Goal: Task Accomplishment & Management: Manage account settings

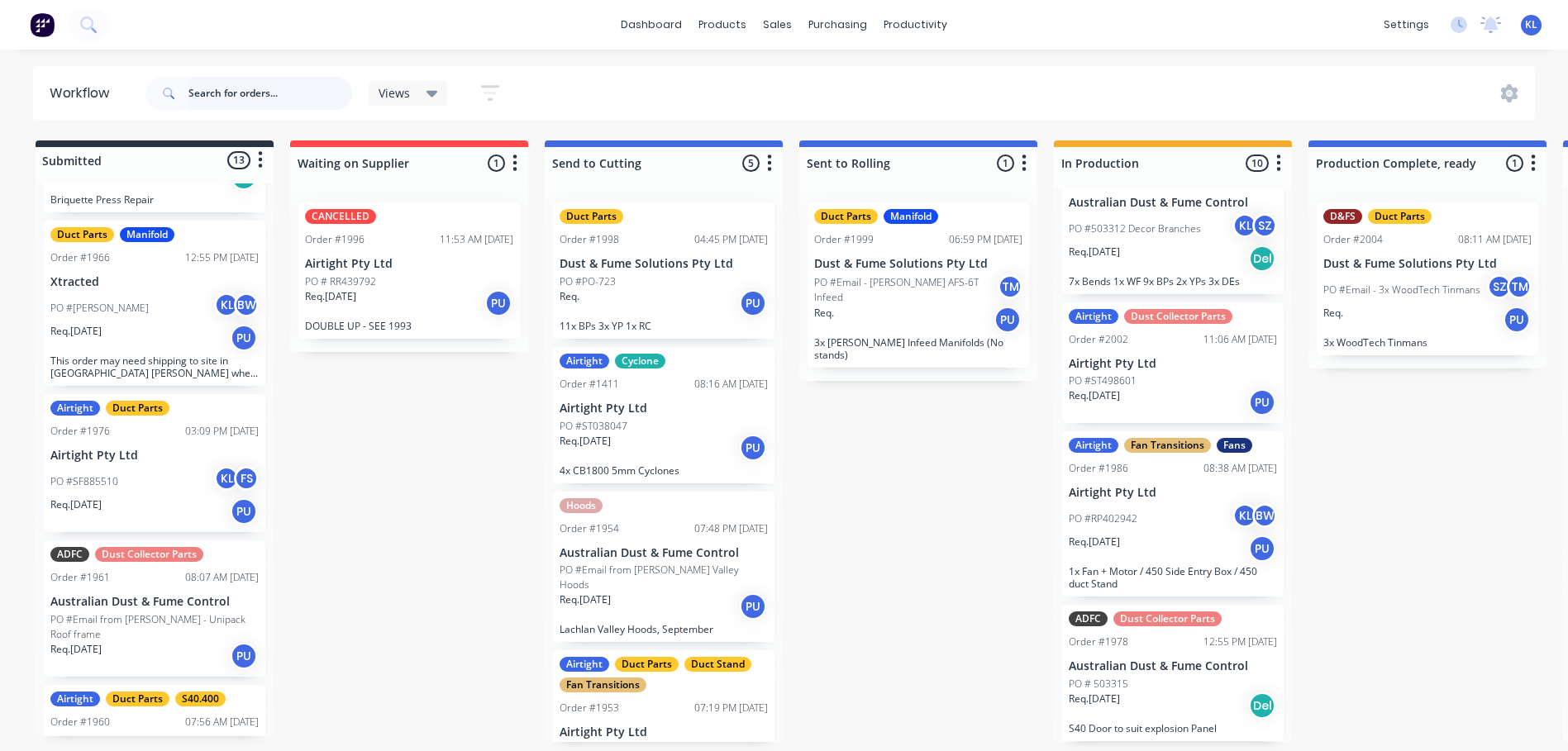
click at [258, 87] on input "text" at bounding box center [270, 93] width 163 height 33
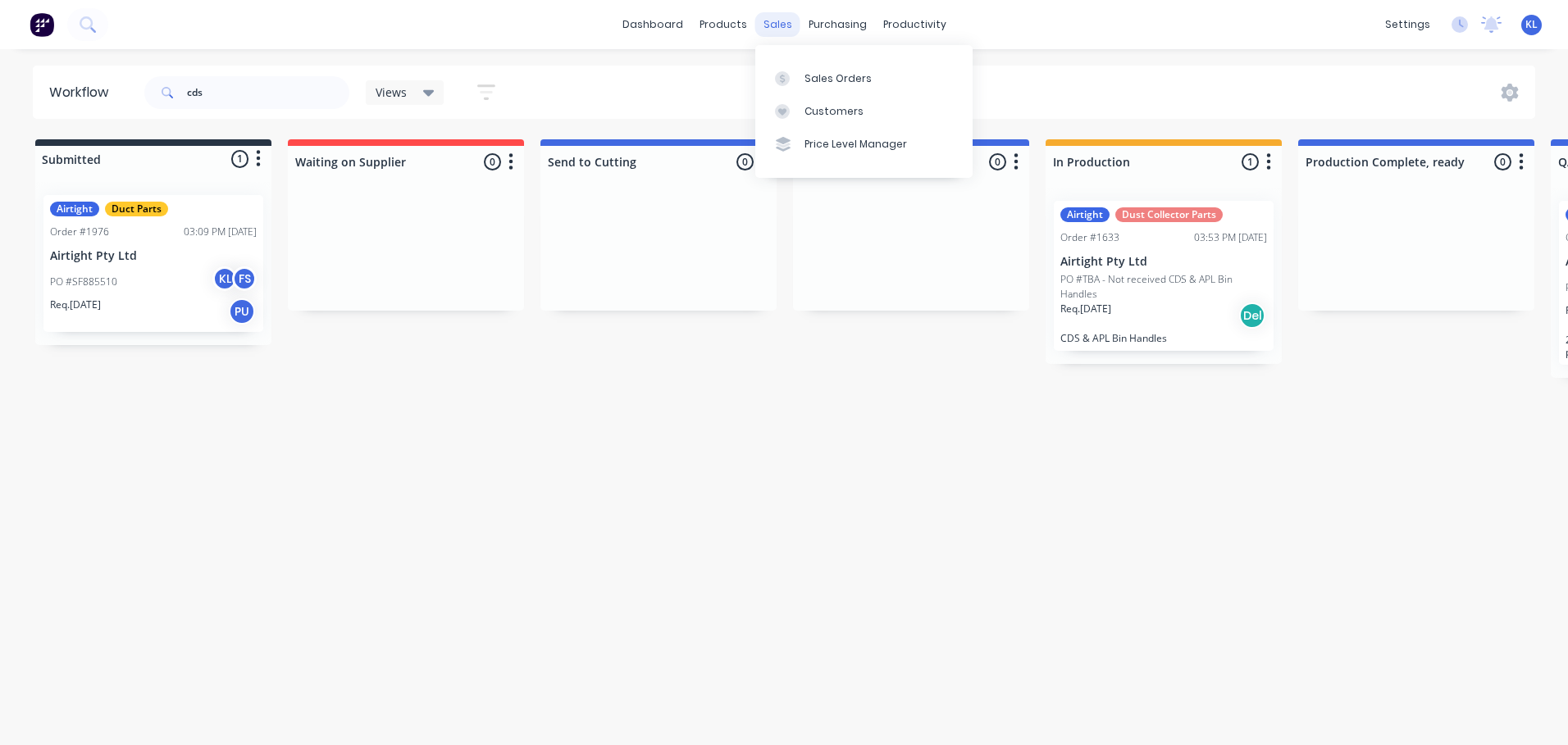
drag, startPoint x: 776, startPoint y: 15, endPoint x: 794, endPoint y: 31, distance: 24.1
click at [776, 15] on div "sales" at bounding box center [777, 25] width 45 height 25
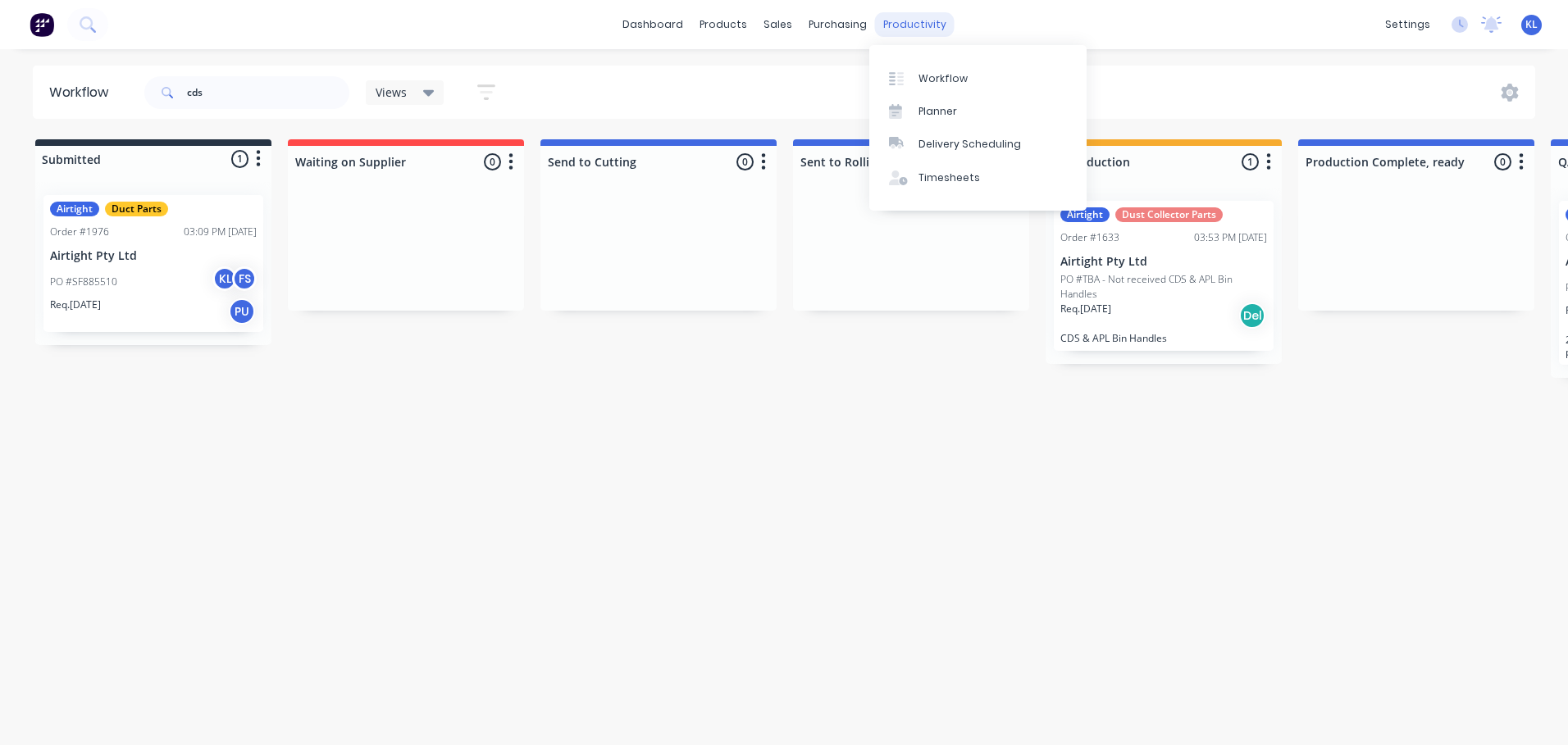
click at [898, 27] on div "productivity" at bounding box center [914, 25] width 79 height 25
click at [934, 70] on link "Workflow" at bounding box center [977, 78] width 217 height 32
drag, startPoint x: 249, startPoint y: 91, endPoint x: 225, endPoint y: 89, distance: 24.1
click at [235, 89] on input "cds" at bounding box center [268, 92] width 162 height 32
type input "c"
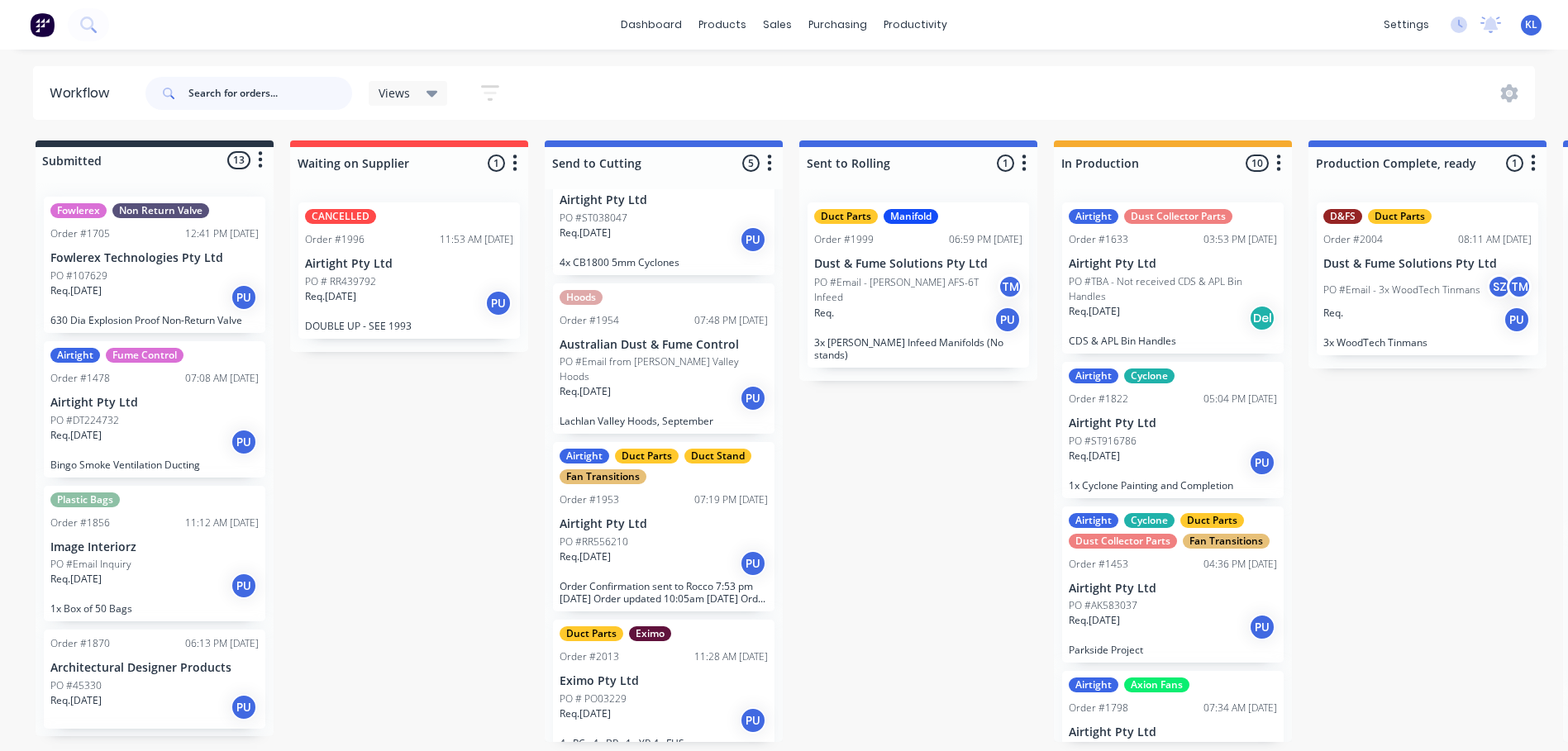
scroll to position [3, 0]
click at [228, 84] on input "text" at bounding box center [270, 93] width 163 height 33
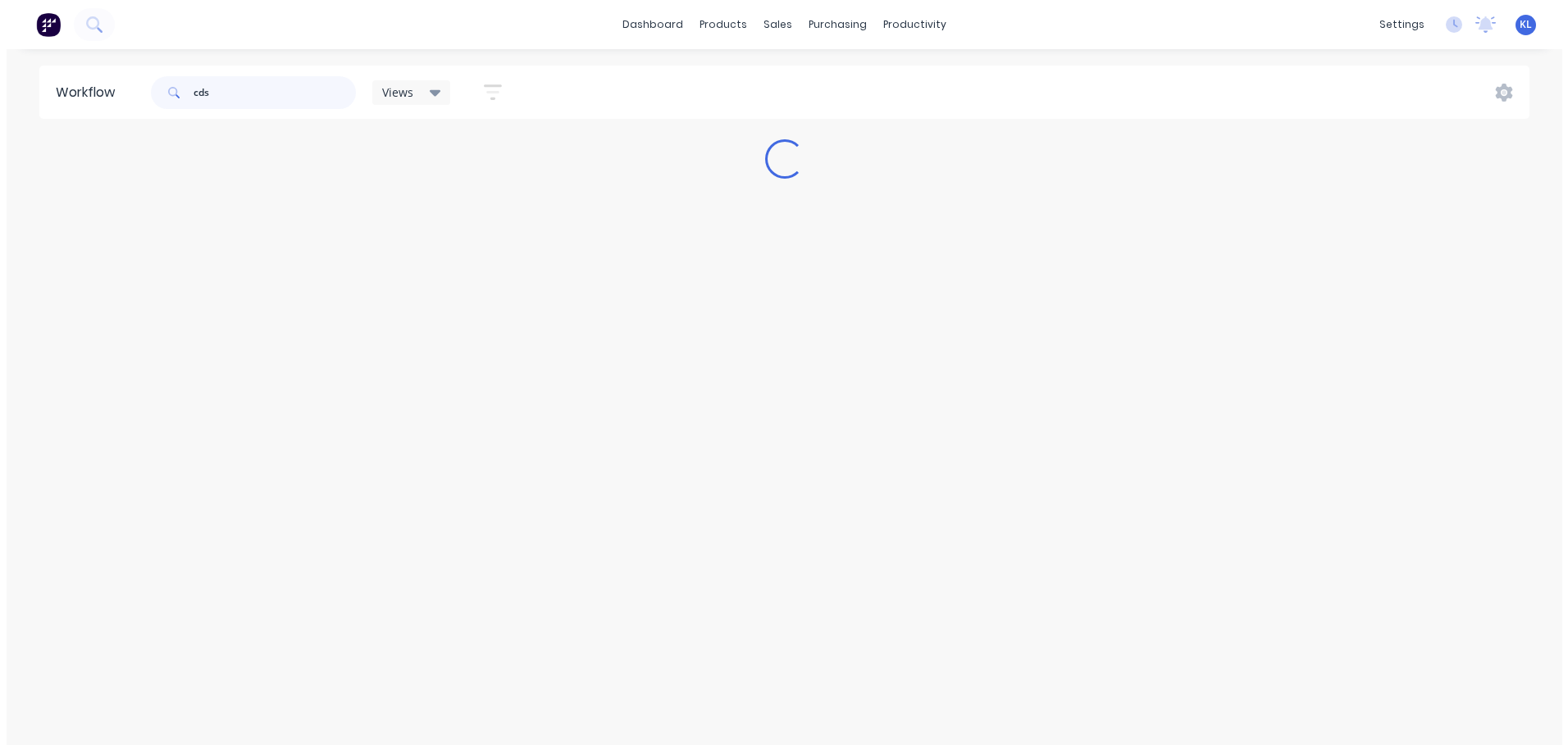
scroll to position [0, 0]
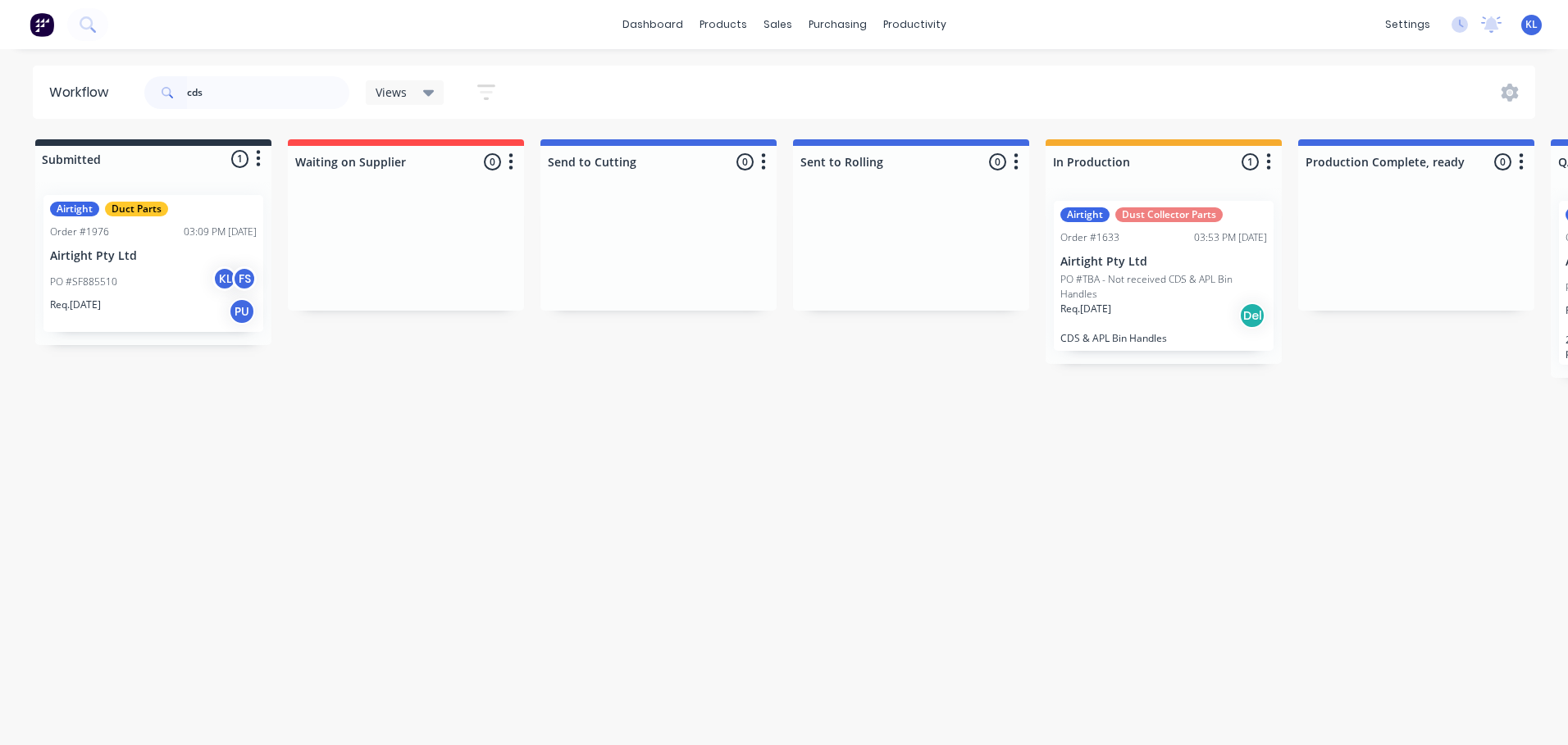
click at [169, 263] on div "Airtight Duct Parts Order #1976 03:09 PM [DATE] Airtight Pty Ltd PO #SF885510 K…" at bounding box center [153, 264] width 220 height 137
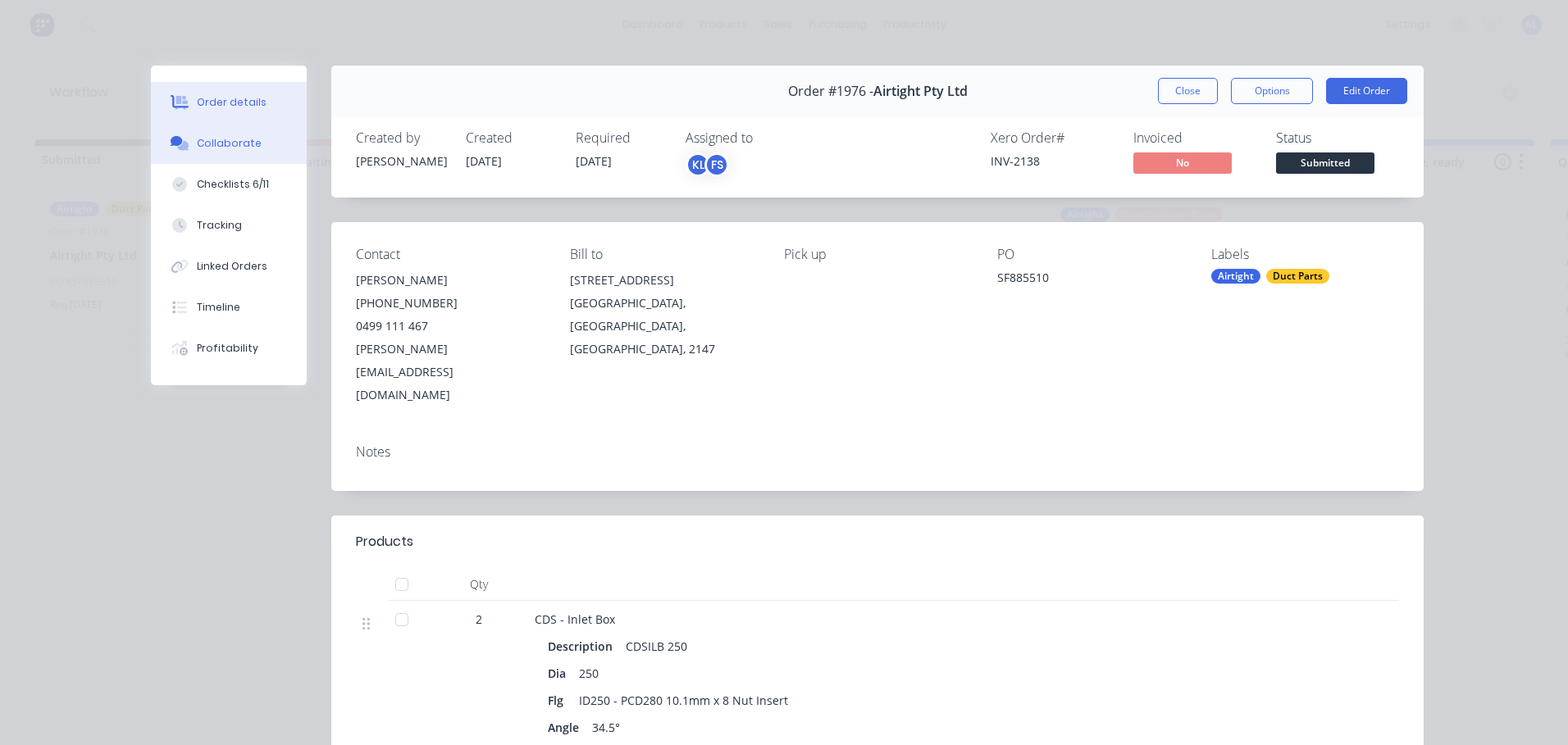
click at [224, 140] on div "Collaborate" at bounding box center [230, 143] width 65 height 14
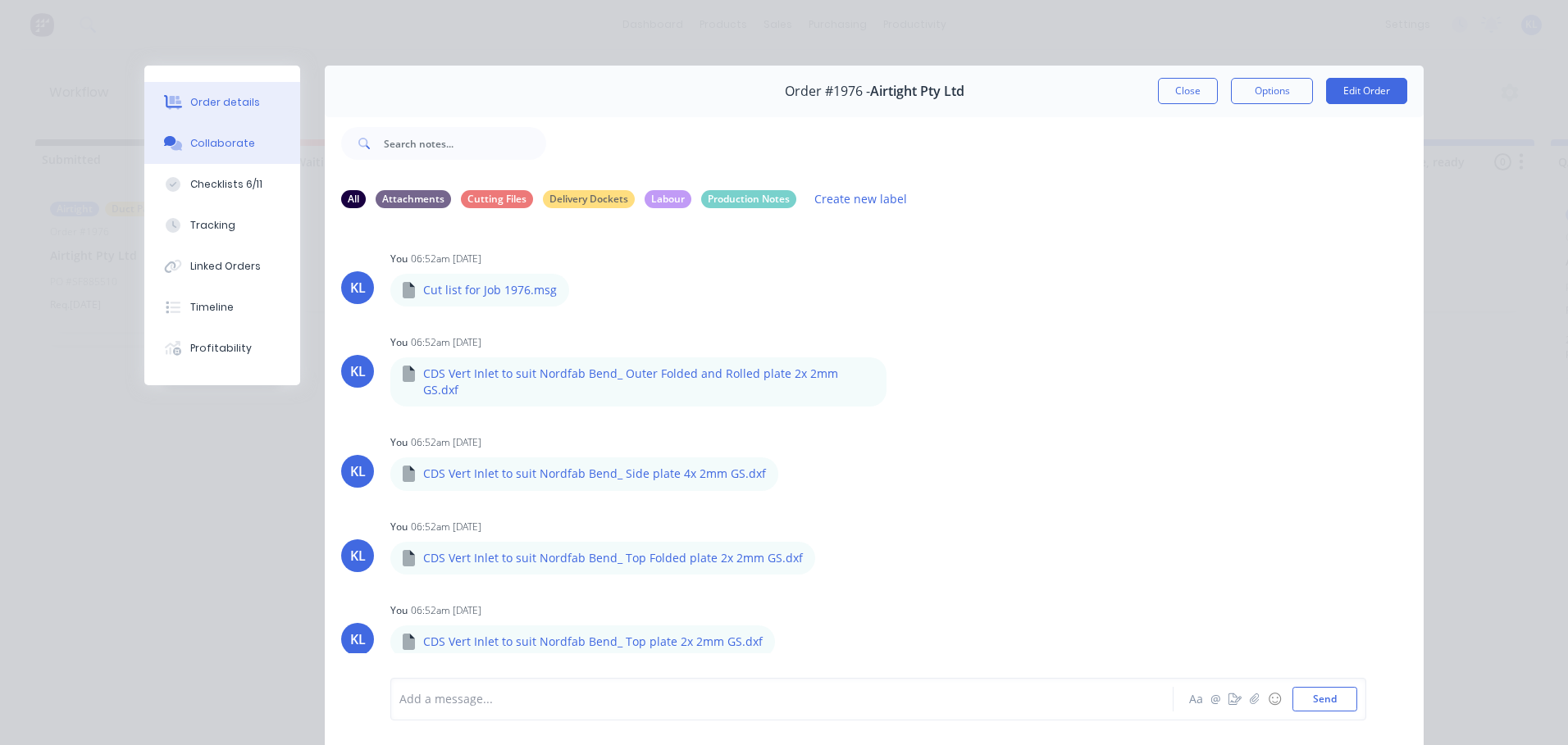
click at [217, 102] on div "Order details" at bounding box center [225, 102] width 70 height 14
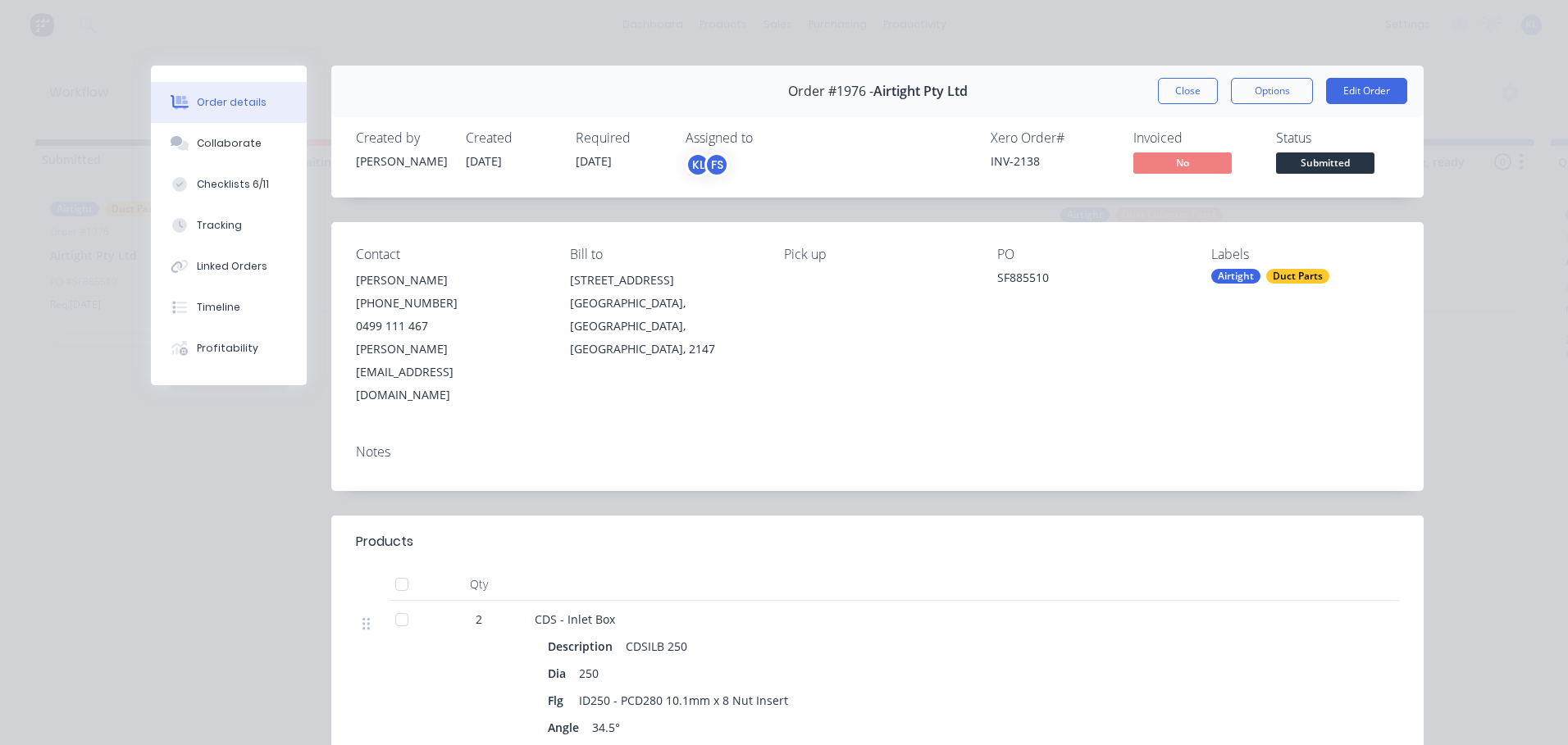
scroll to position [246, 0]
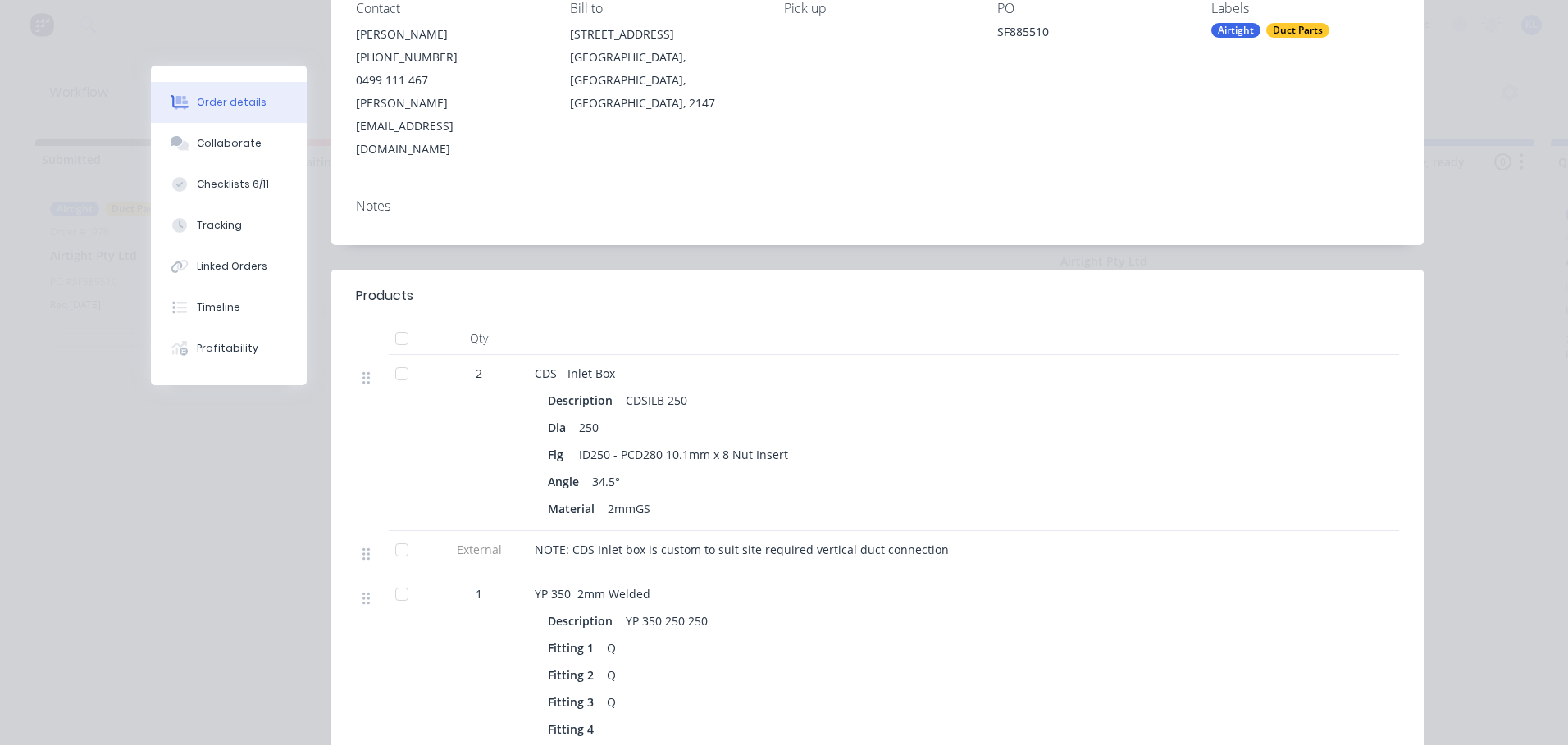
drag, startPoint x: 472, startPoint y: 322, endPoint x: 246, endPoint y: 439, distance: 254.5
click at [246, 439] on div "Order #1976 - Airtight Pty Ltd Close Options Edit Order Created by [PERSON_NAME…" at bounding box center [787, 467] width 1273 height 1294
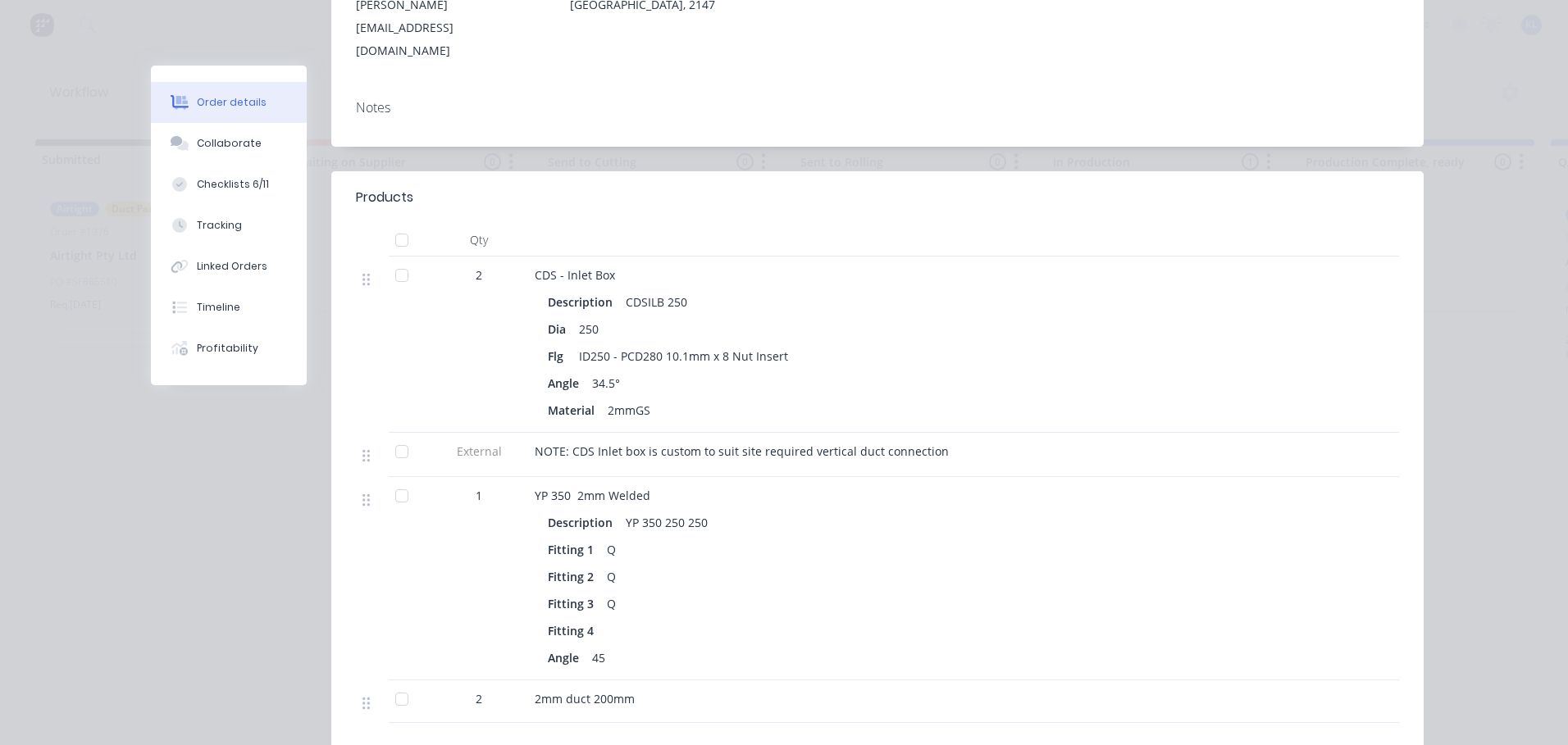
scroll to position [374, 0]
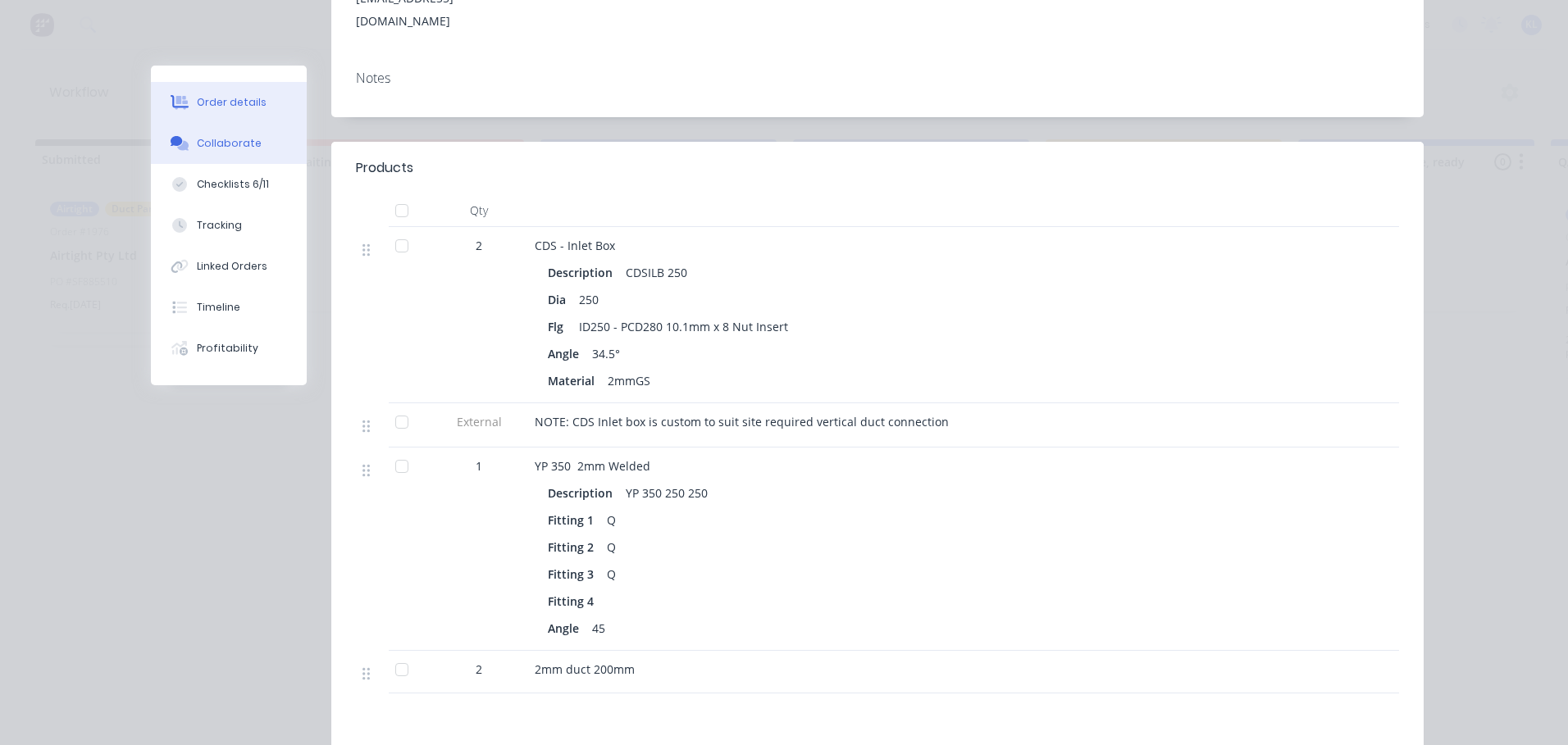
click at [231, 159] on button "Collaborate" at bounding box center [229, 143] width 156 height 41
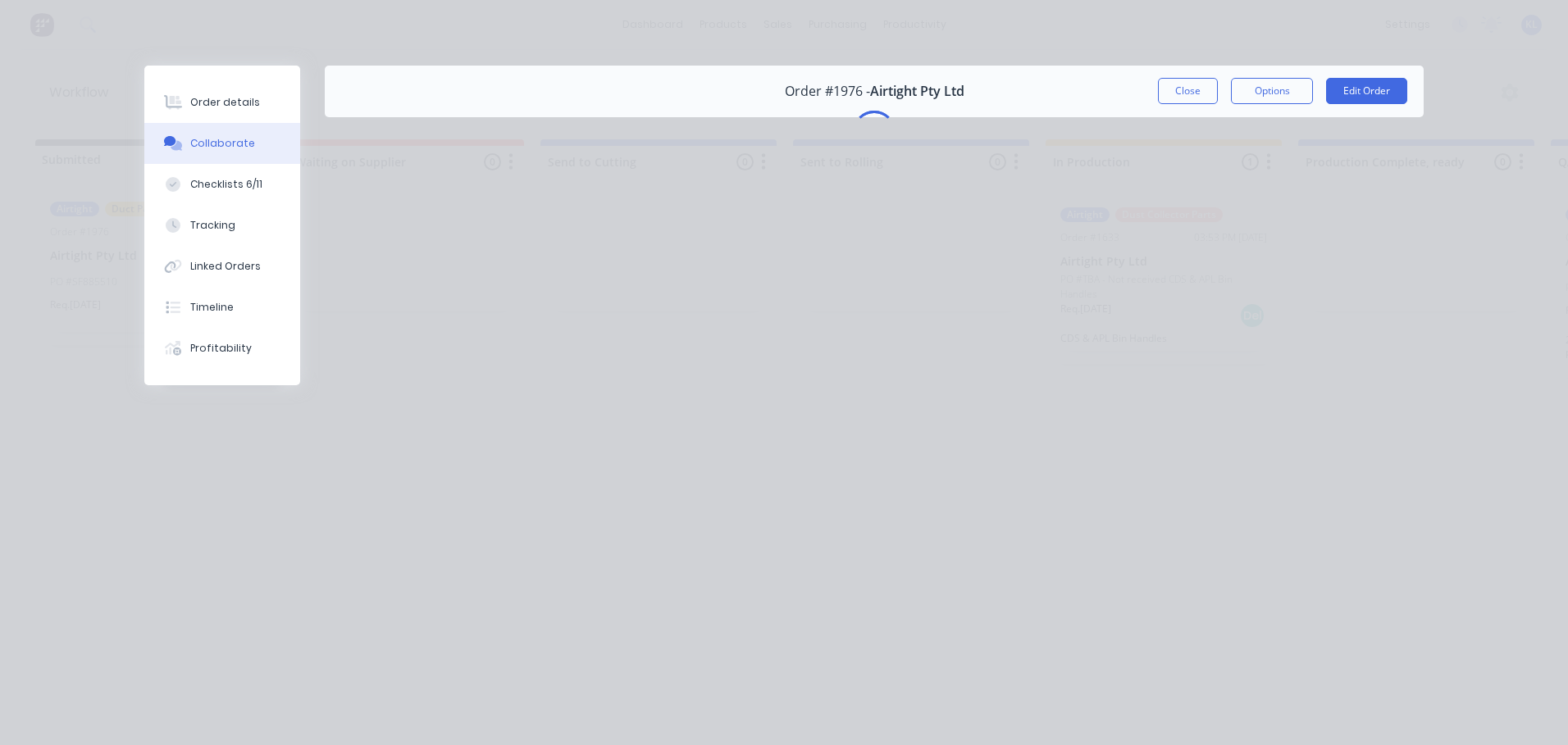
scroll to position [0, 0]
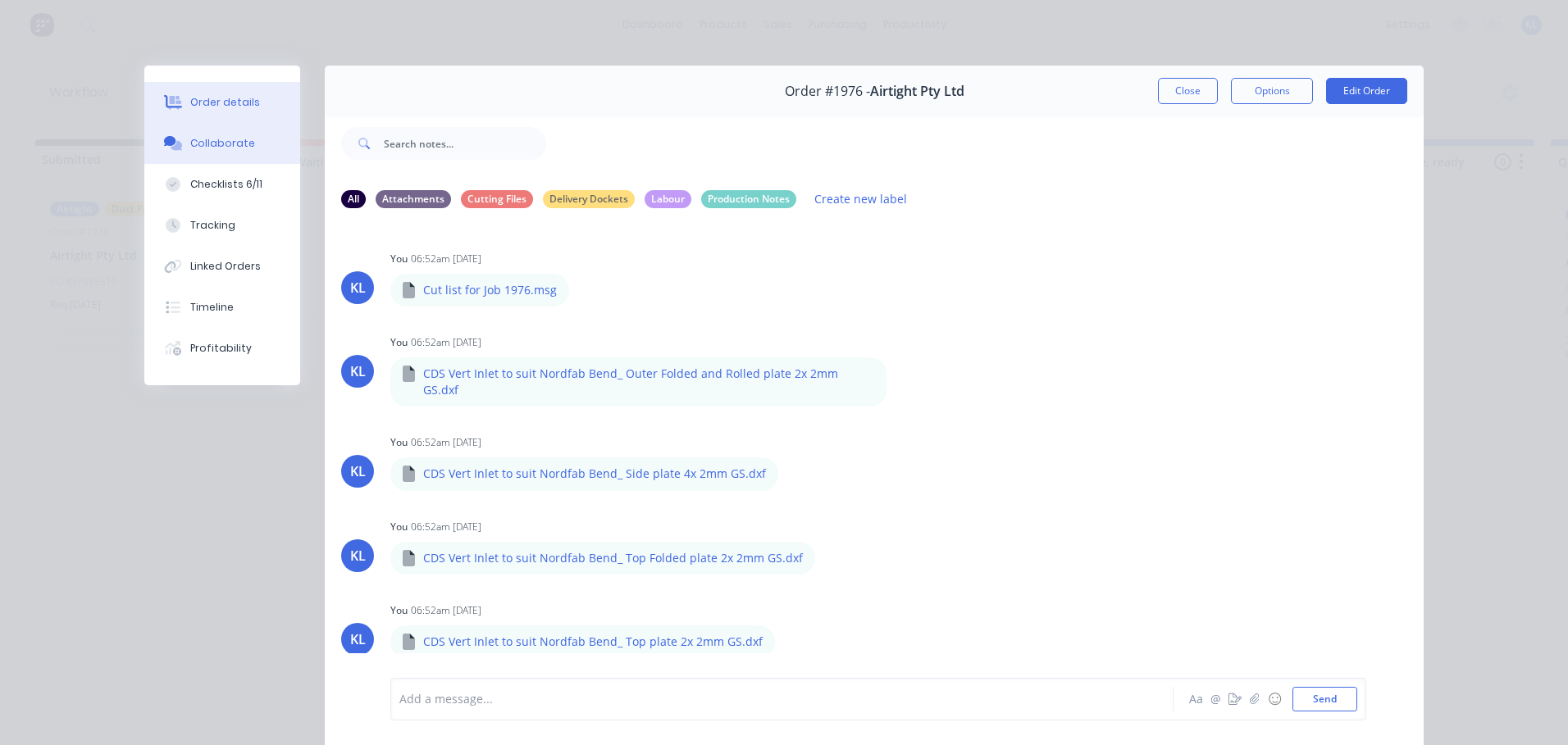
click at [214, 102] on div "Order details" at bounding box center [225, 102] width 70 height 14
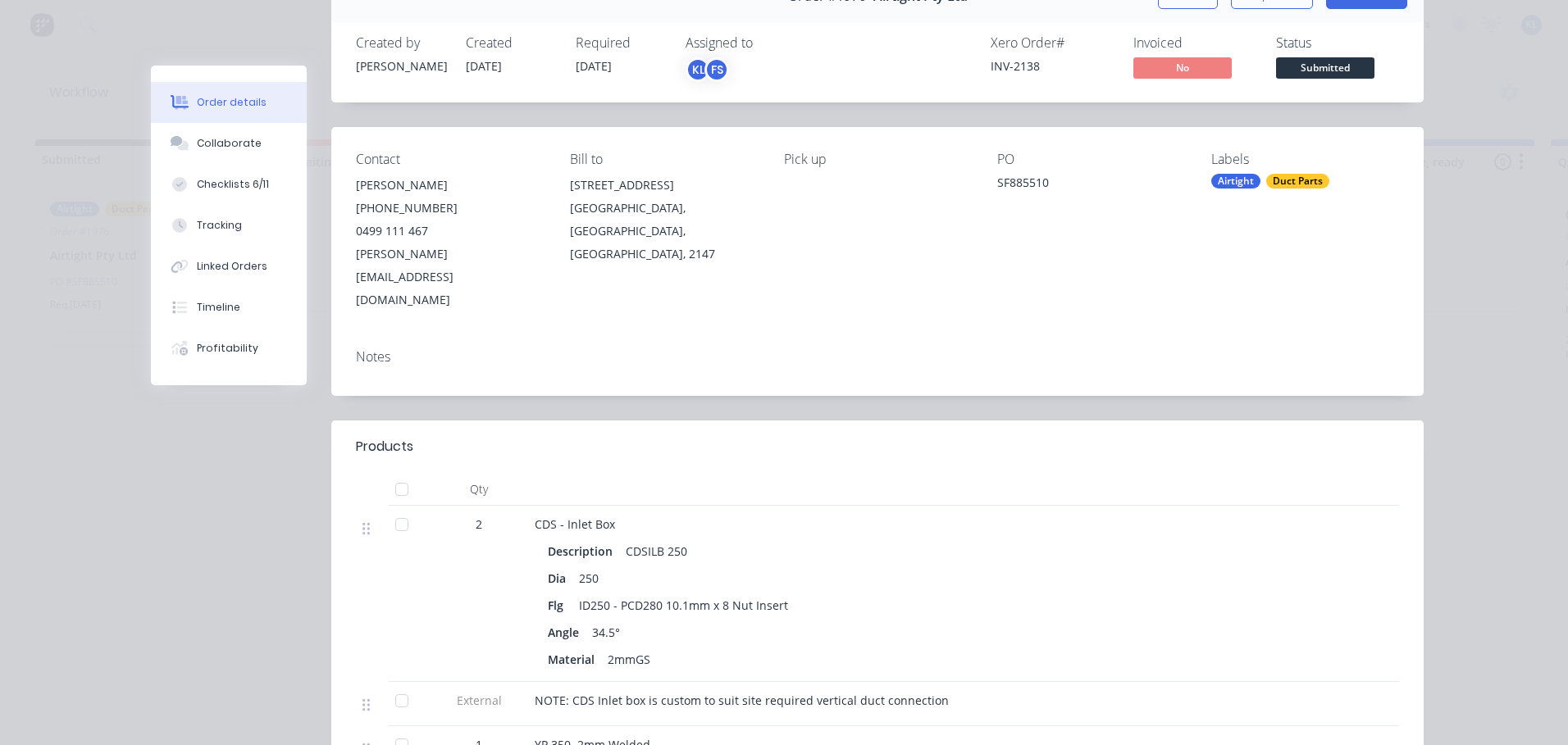
scroll to position [82, 0]
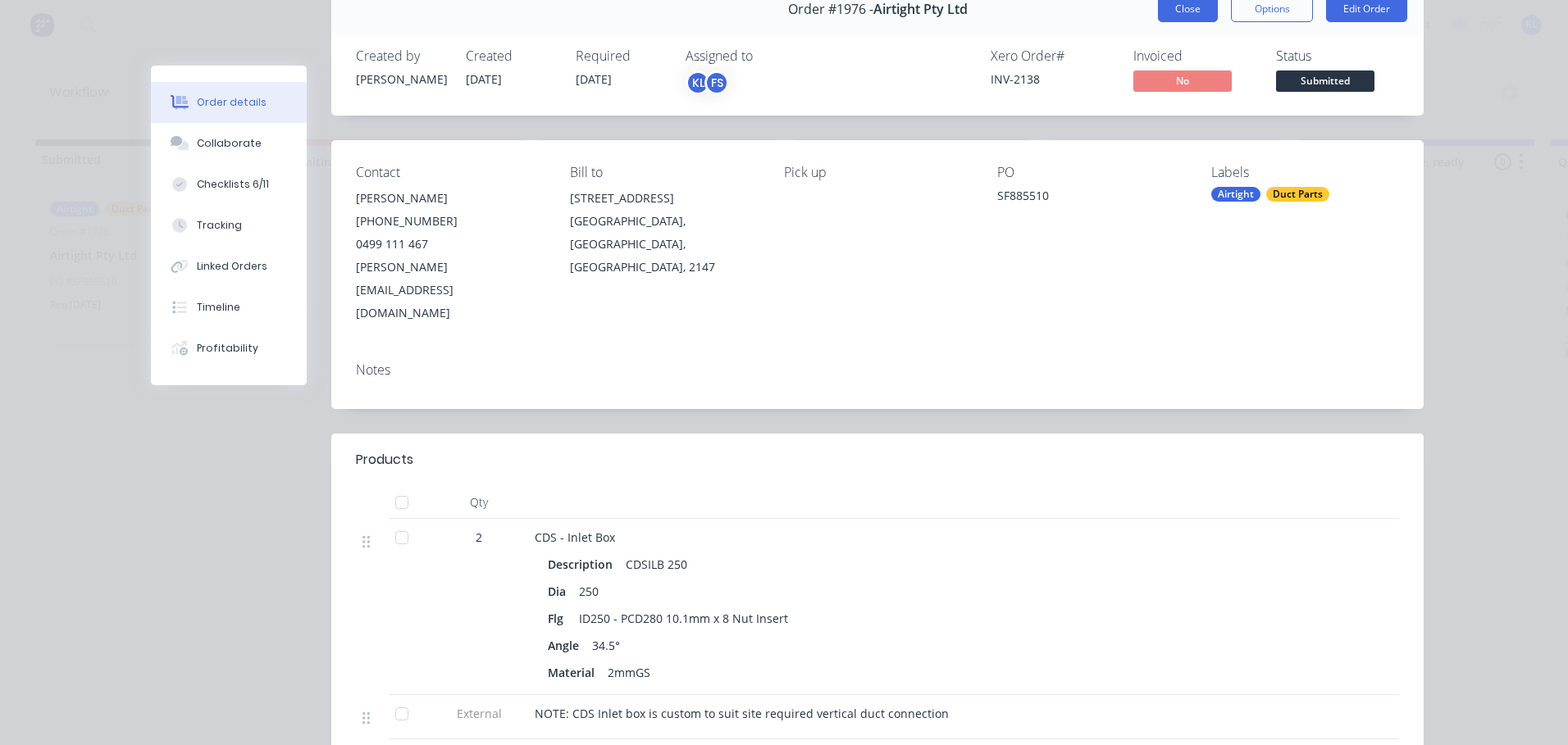
click at [1170, 12] on button "Close" at bounding box center [1187, 10] width 60 height 27
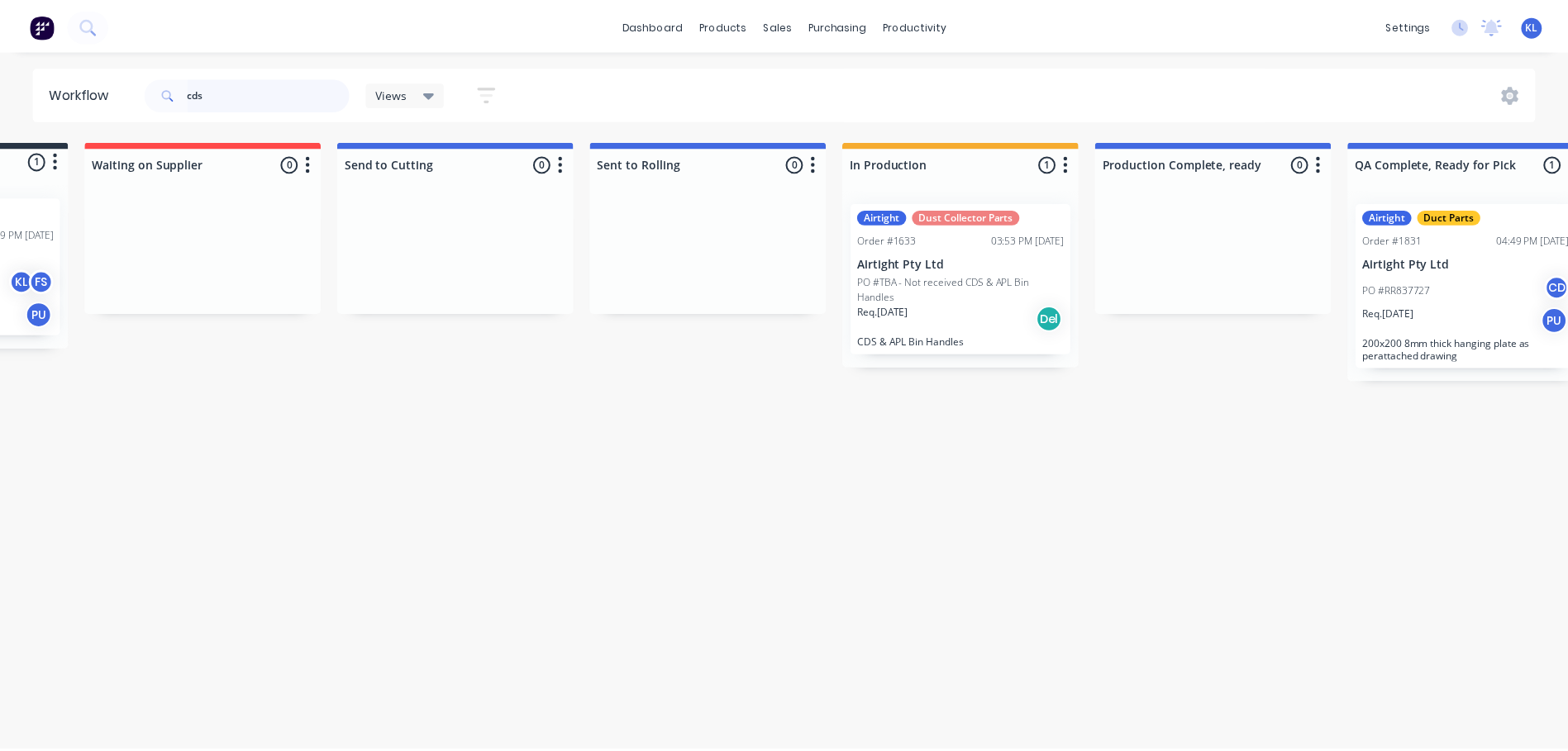
scroll to position [0, 0]
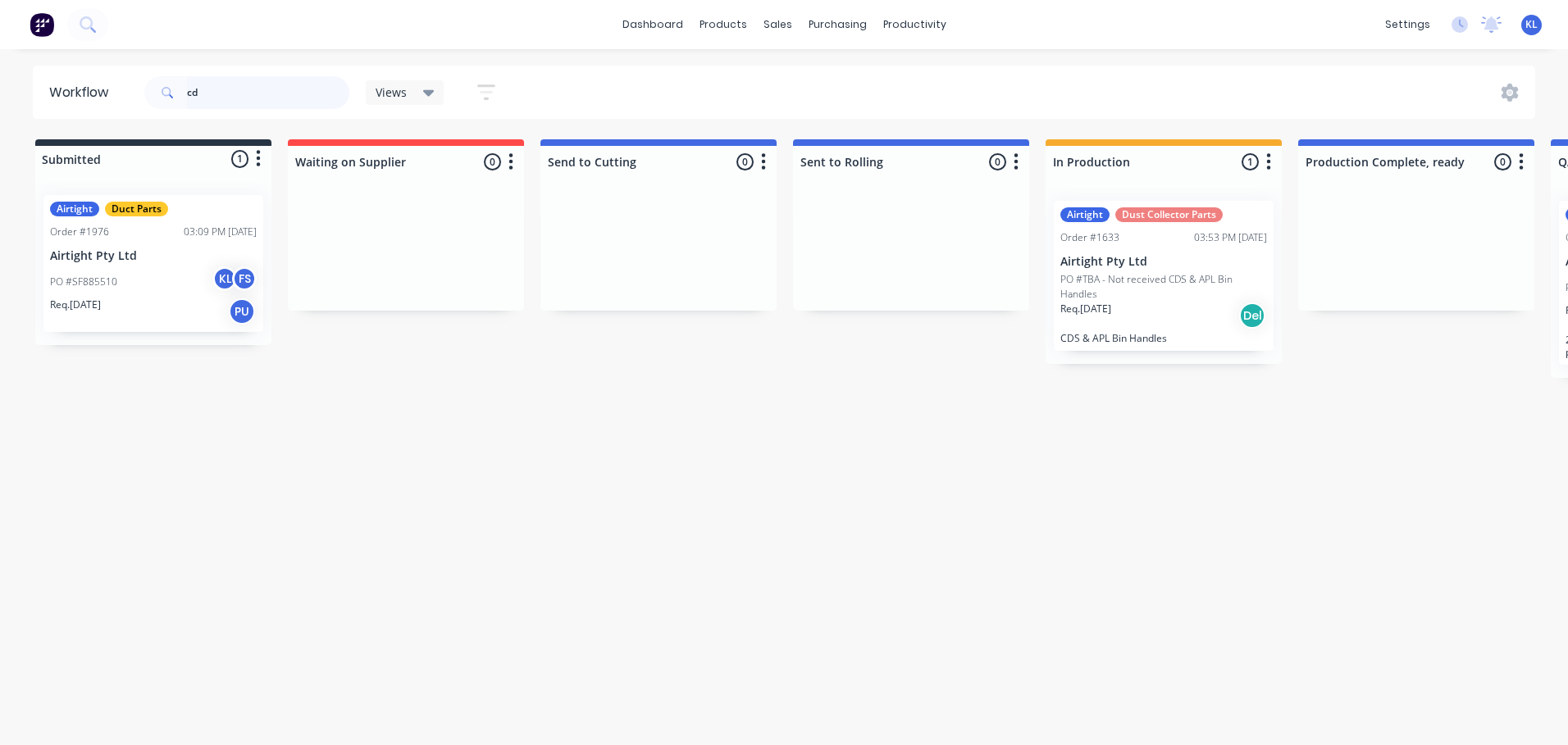
type input "c"
click at [897, 30] on div "productivity" at bounding box center [914, 25] width 79 height 25
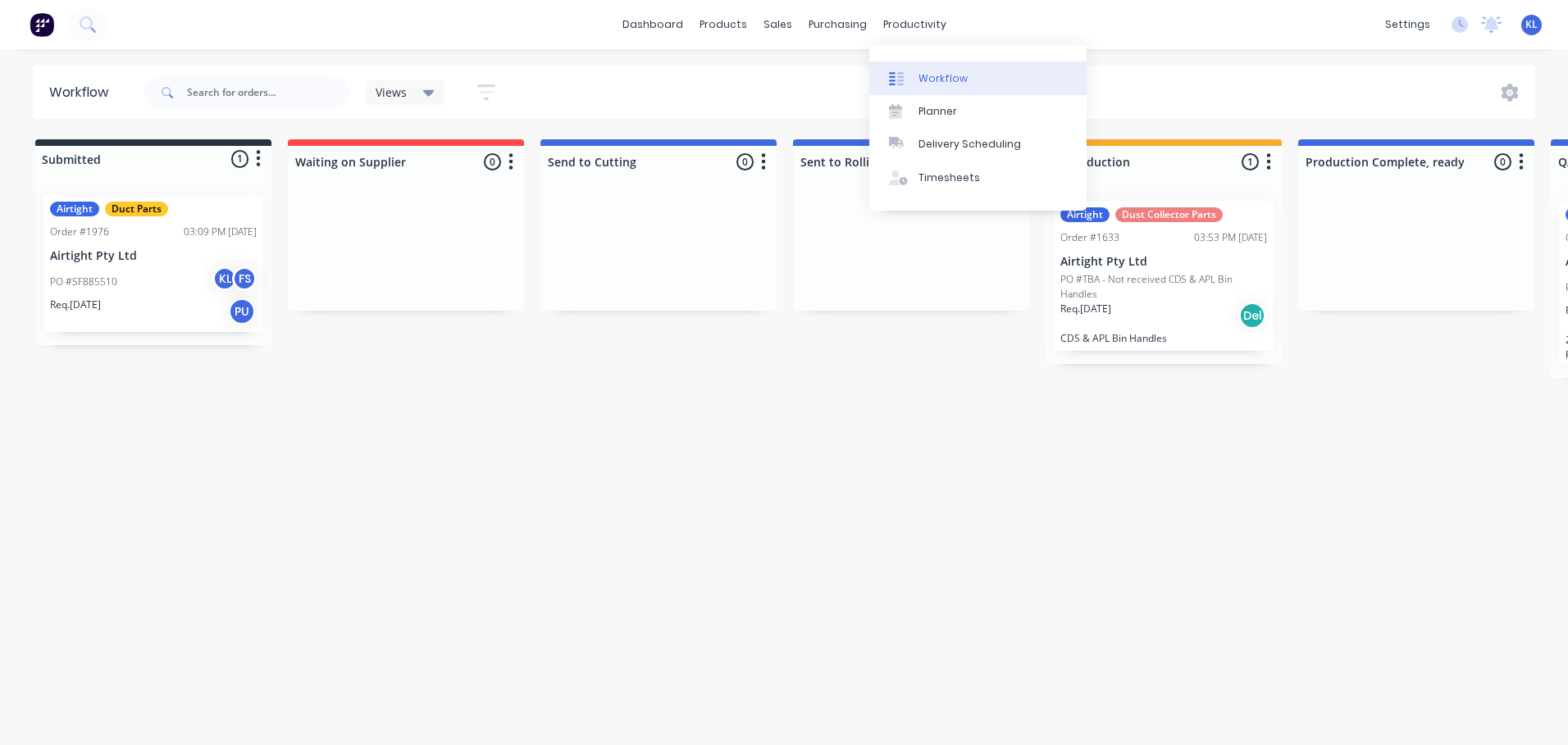
click at [952, 81] on div "Workflow" at bounding box center [943, 78] width 50 height 14
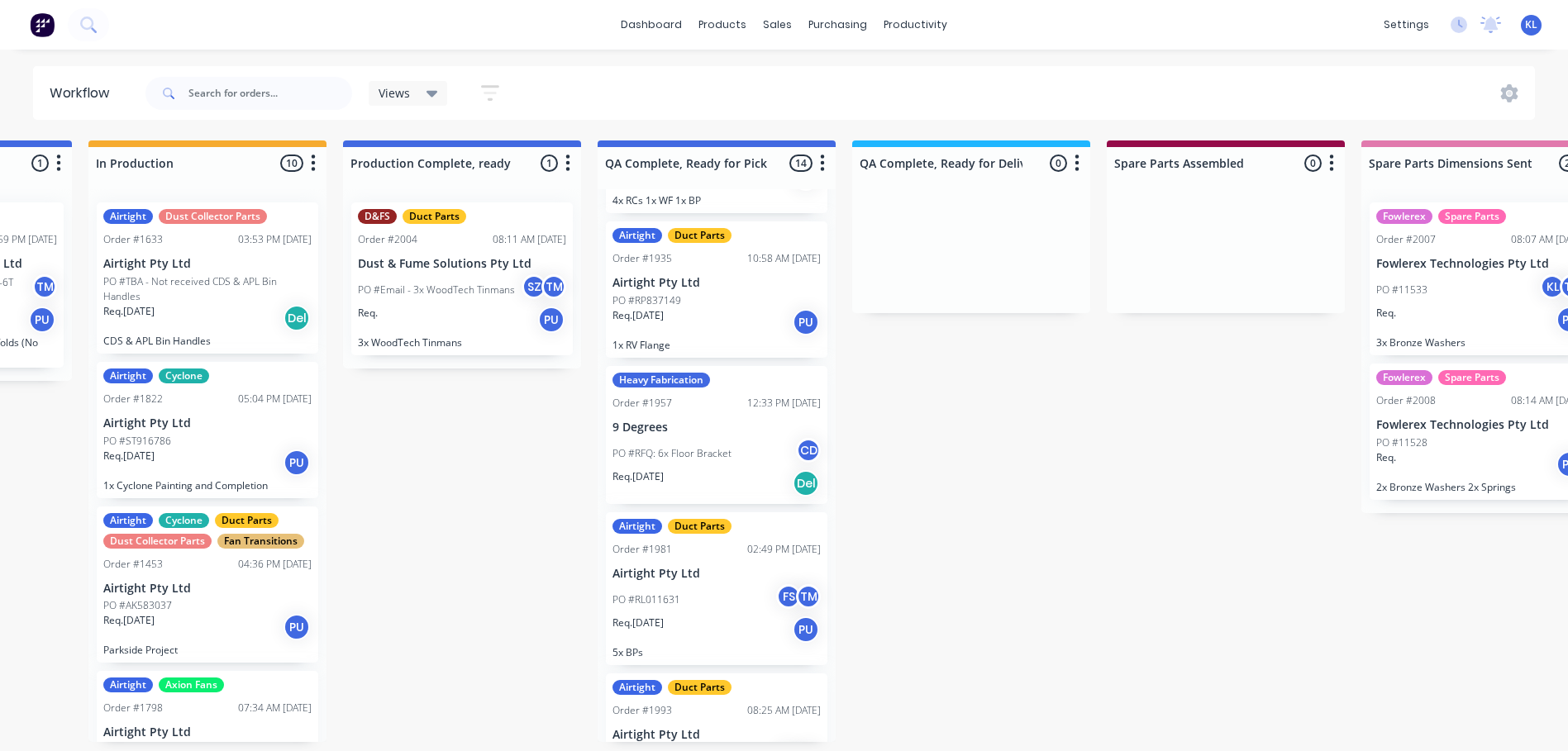
scroll to position [579, 0]
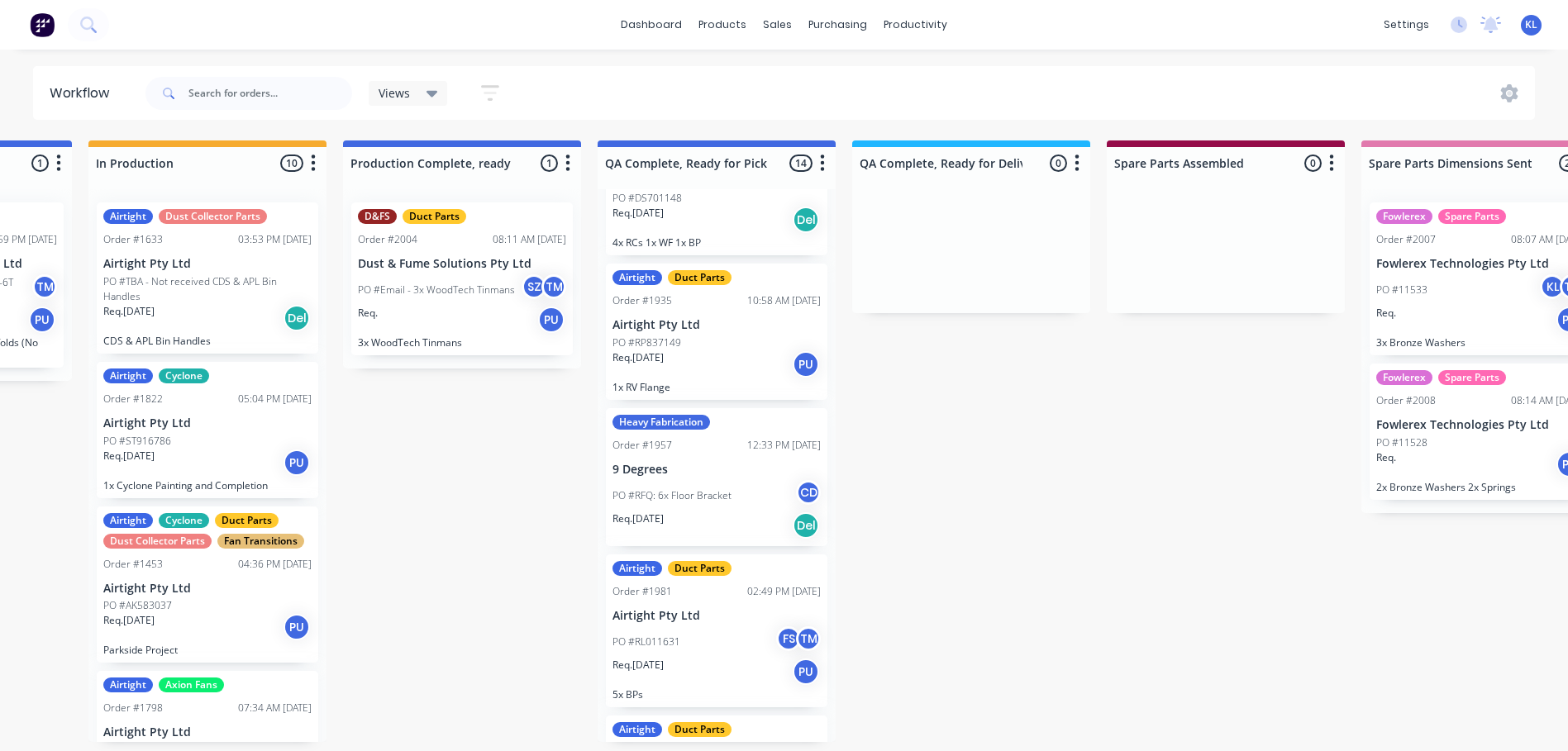
click at [705, 378] on div "Req. [DATE] PU" at bounding box center [716, 364] width 208 height 28
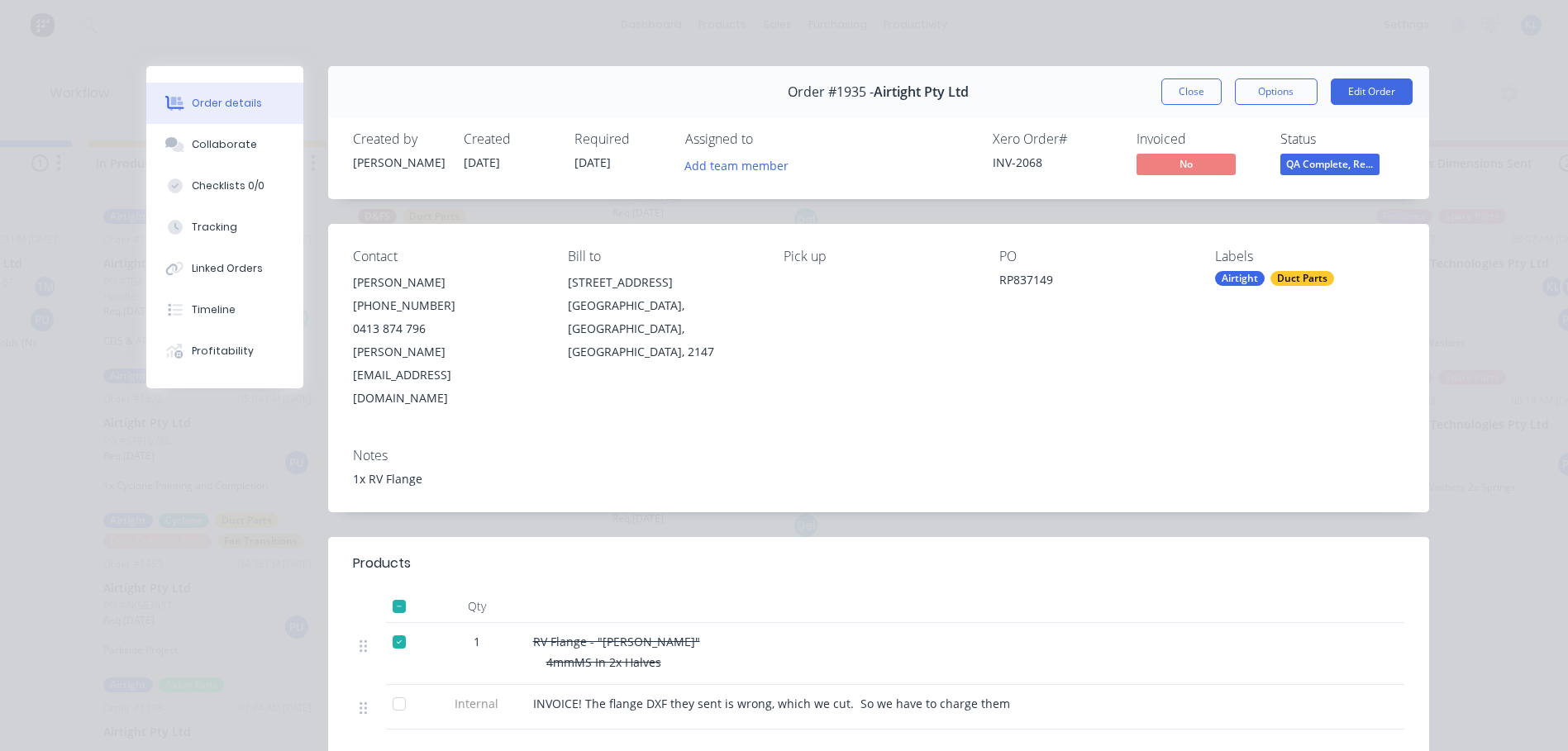
click at [1333, 165] on span "QA Complete, Re..." at bounding box center [1329, 164] width 99 height 21
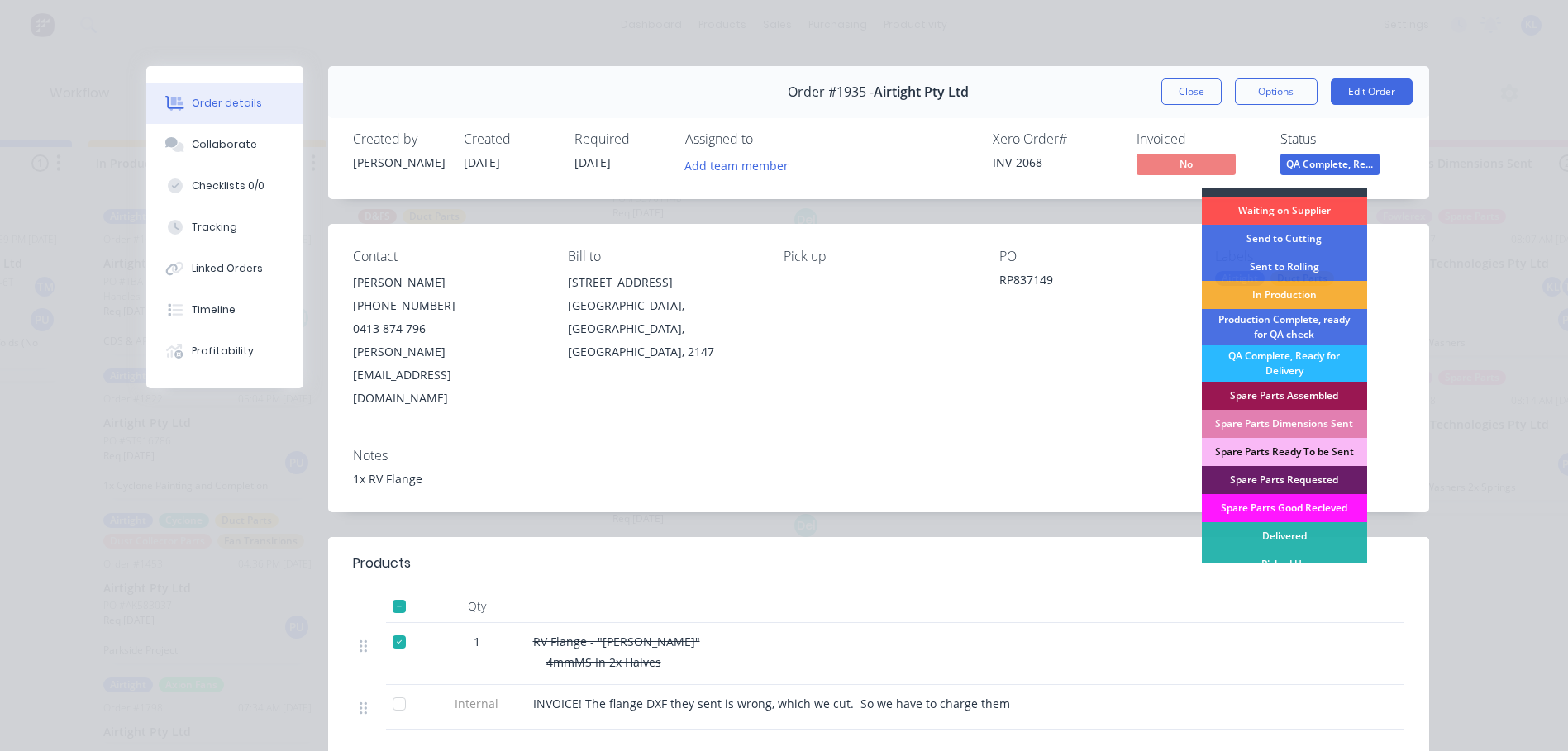
scroll to position [28, 0]
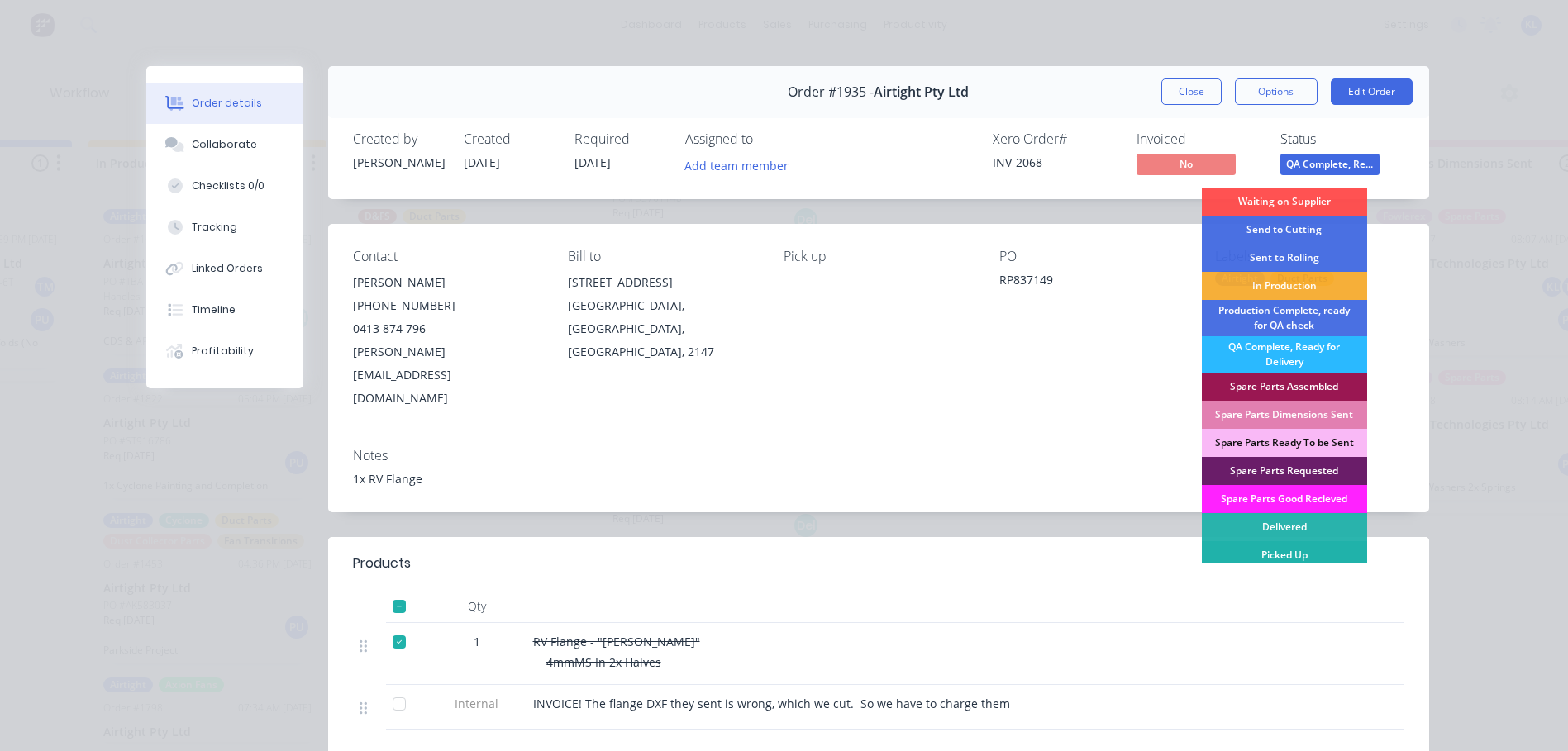
click at [1303, 552] on div "Picked Up" at bounding box center [1285, 555] width 165 height 28
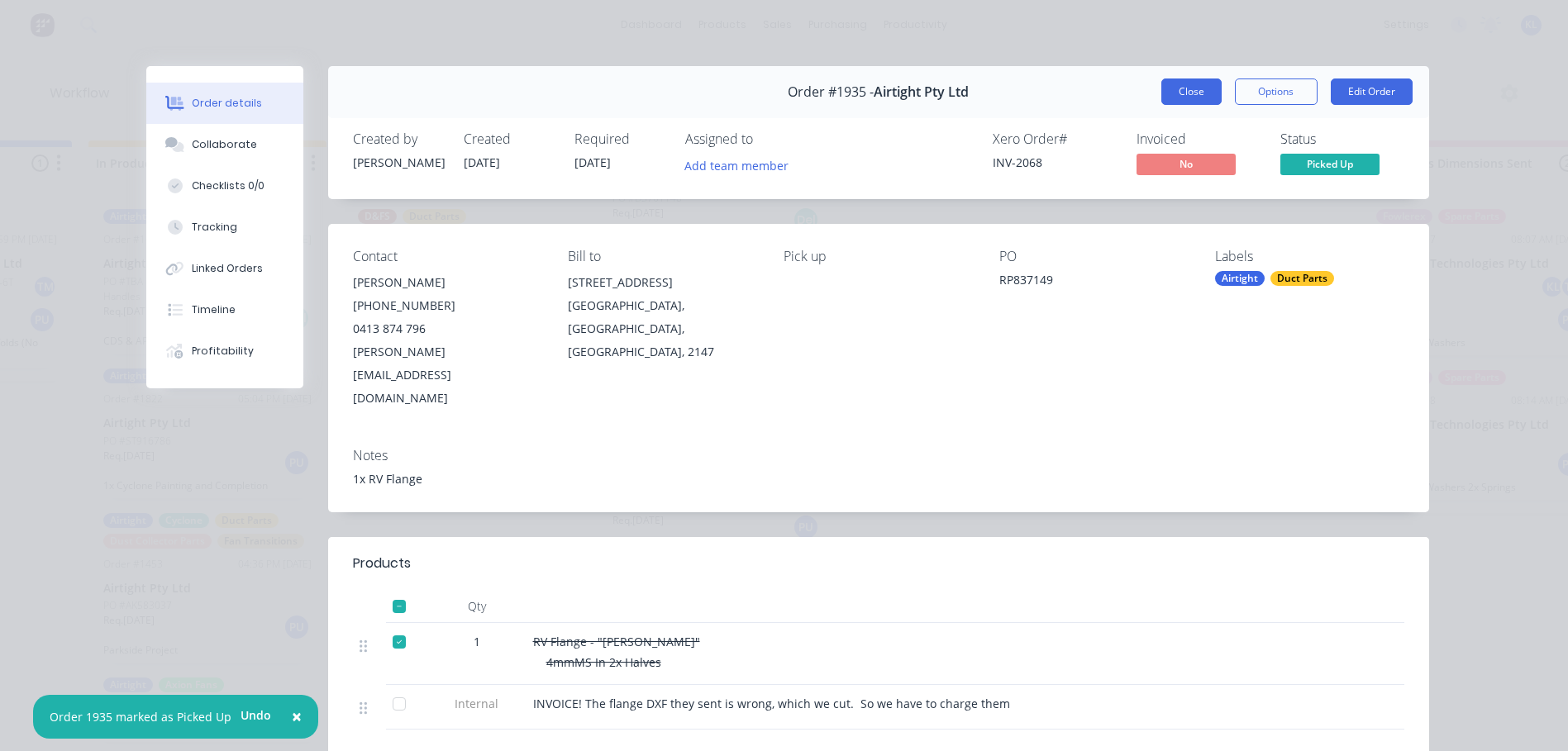
click at [1161, 90] on button "Close" at bounding box center [1191, 92] width 60 height 27
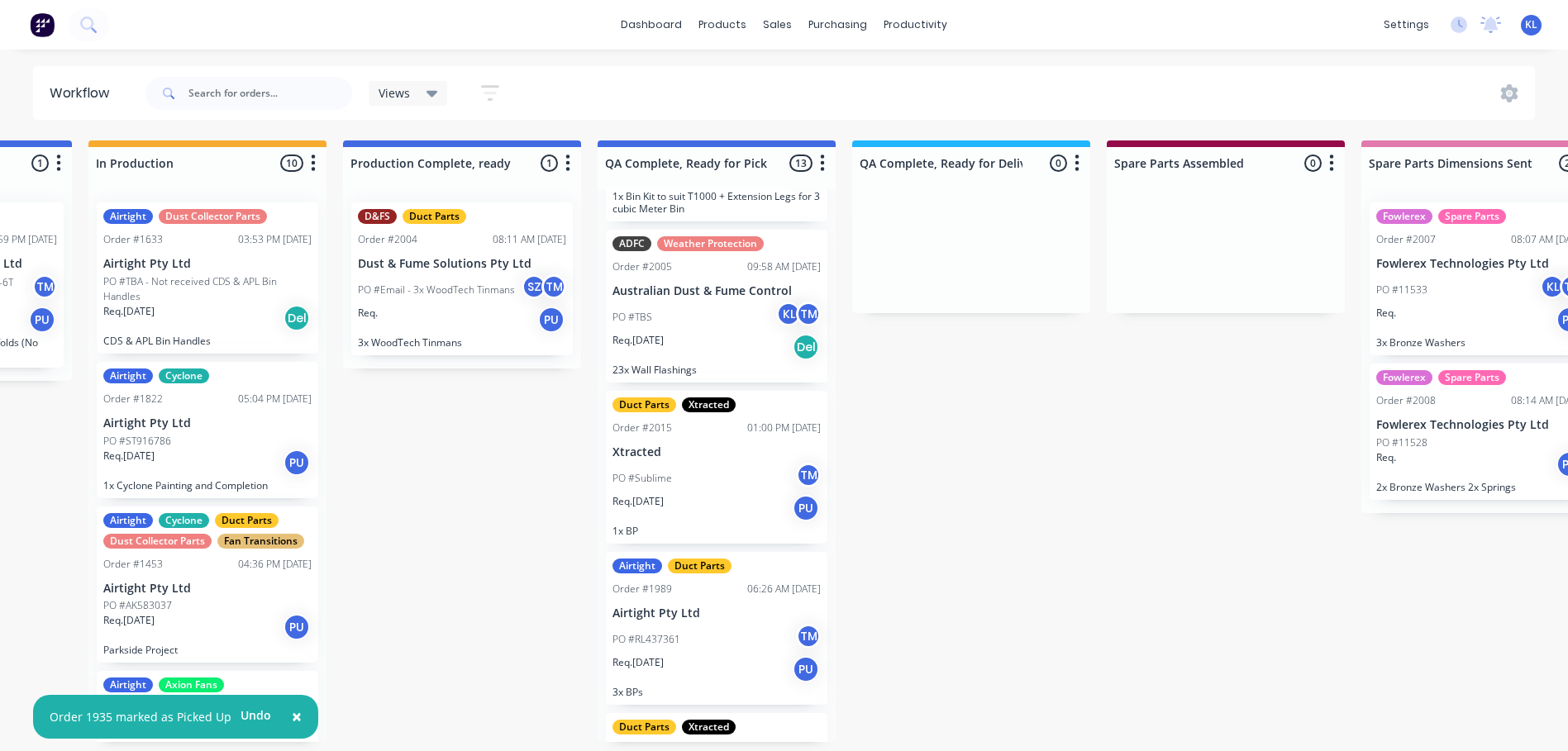
scroll to position [1560, 0]
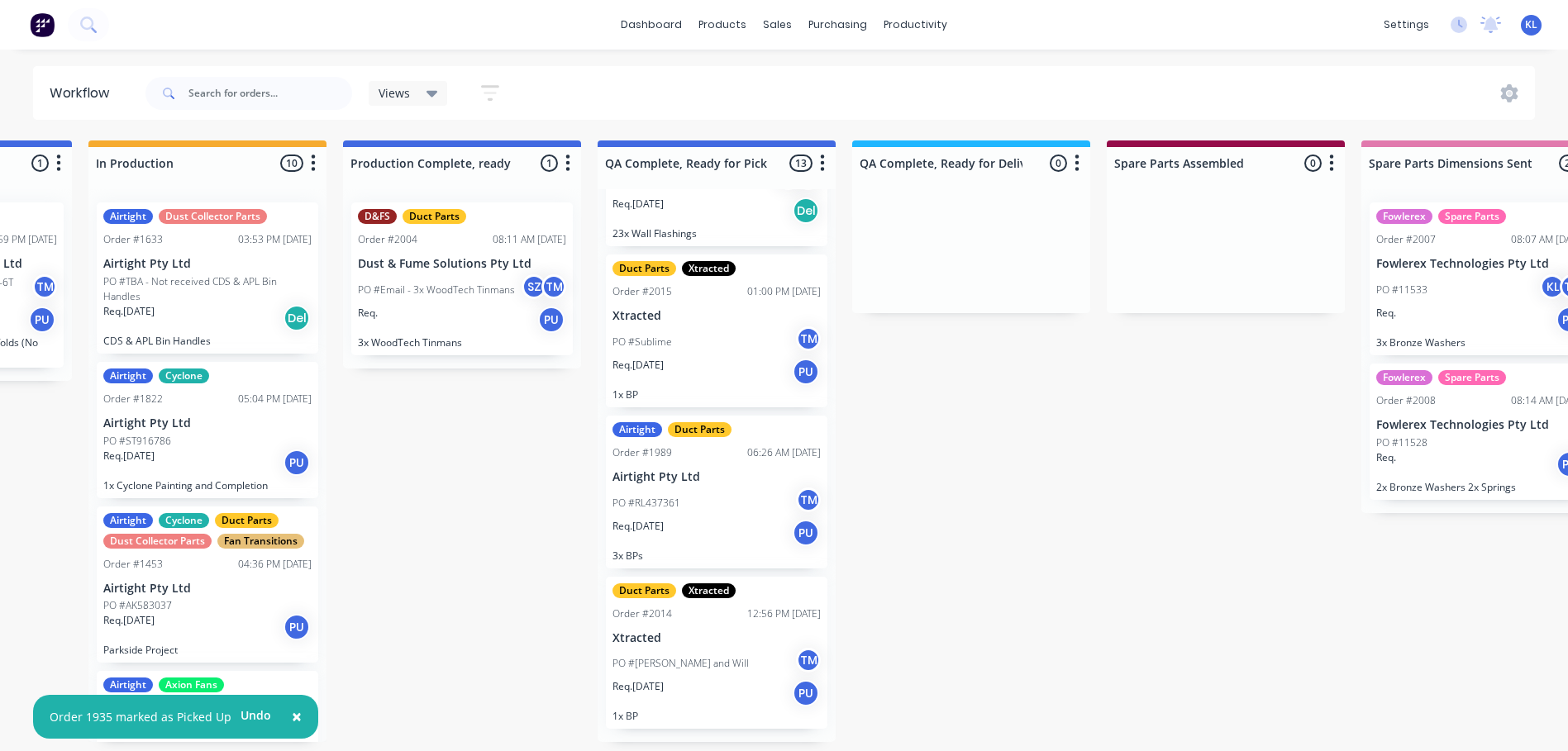
click at [700, 517] on div "PO #RL437361 TM" at bounding box center [716, 503] width 208 height 32
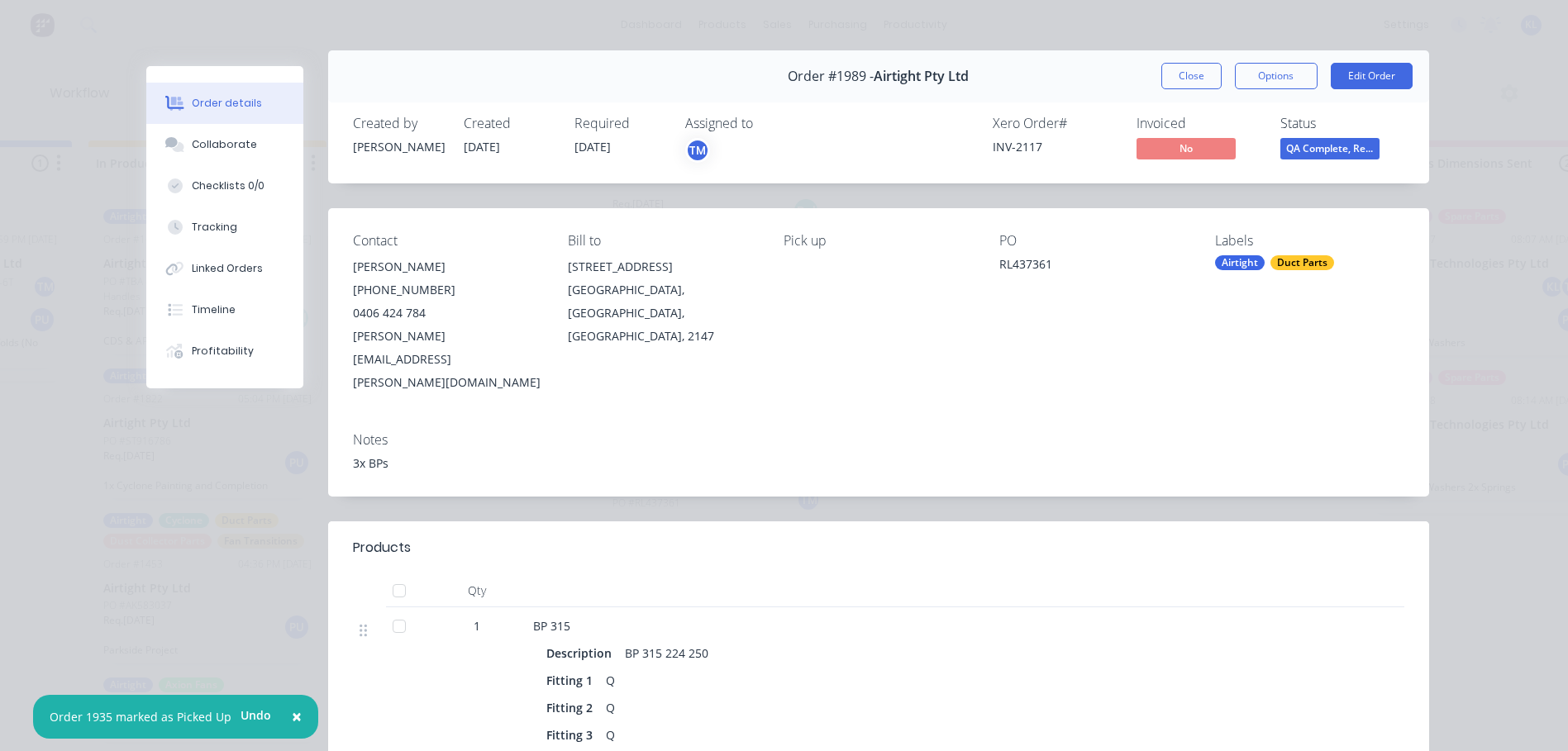
scroll to position [0, 0]
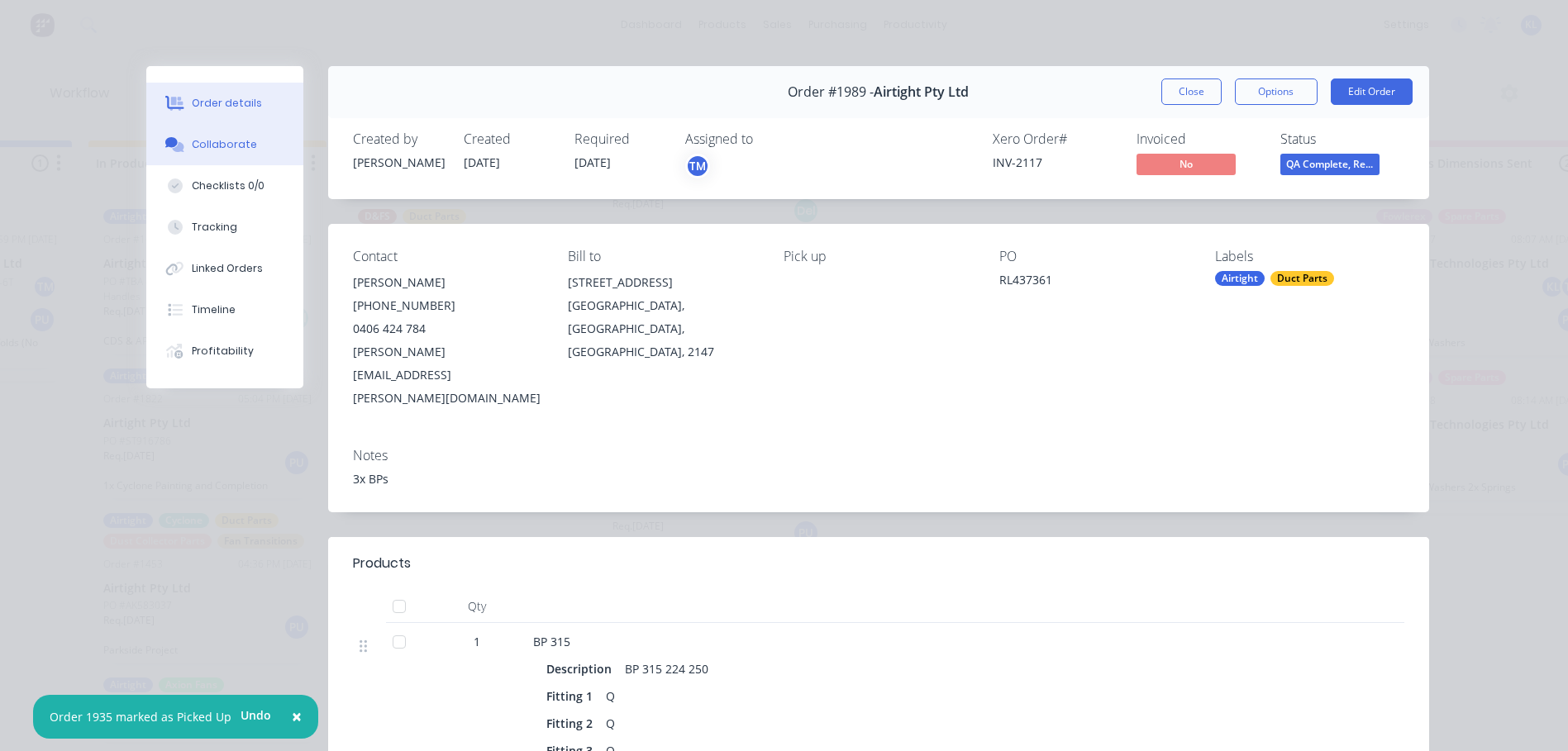
click at [204, 151] on div "Collaborate" at bounding box center [225, 144] width 65 height 14
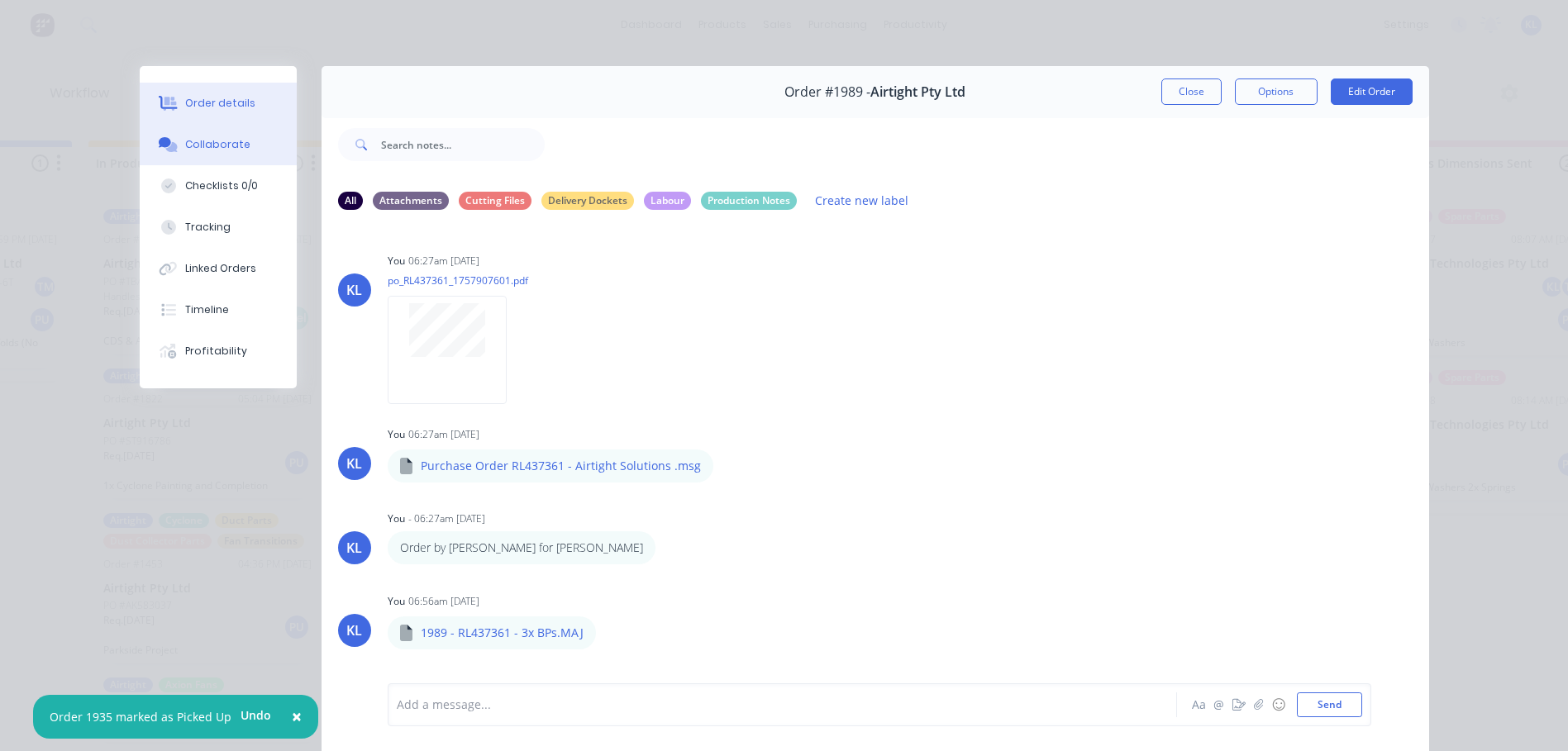
click at [222, 104] on div "Order details" at bounding box center [220, 103] width 70 height 14
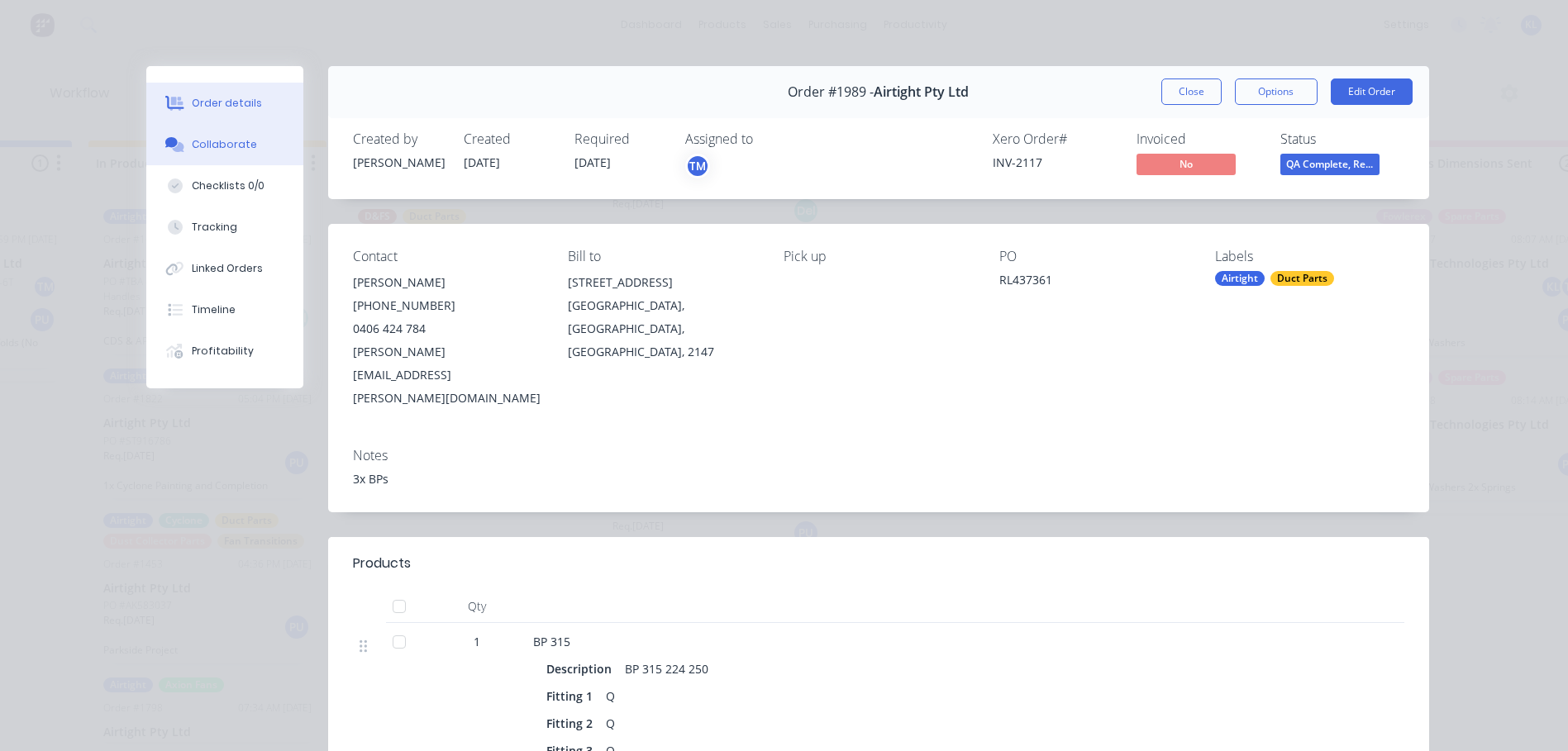
click at [229, 133] on button "Collaborate" at bounding box center [225, 144] width 157 height 41
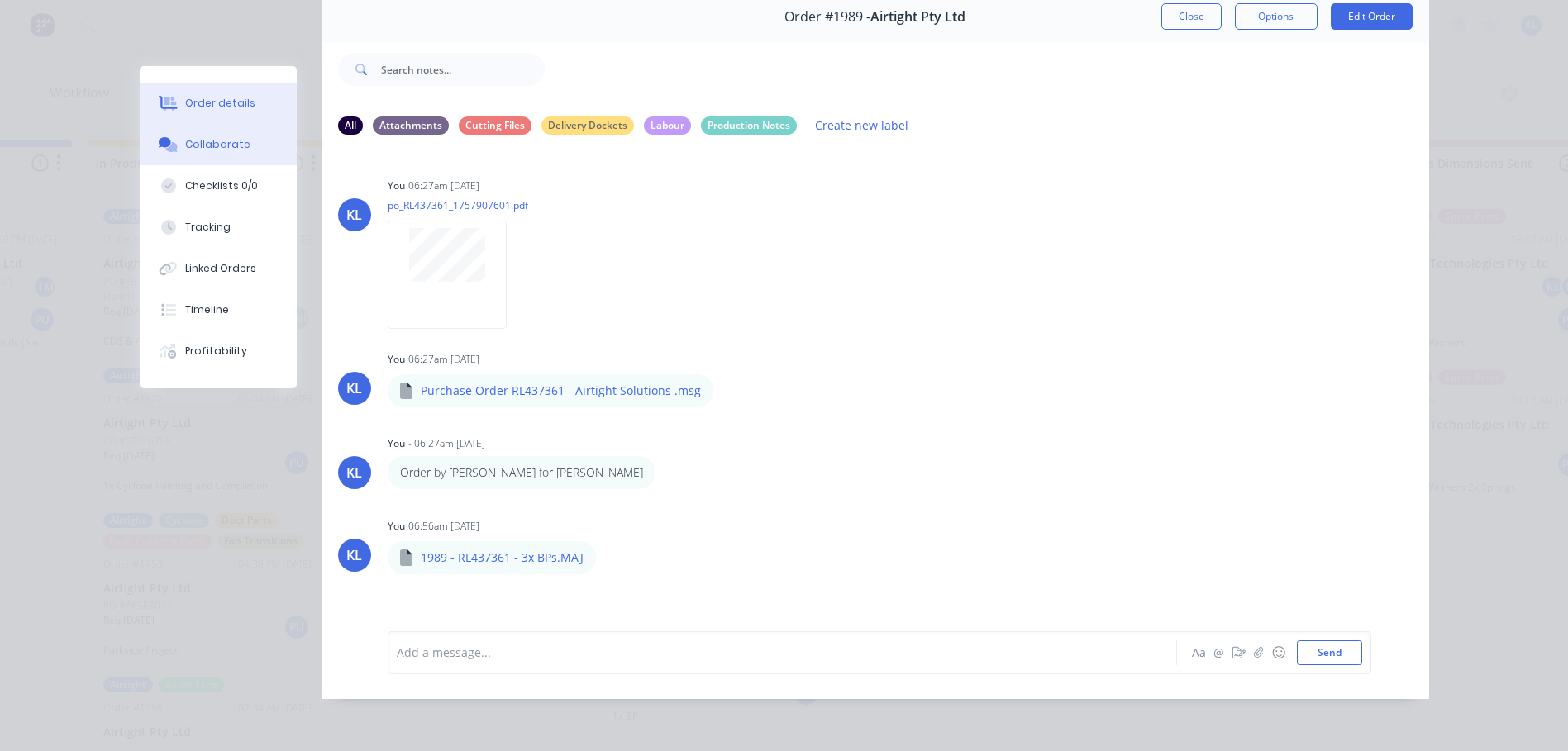
click at [201, 97] on div "Order details" at bounding box center [220, 103] width 70 height 14
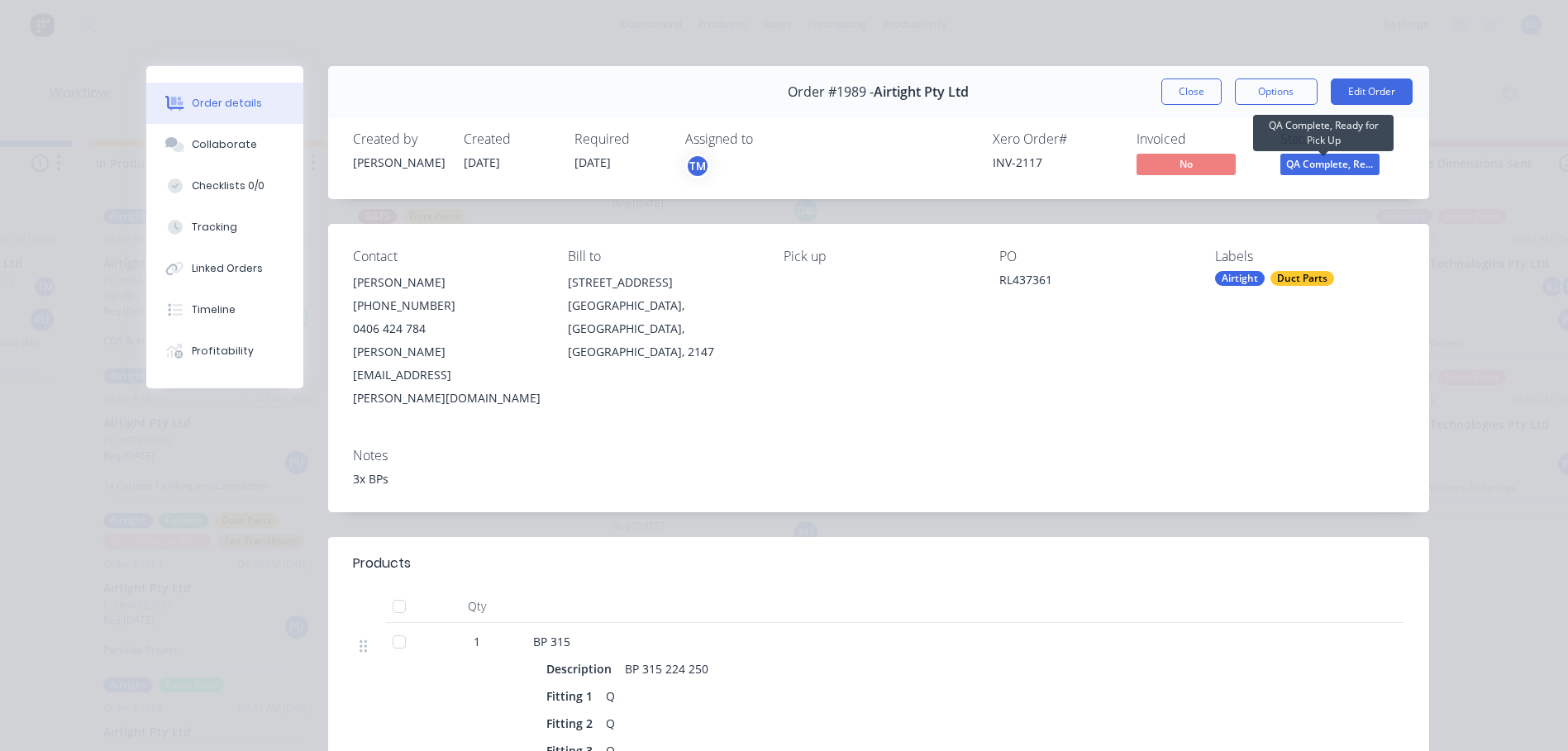
click at [1297, 157] on span "QA Complete, Re..." at bounding box center [1329, 164] width 99 height 21
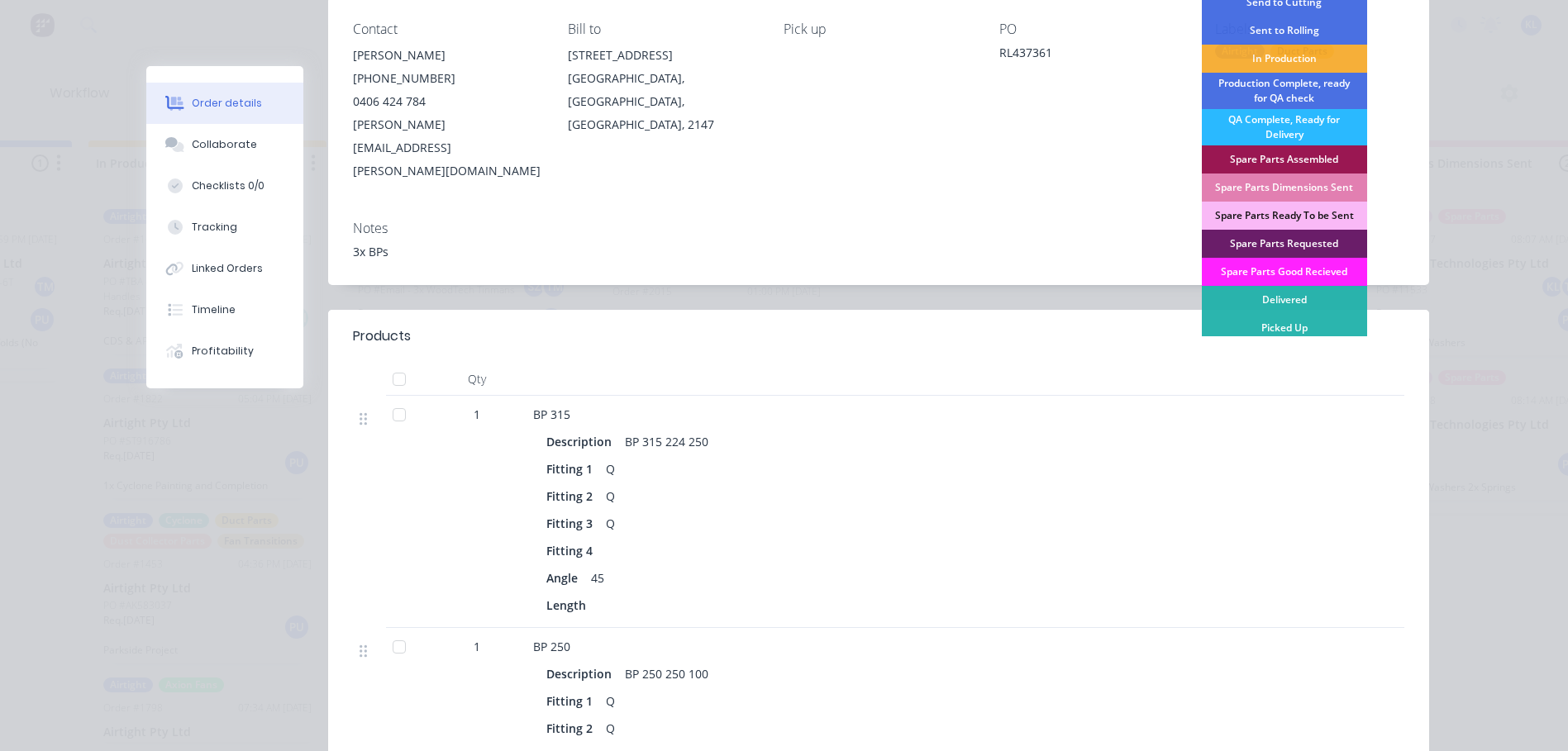
scroll to position [248, 0]
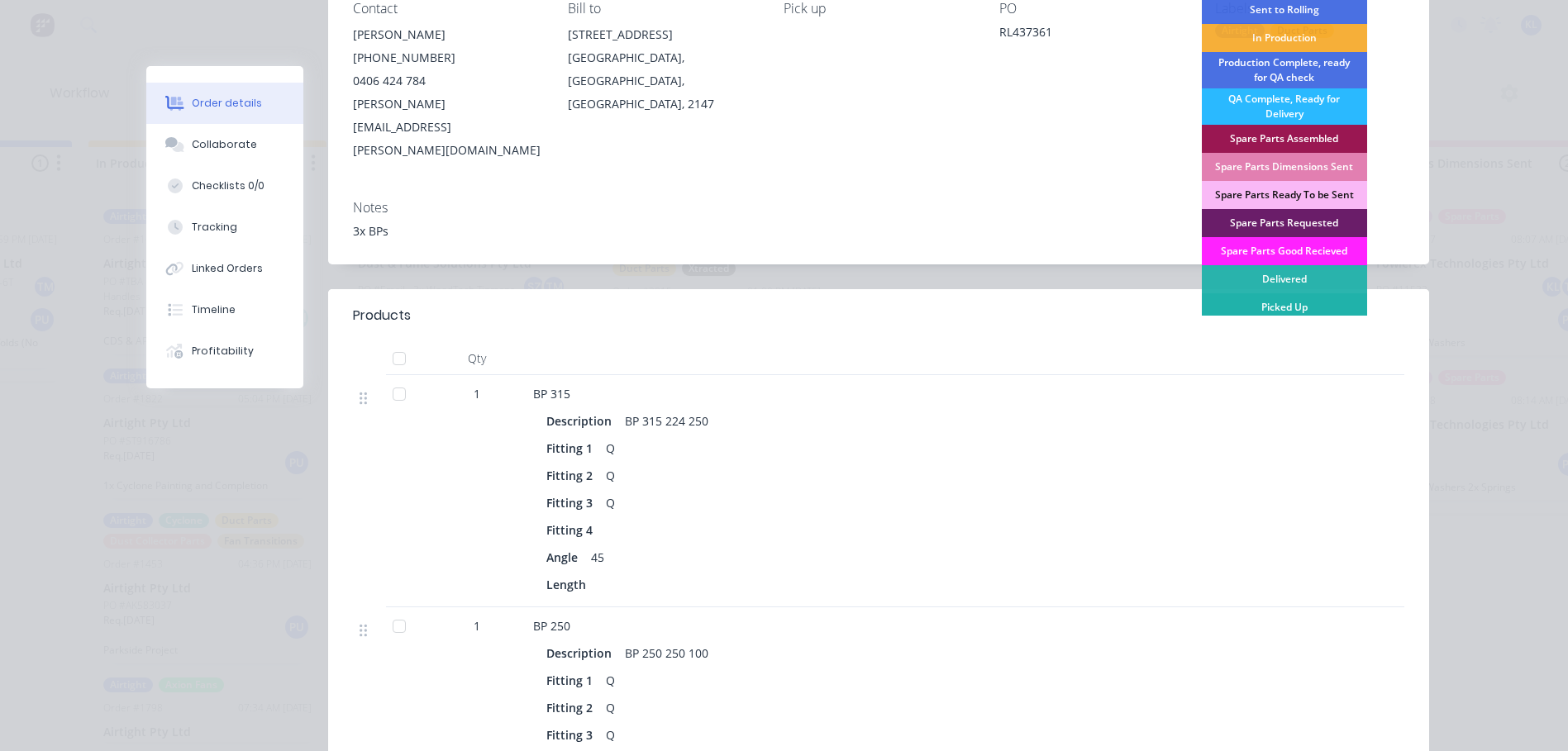
click at [1287, 306] on div "Picked Up" at bounding box center [1285, 307] width 165 height 28
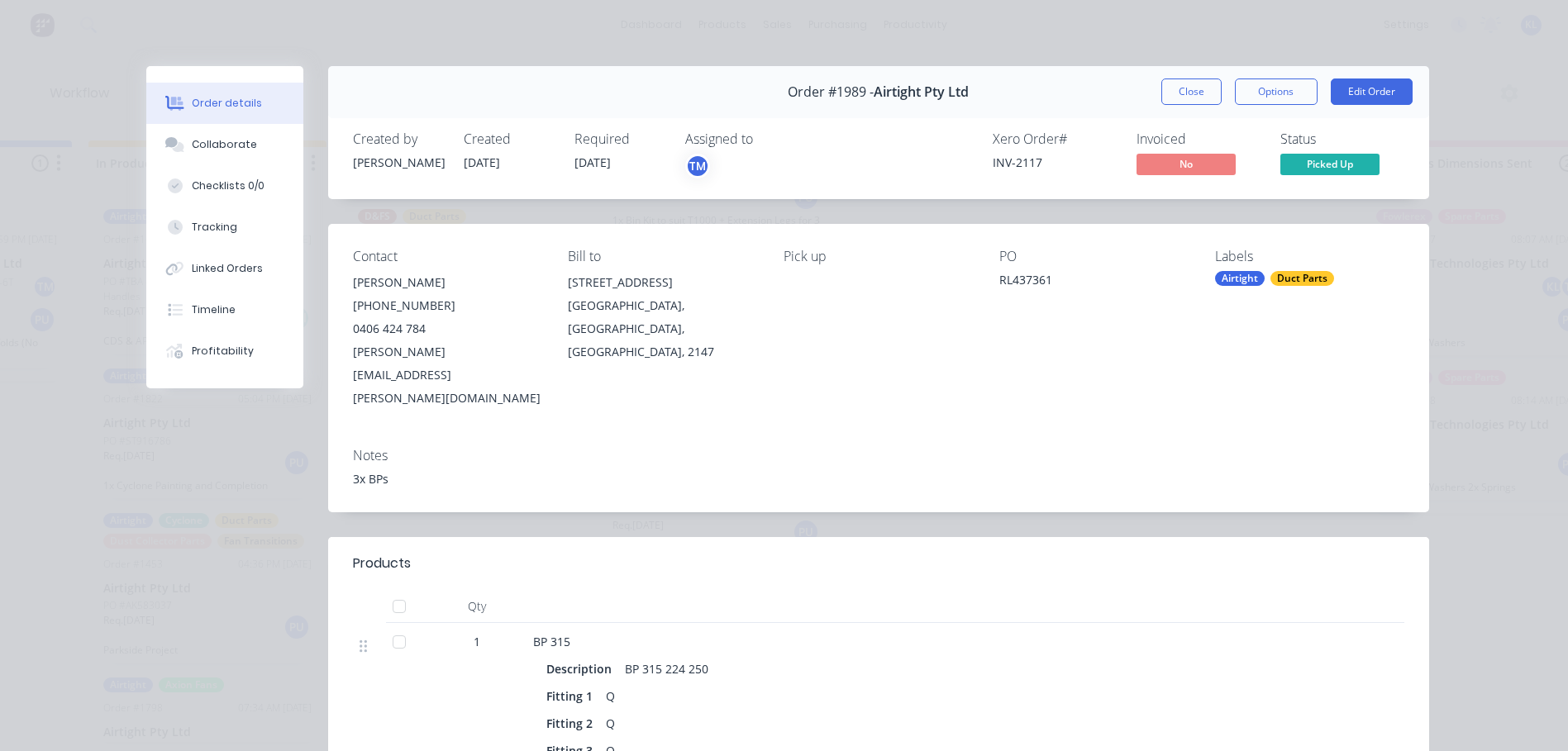
scroll to position [0, 965]
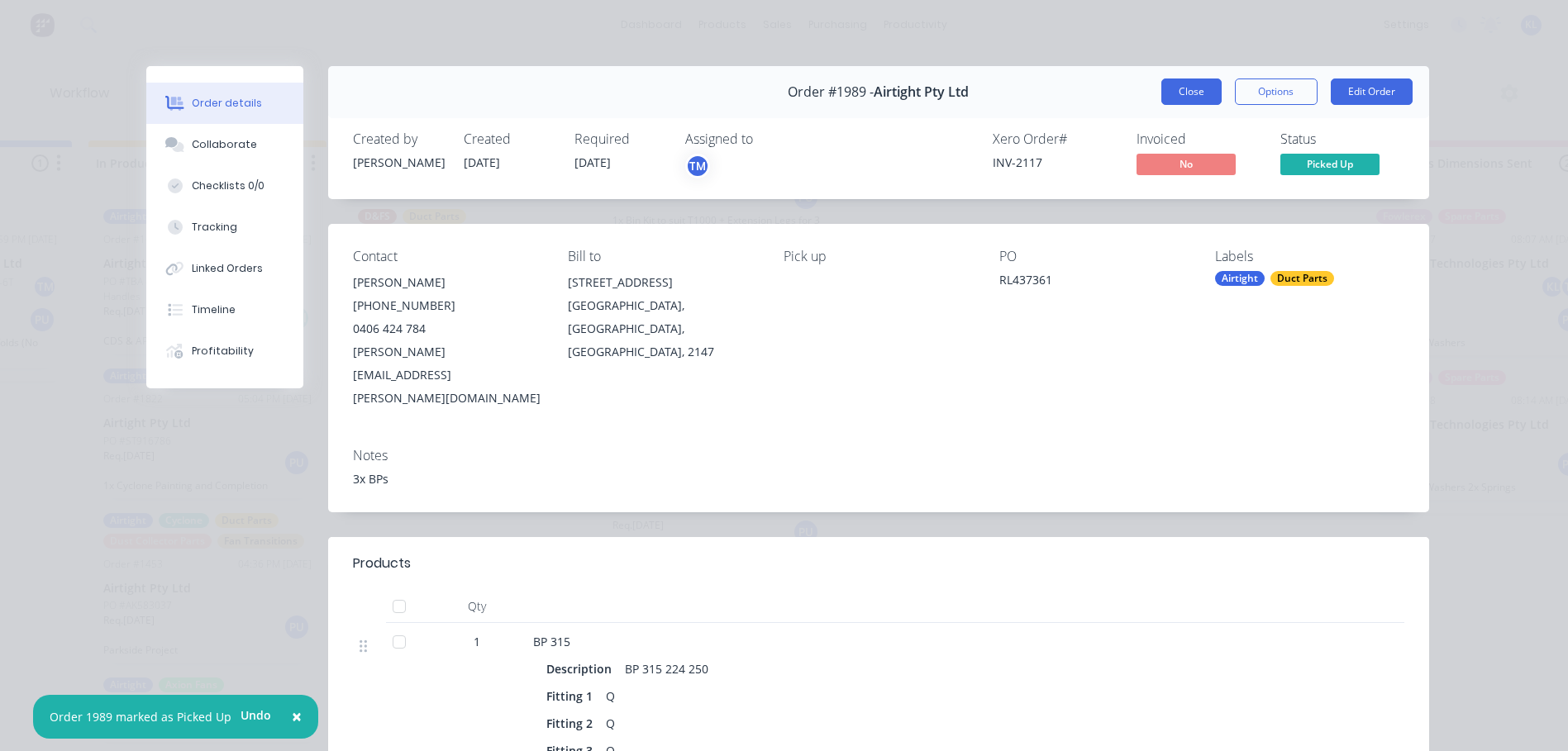
click at [1192, 84] on button "Close" at bounding box center [1191, 92] width 60 height 27
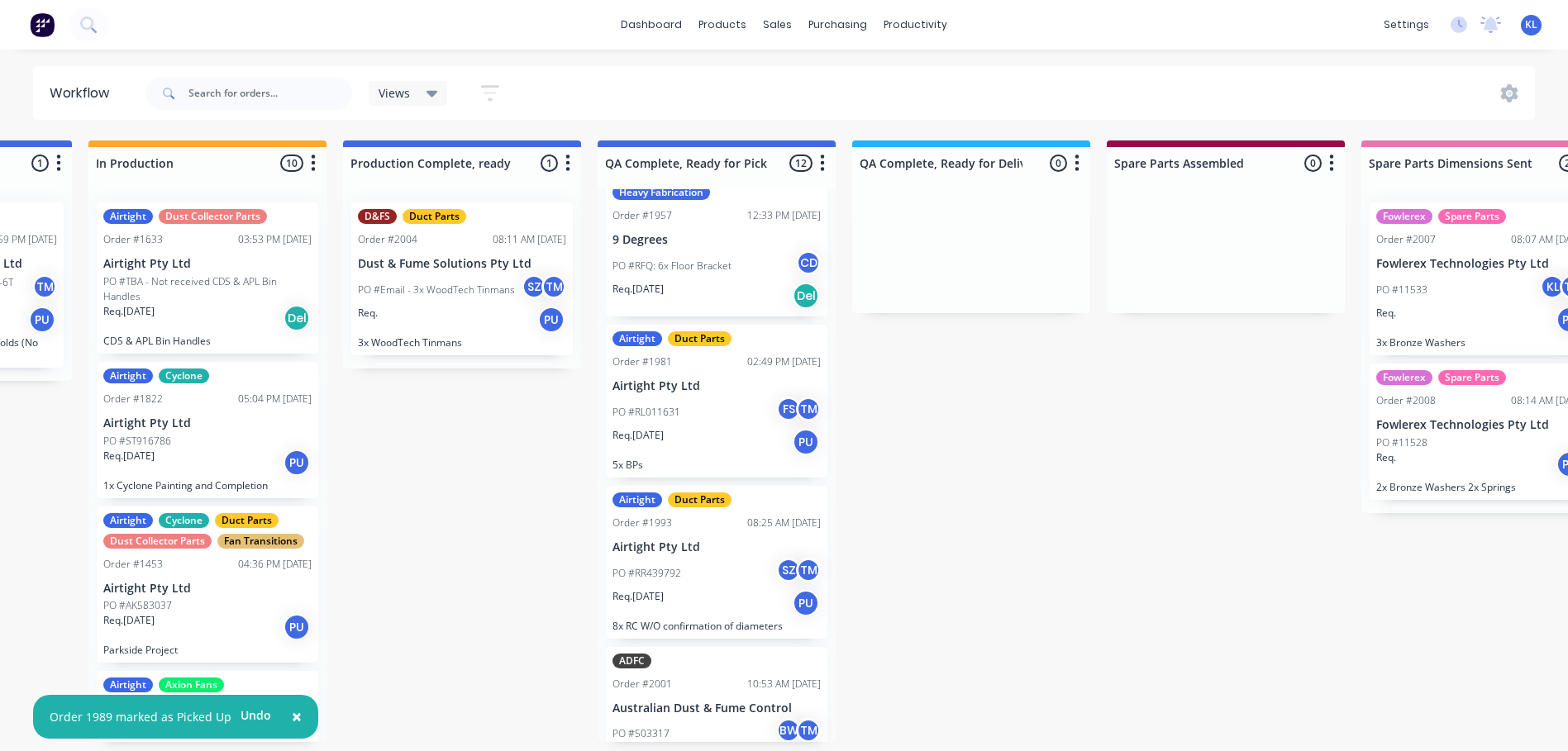
scroll to position [656, 0]
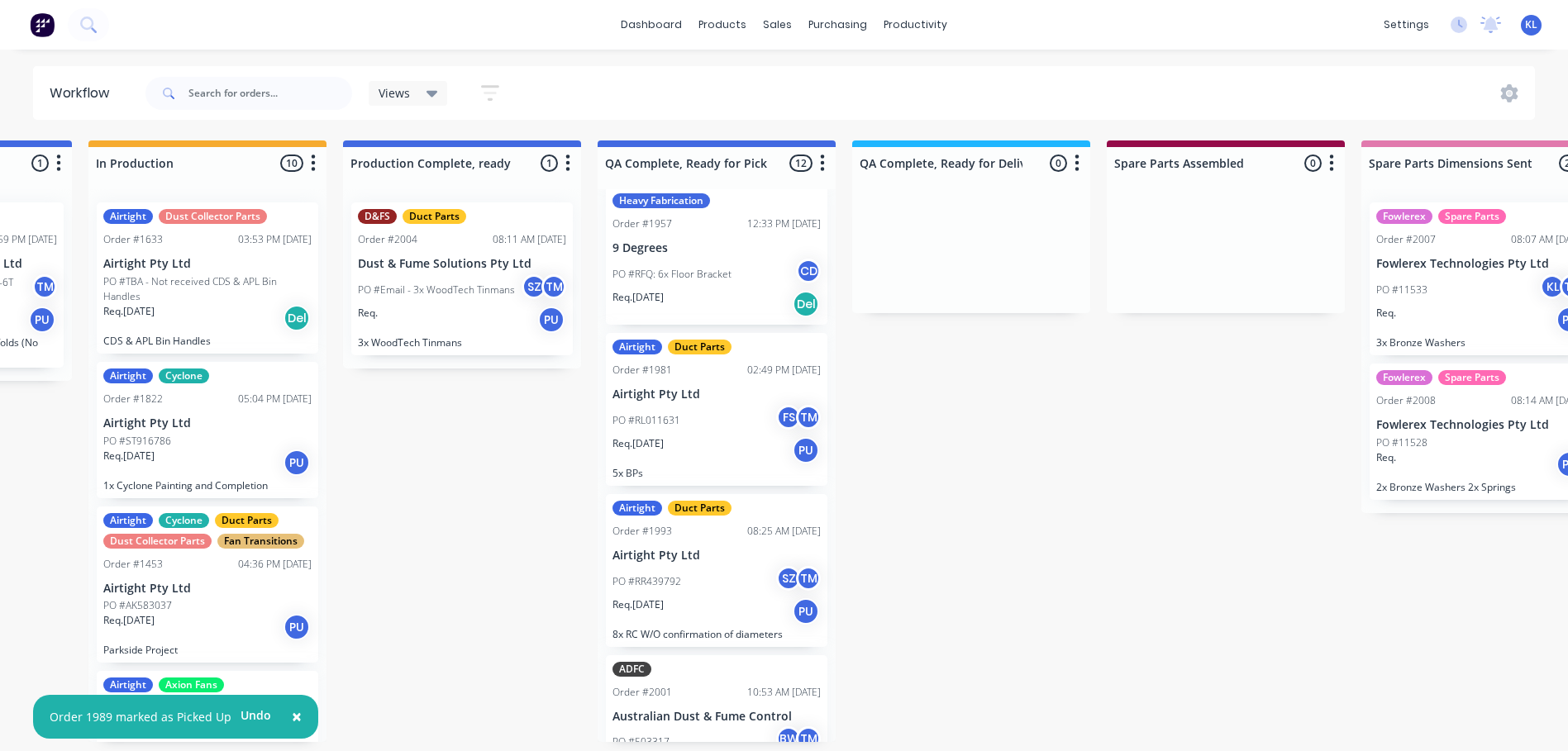
click at [711, 563] on p "Airtight Pty Ltd" at bounding box center [716, 556] width 208 height 14
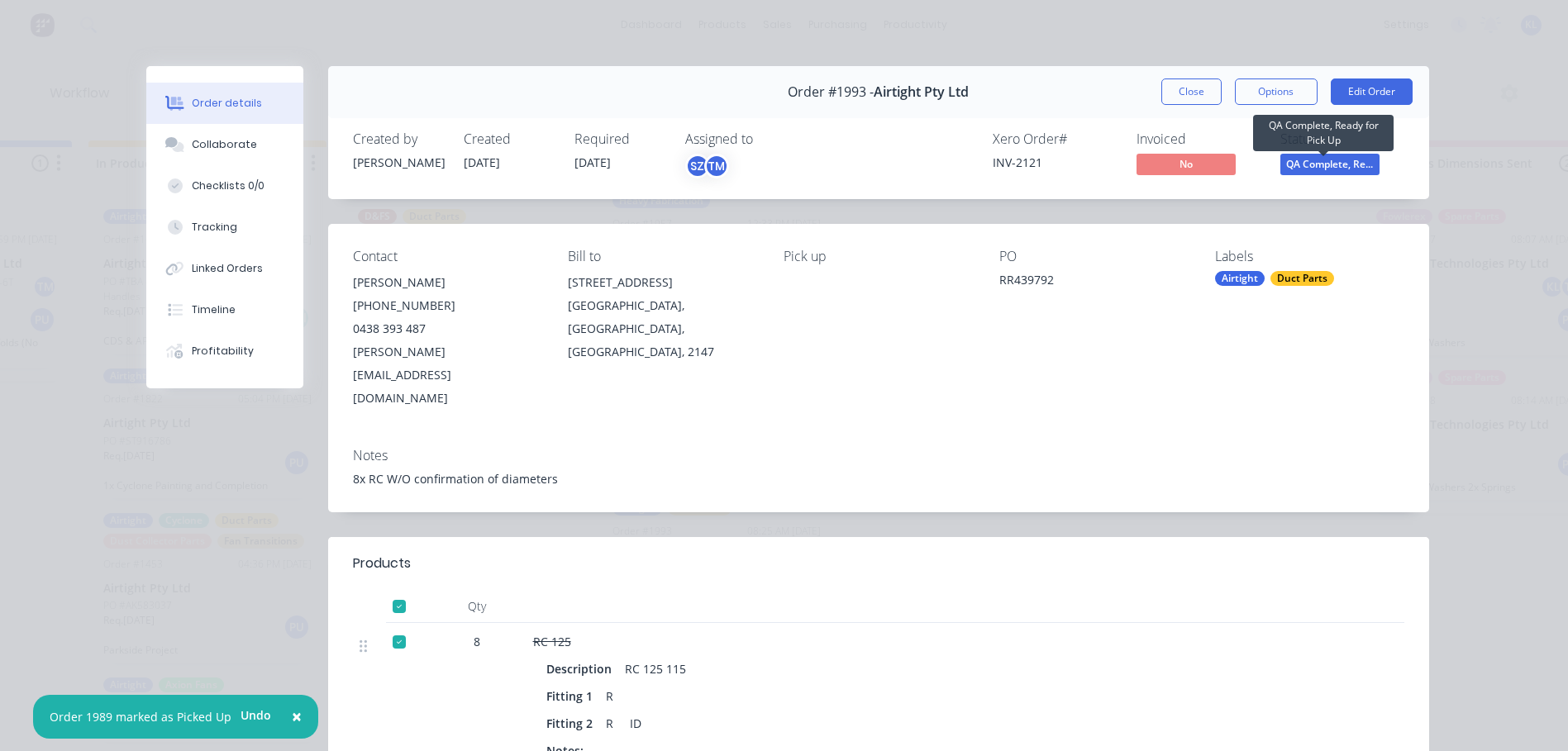
click at [1315, 166] on span "QA Complete, Re..." at bounding box center [1329, 164] width 99 height 21
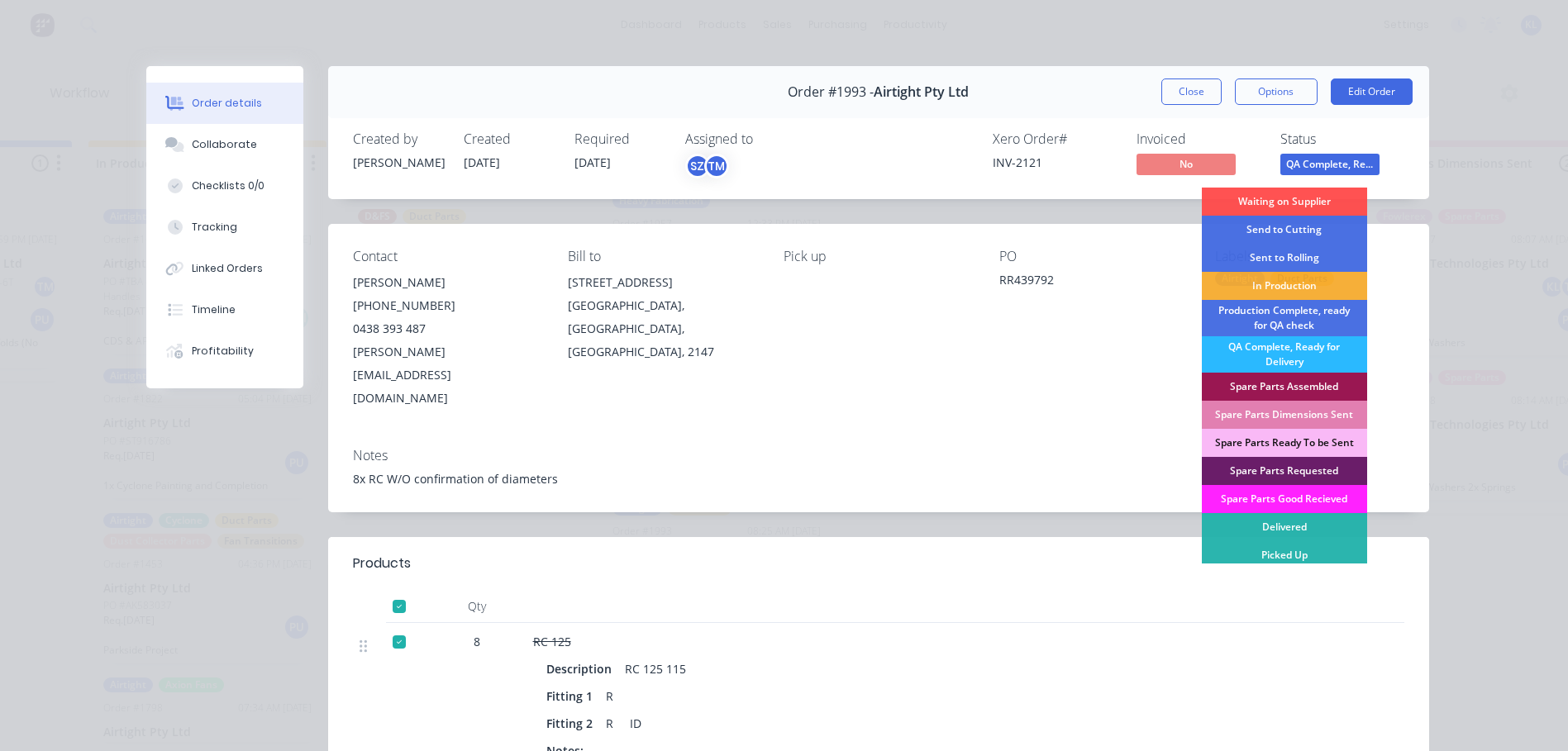
scroll to position [83, 0]
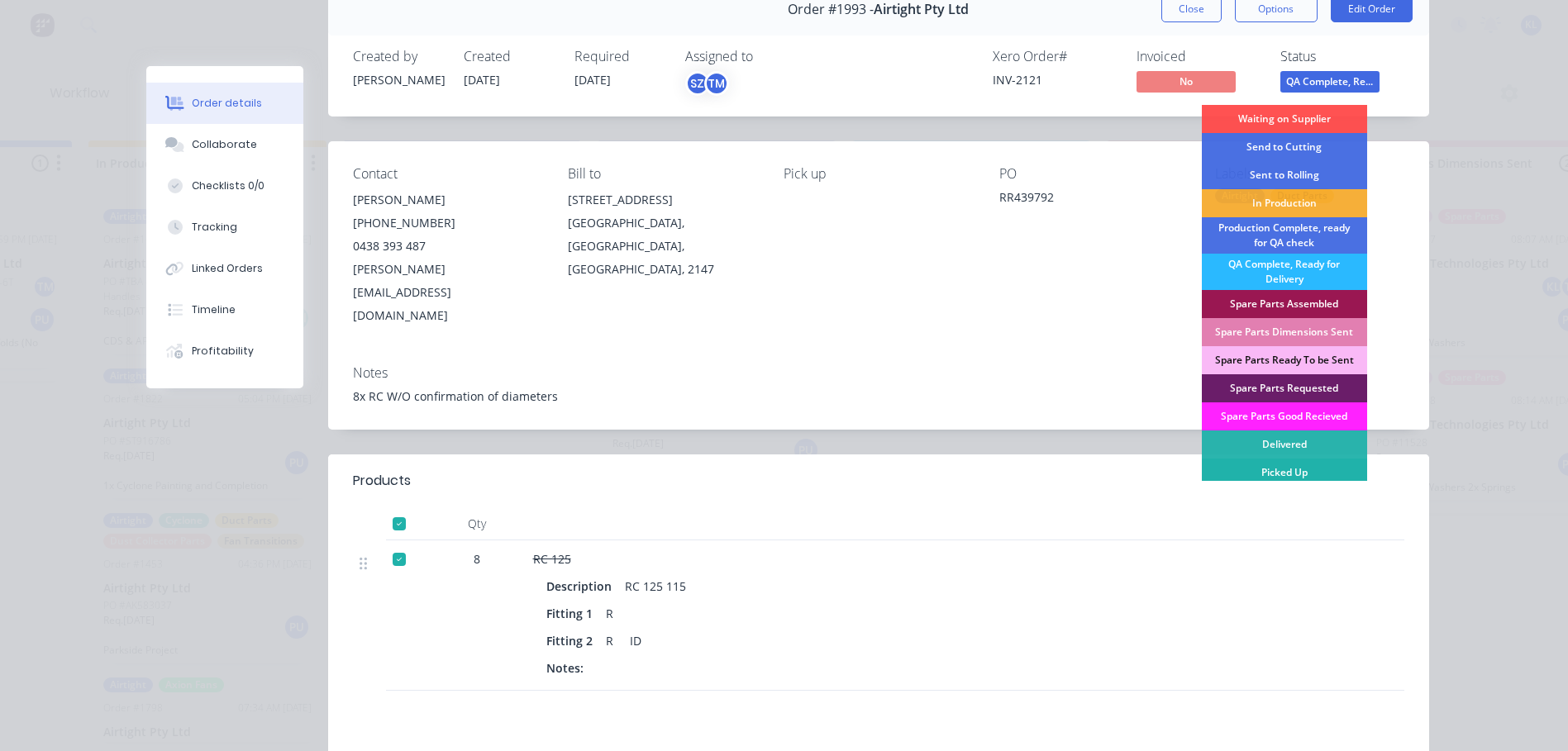
click at [1270, 472] on div "Picked Up" at bounding box center [1285, 472] width 165 height 28
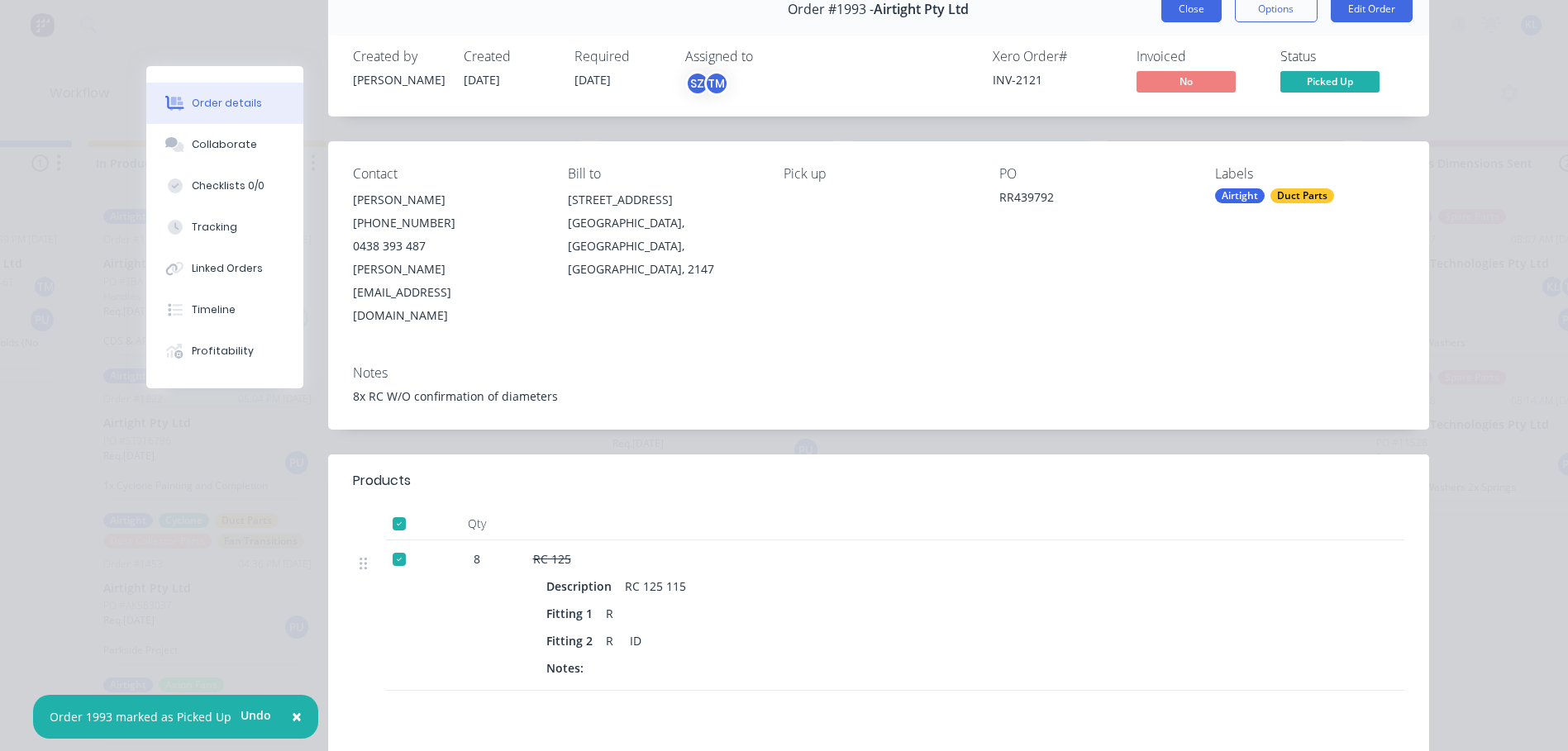
click at [1189, 9] on button "Close" at bounding box center [1191, 10] width 60 height 27
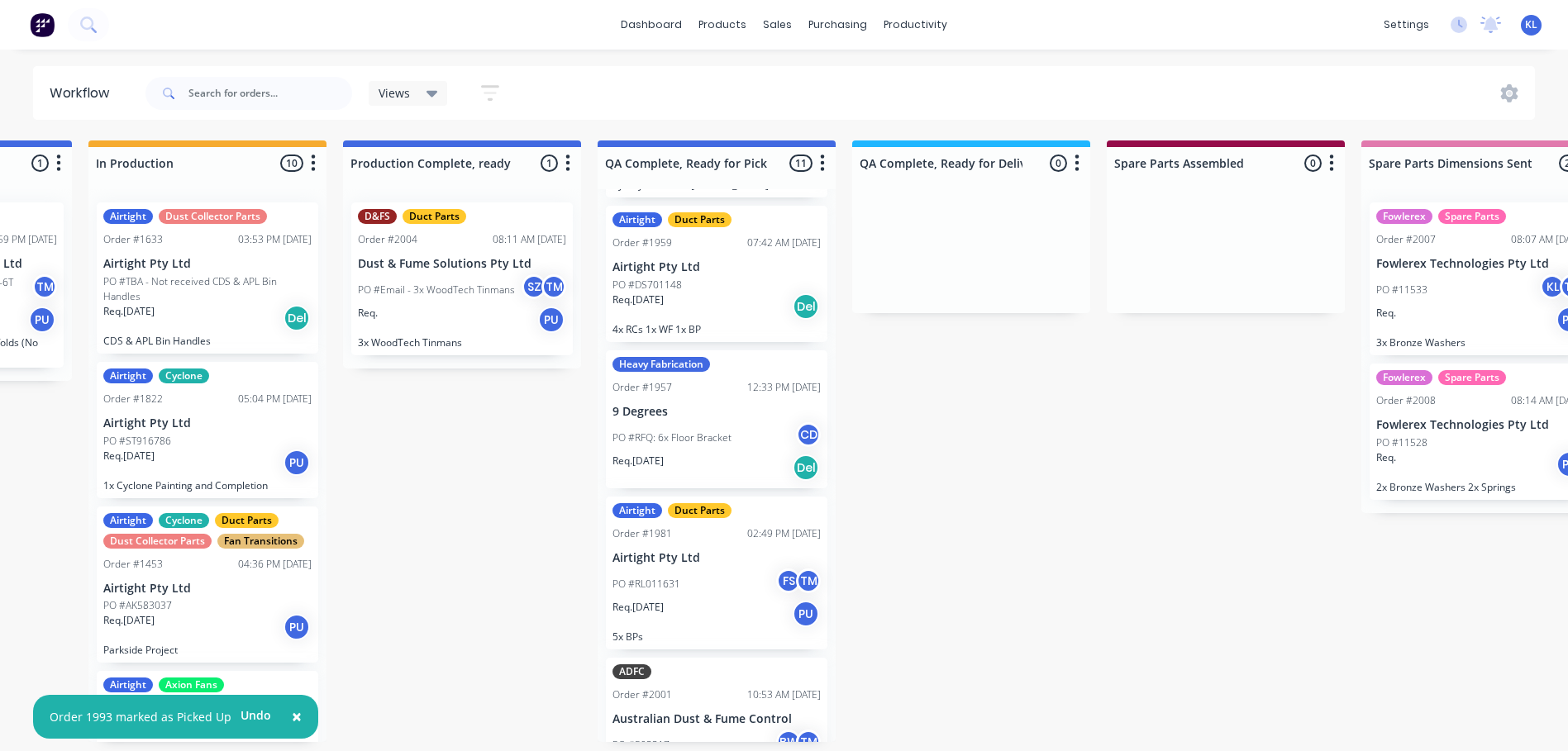
scroll to position [490, 0]
click at [692, 602] on div "PO #RL011631 FS TM" at bounding box center [716, 586] width 208 height 32
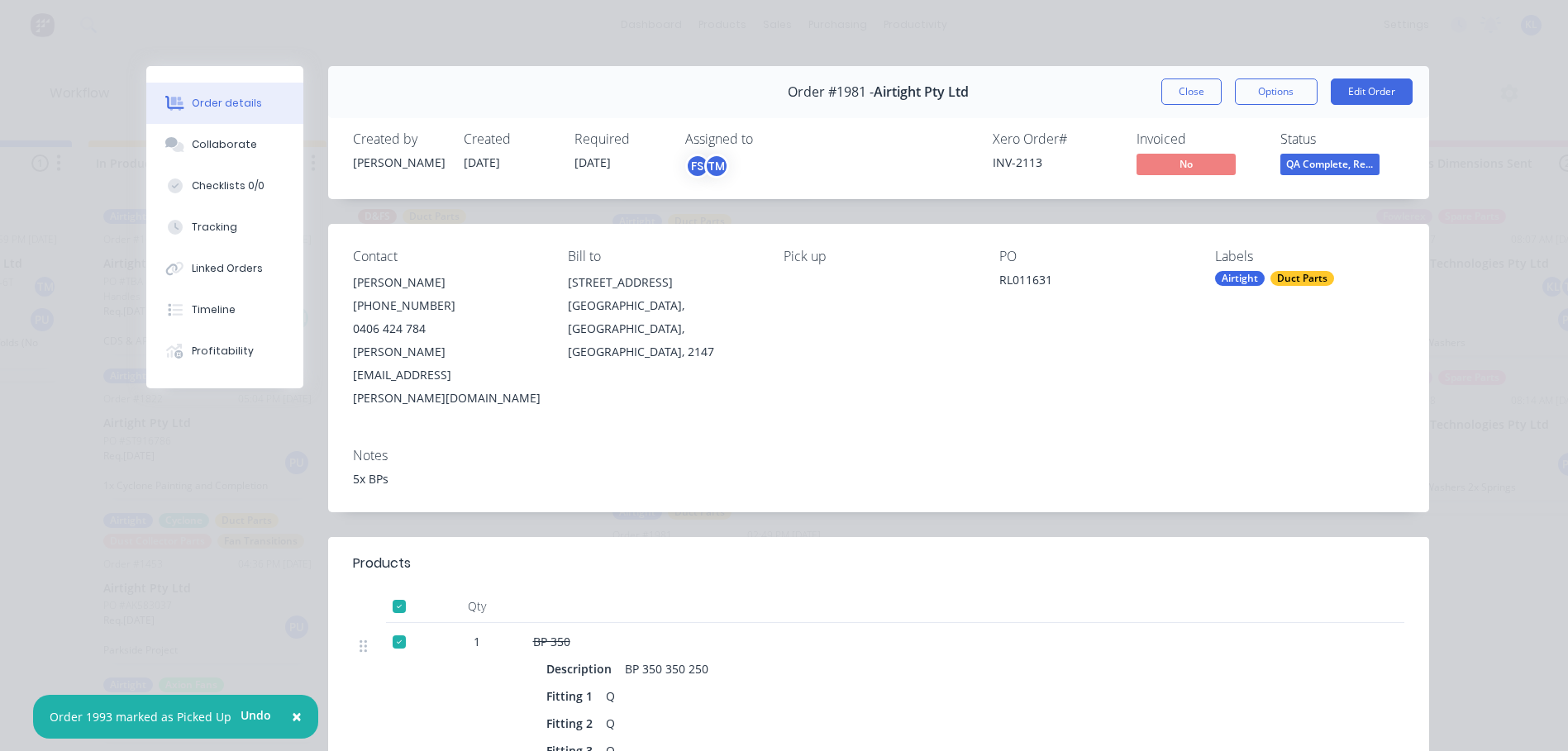
click at [1311, 164] on span "QA Complete, Re..." at bounding box center [1329, 164] width 99 height 21
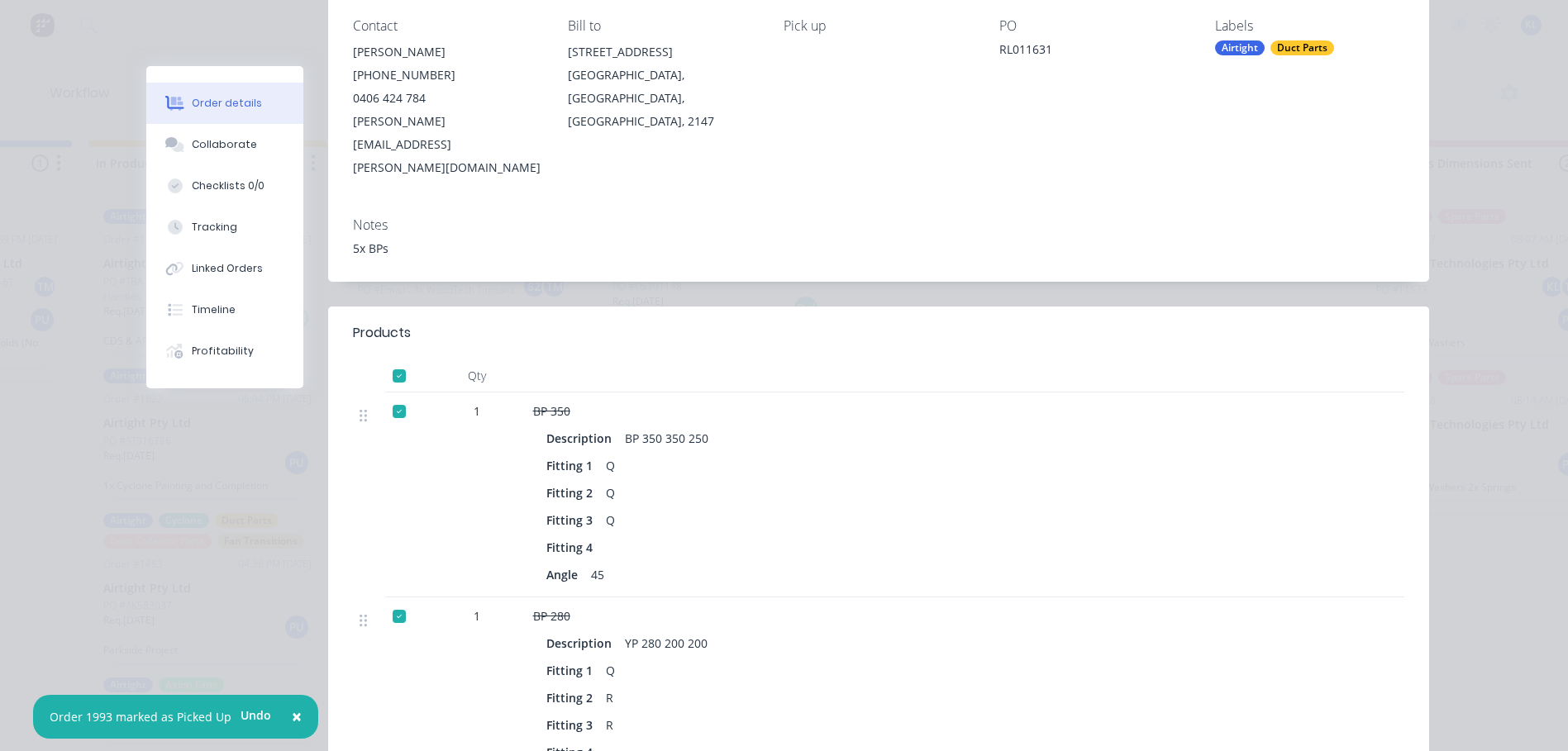
scroll to position [0, 0]
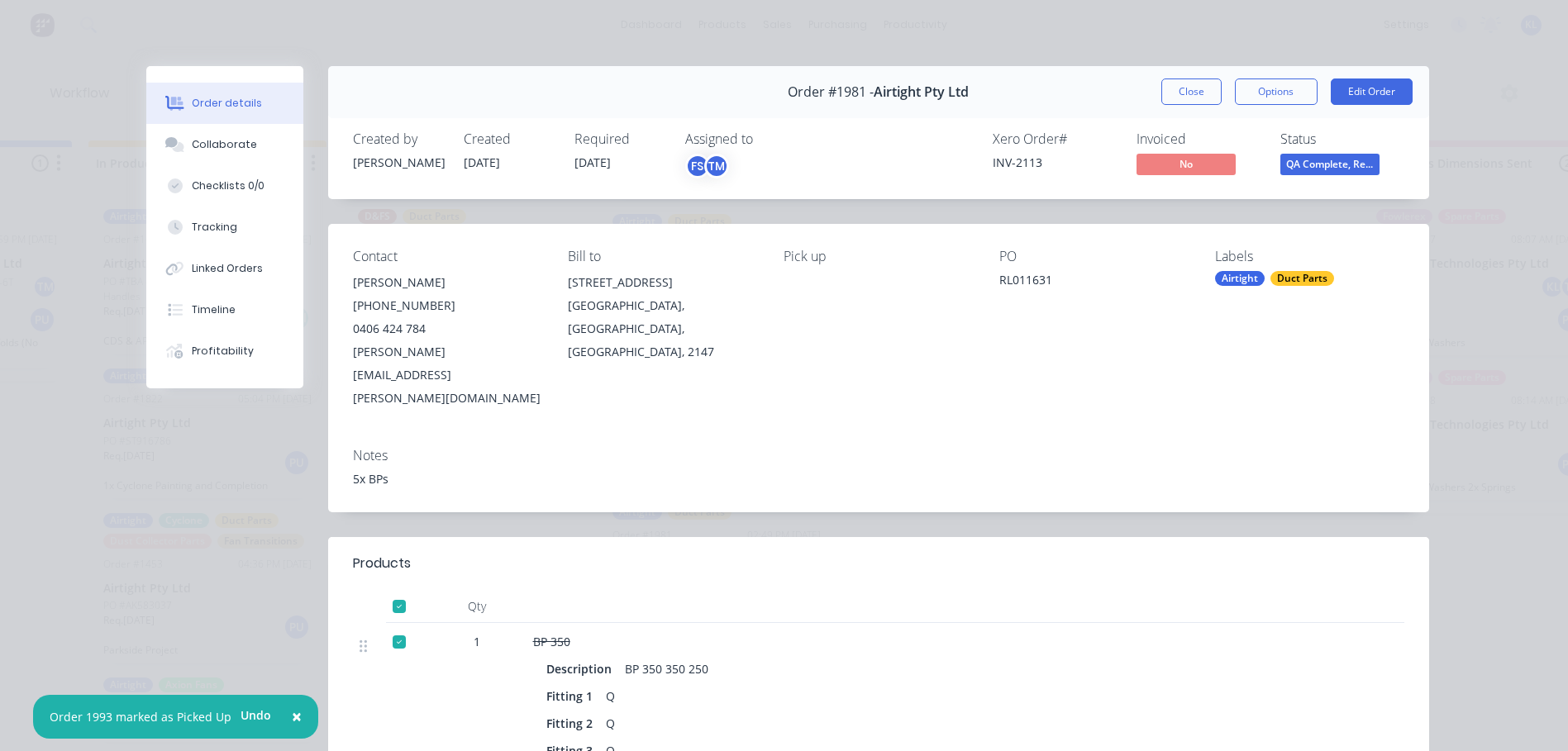
click at [1303, 170] on span "QA Complete, Re..." at bounding box center [1329, 164] width 99 height 21
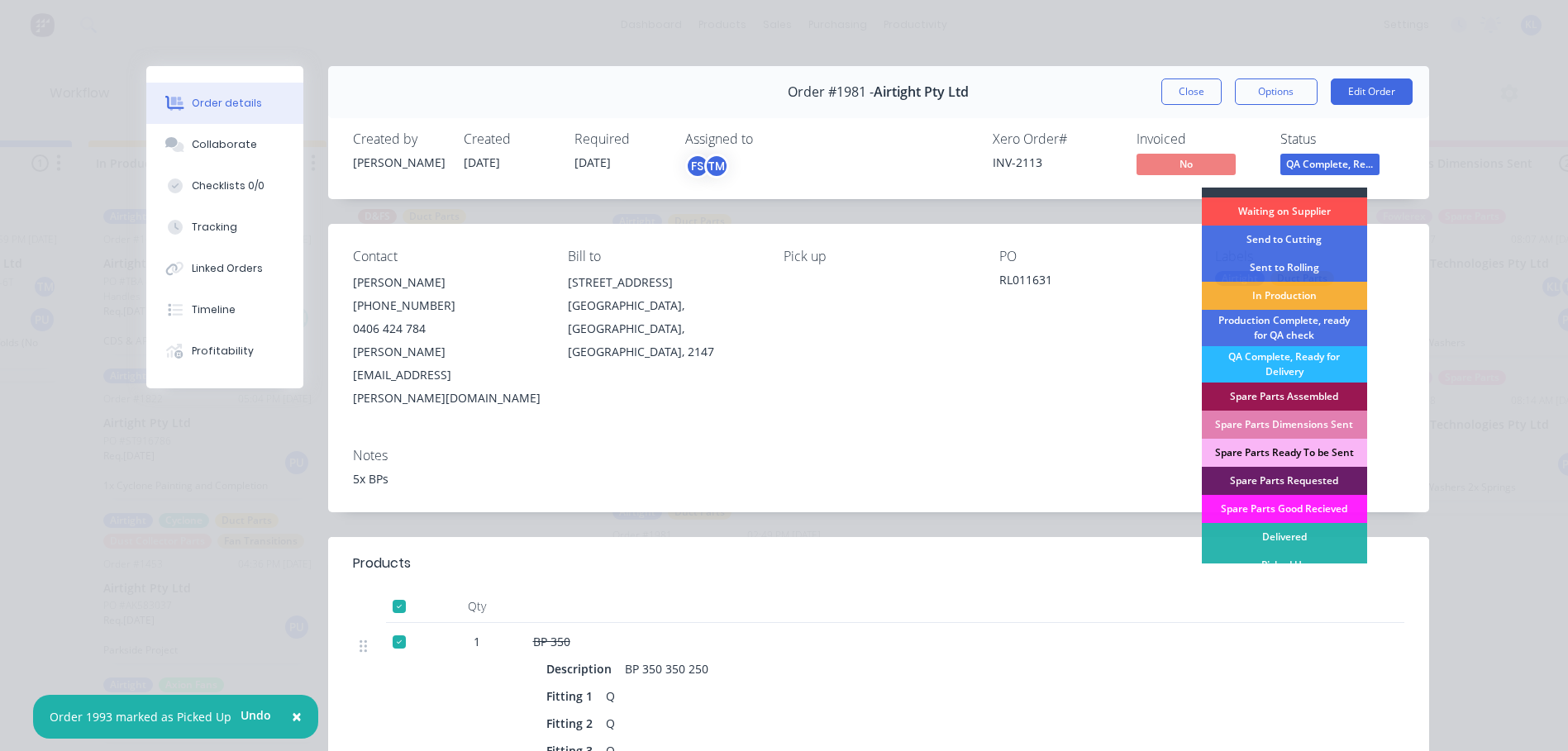
scroll to position [28, 0]
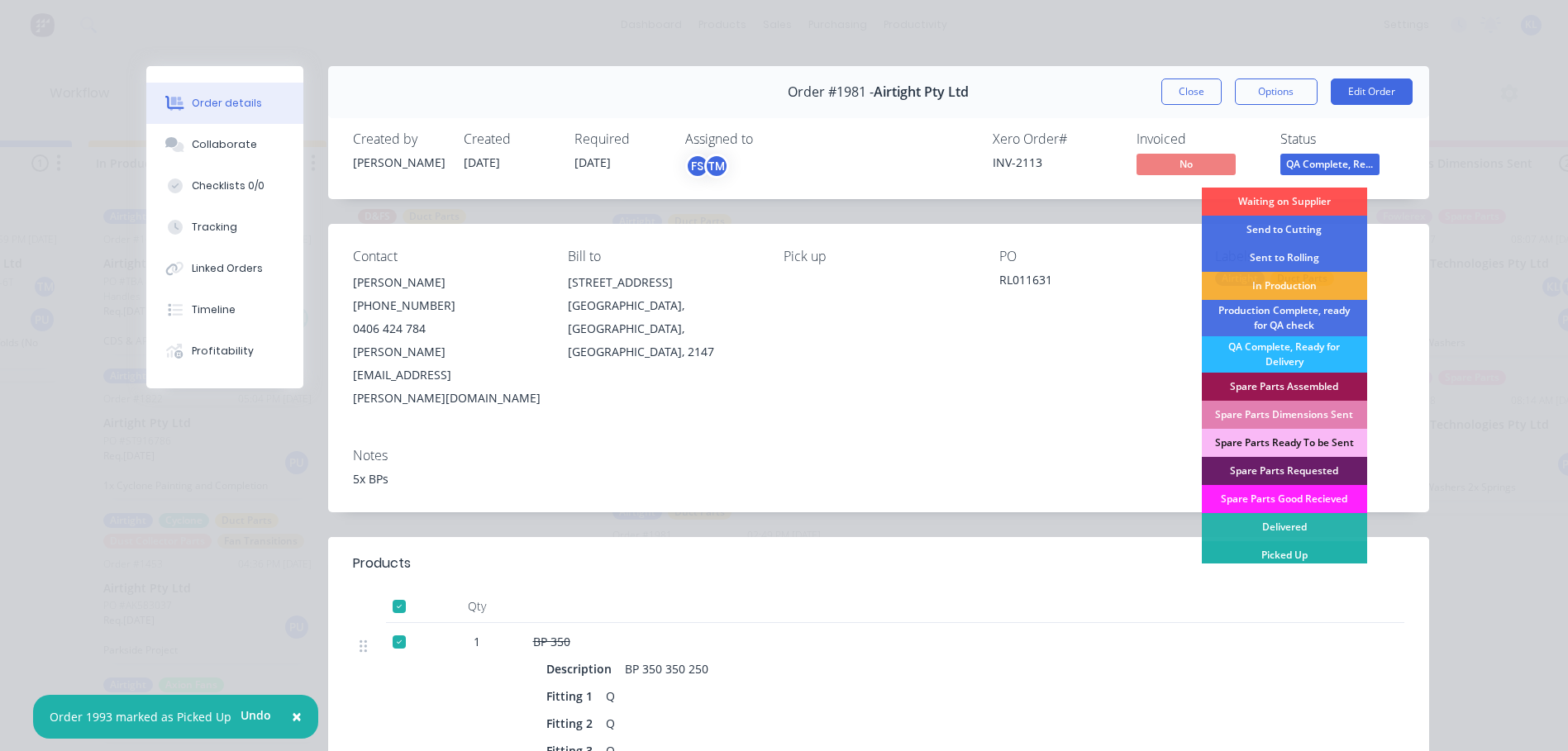
click at [1288, 549] on div "Picked Up" at bounding box center [1285, 555] width 165 height 28
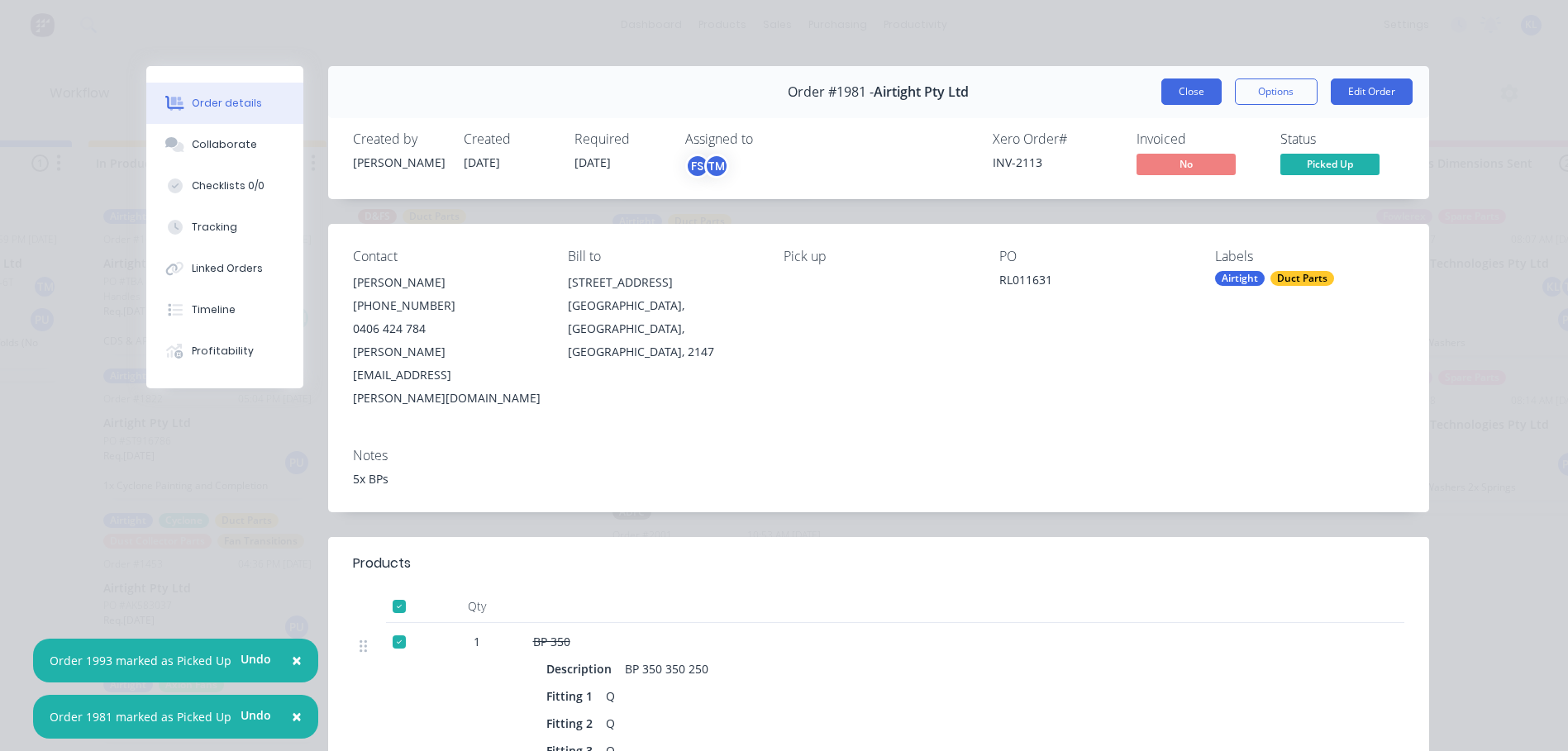
click at [1191, 97] on button "Close" at bounding box center [1191, 92] width 60 height 27
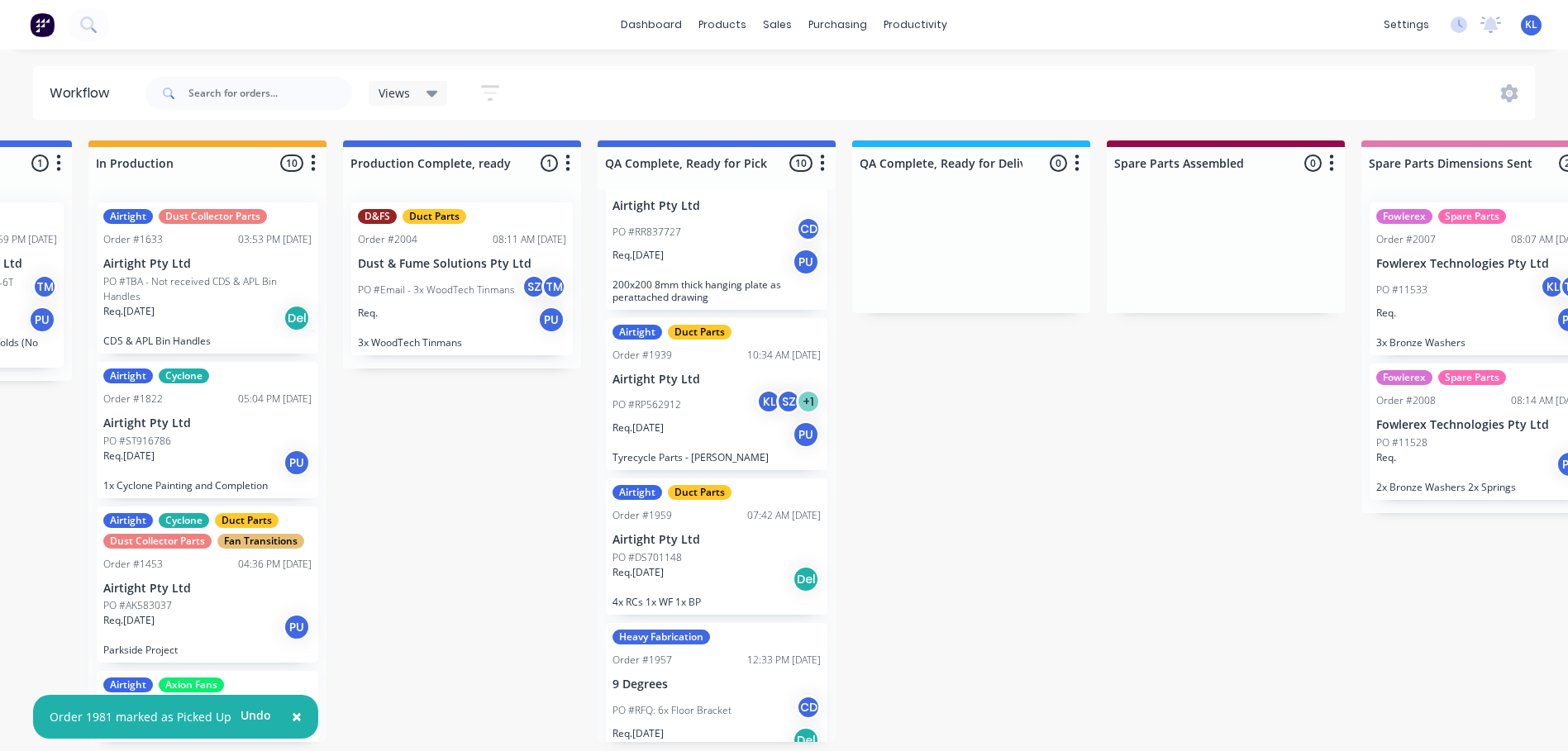
scroll to position [248, 0]
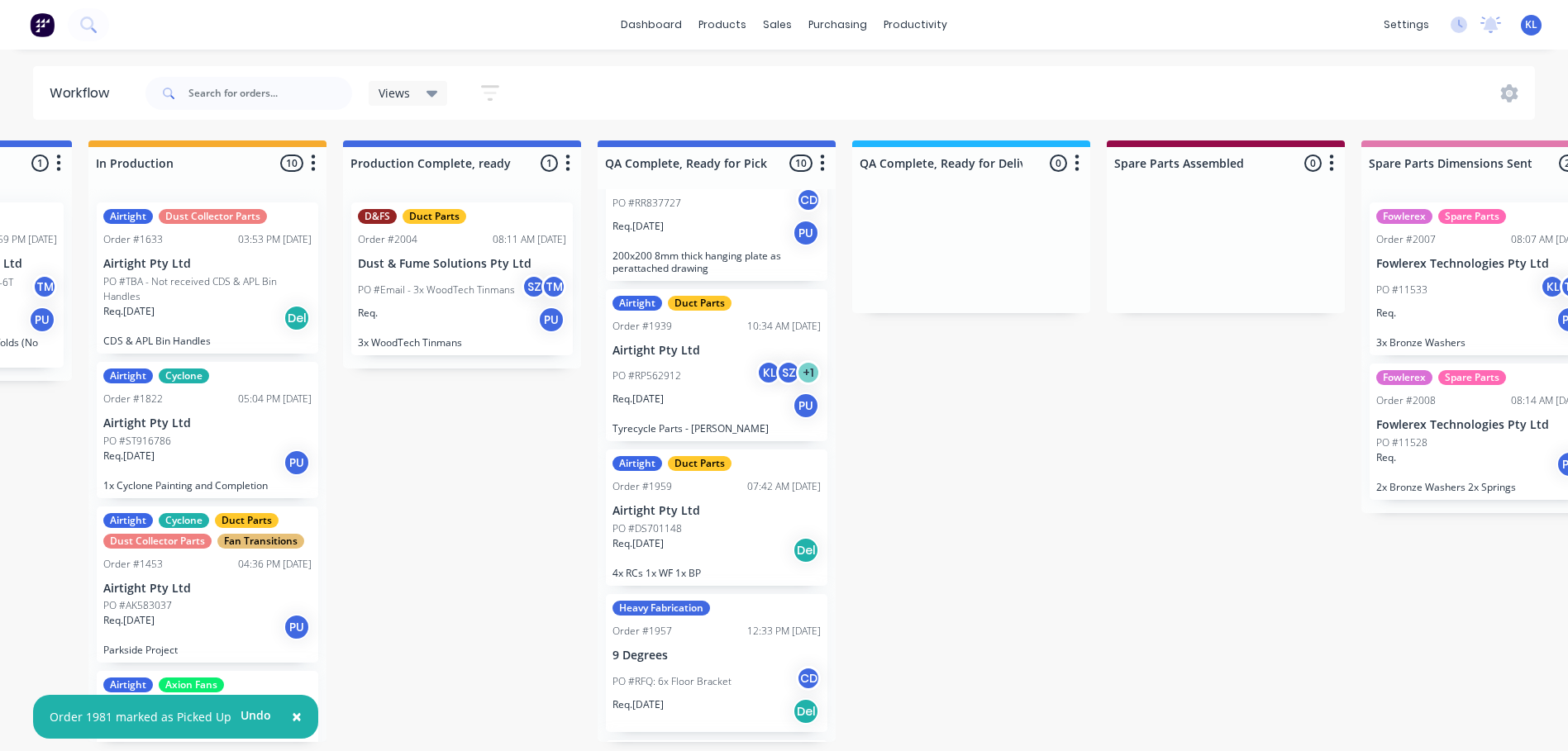
click at [715, 565] on div "Req. [DATE] Del" at bounding box center [716, 550] width 208 height 28
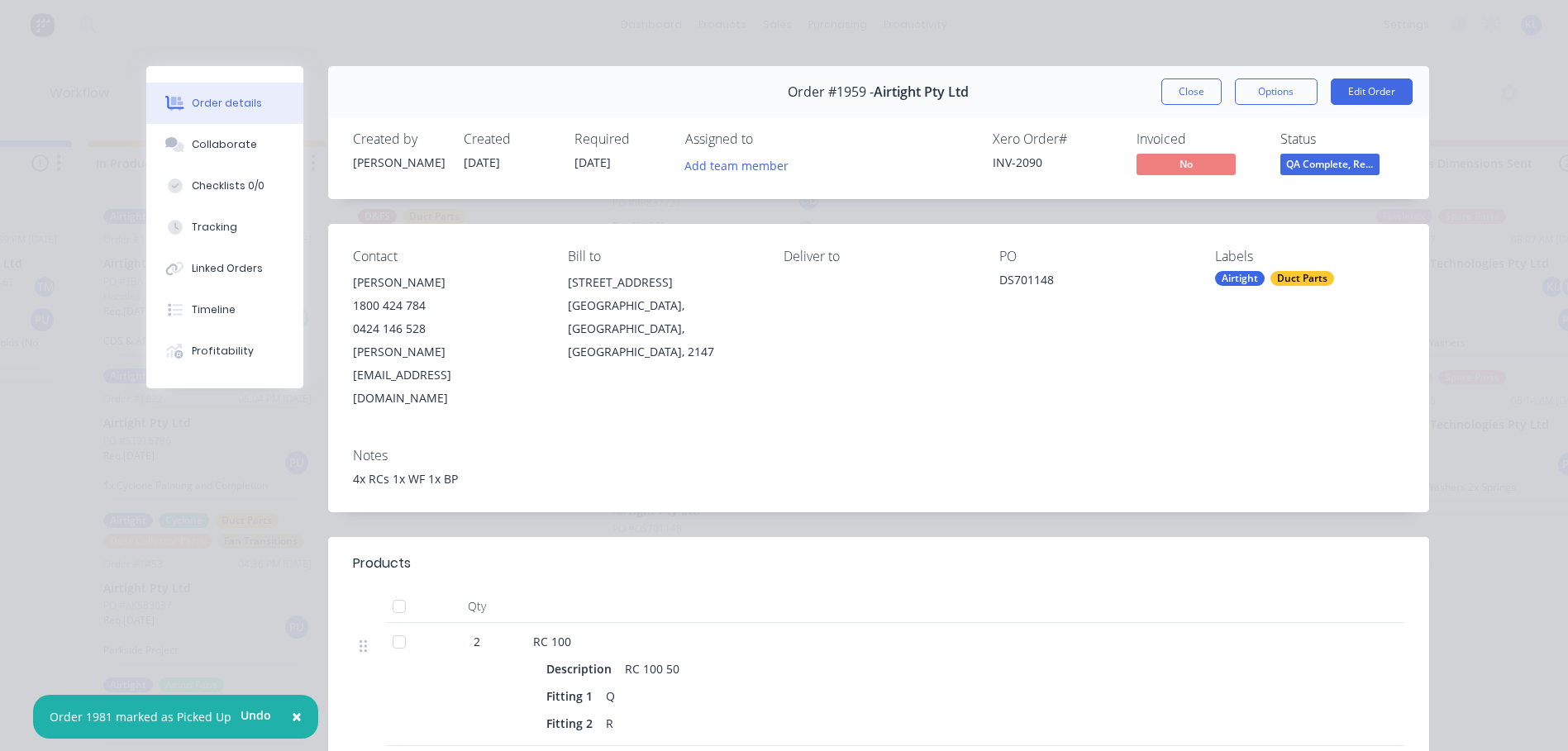
click at [1297, 166] on span "QA Complete, Re..." at bounding box center [1329, 164] width 99 height 21
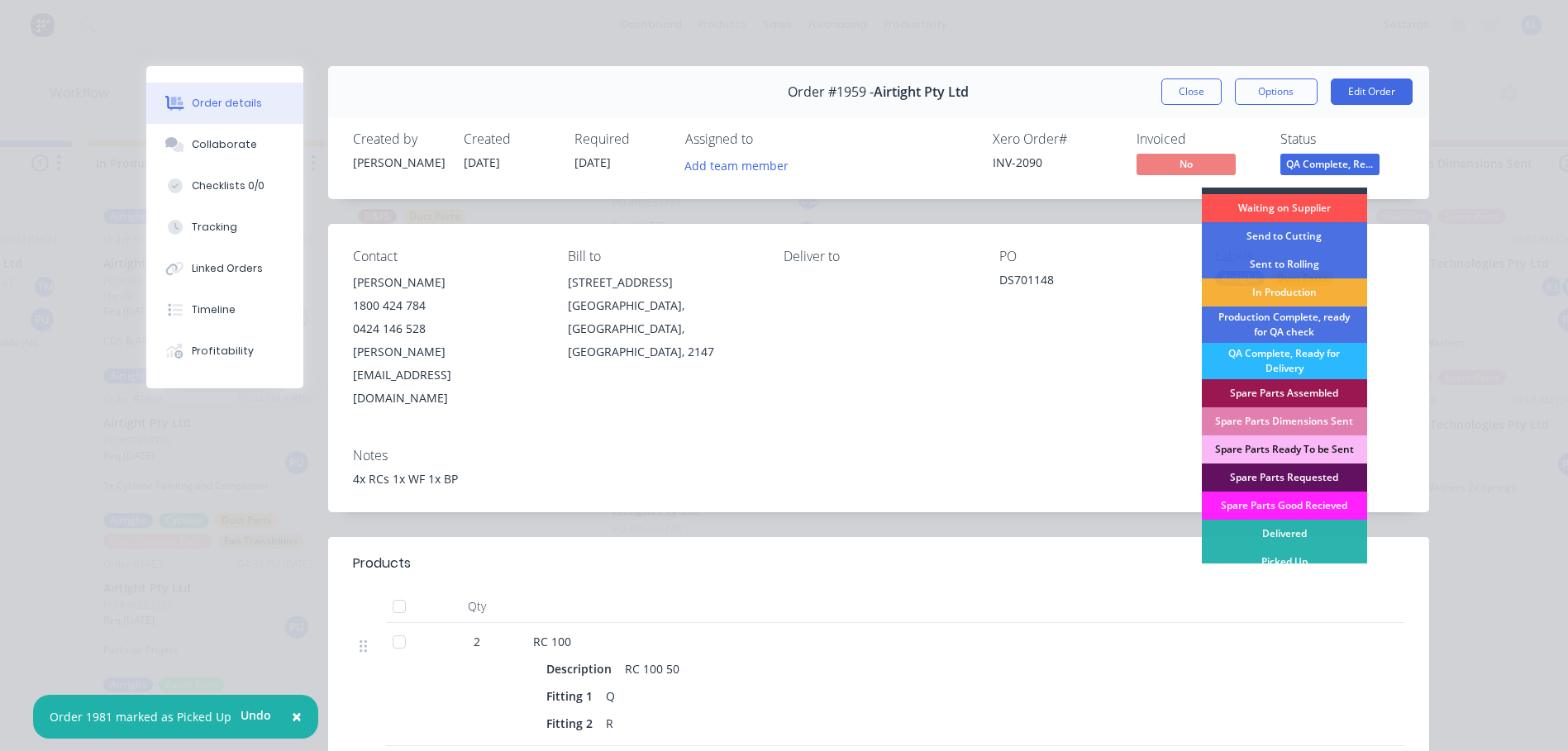
scroll to position [28, 0]
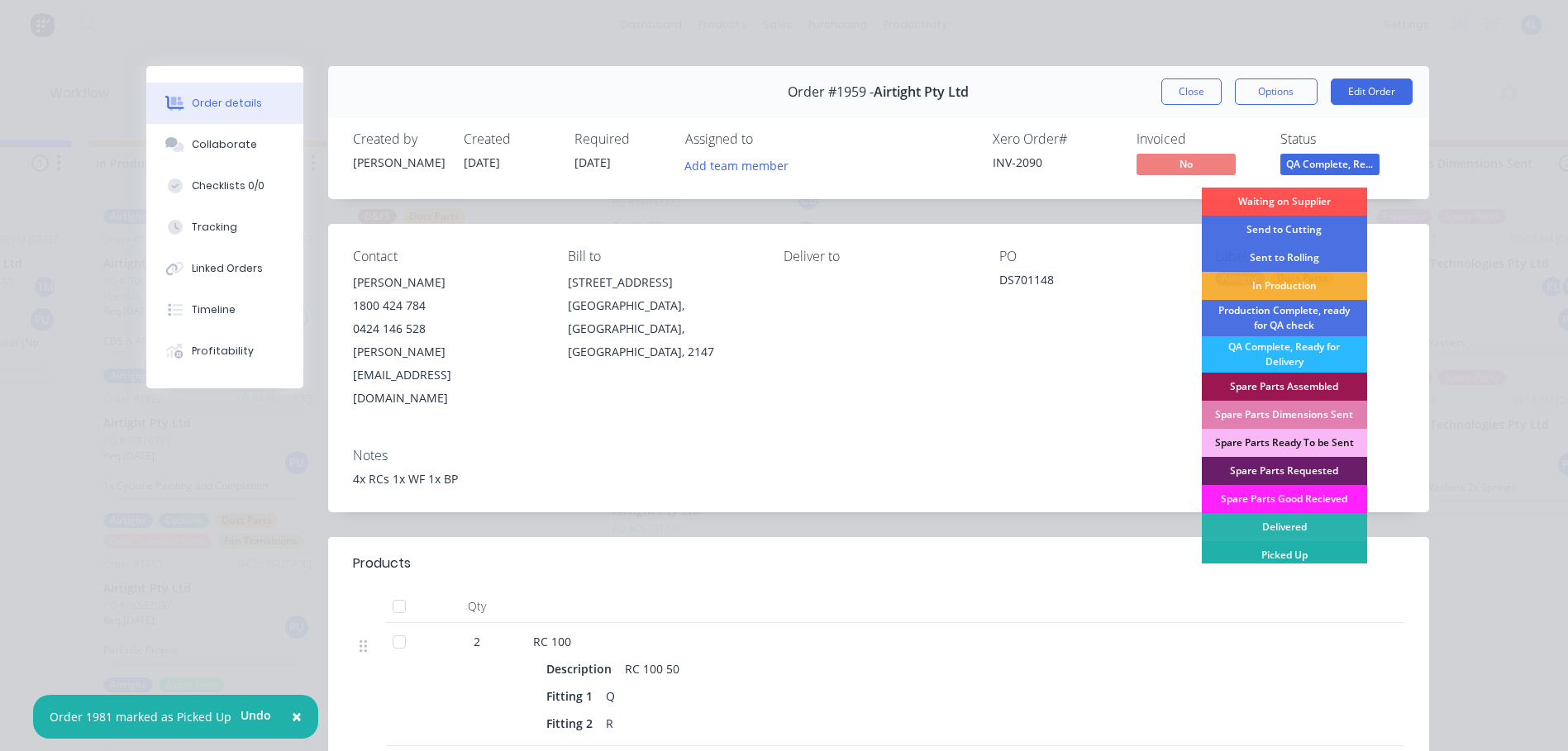
click at [1292, 549] on div "Picked Up" at bounding box center [1285, 555] width 165 height 28
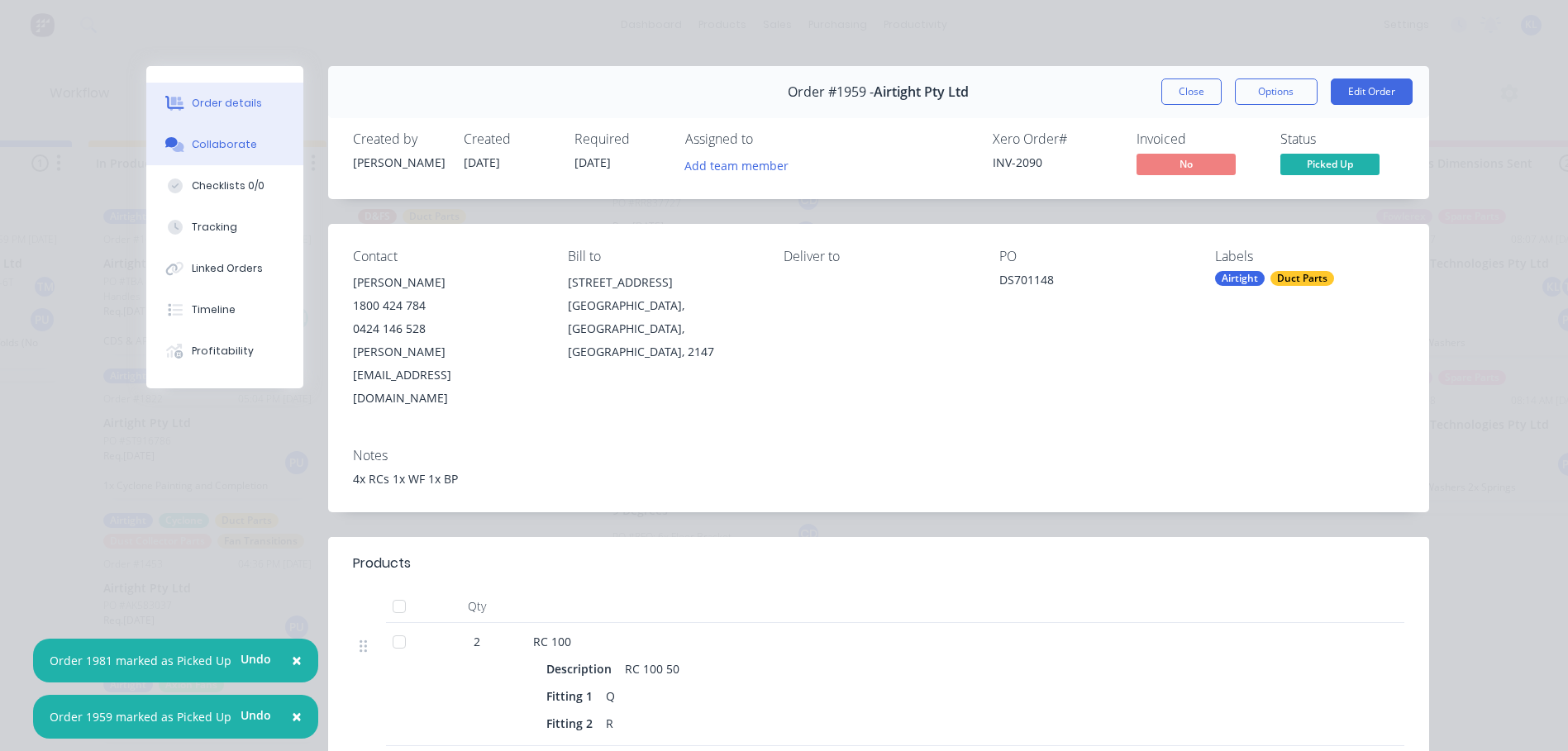
click at [209, 137] on div "Collaborate" at bounding box center [225, 144] width 65 height 14
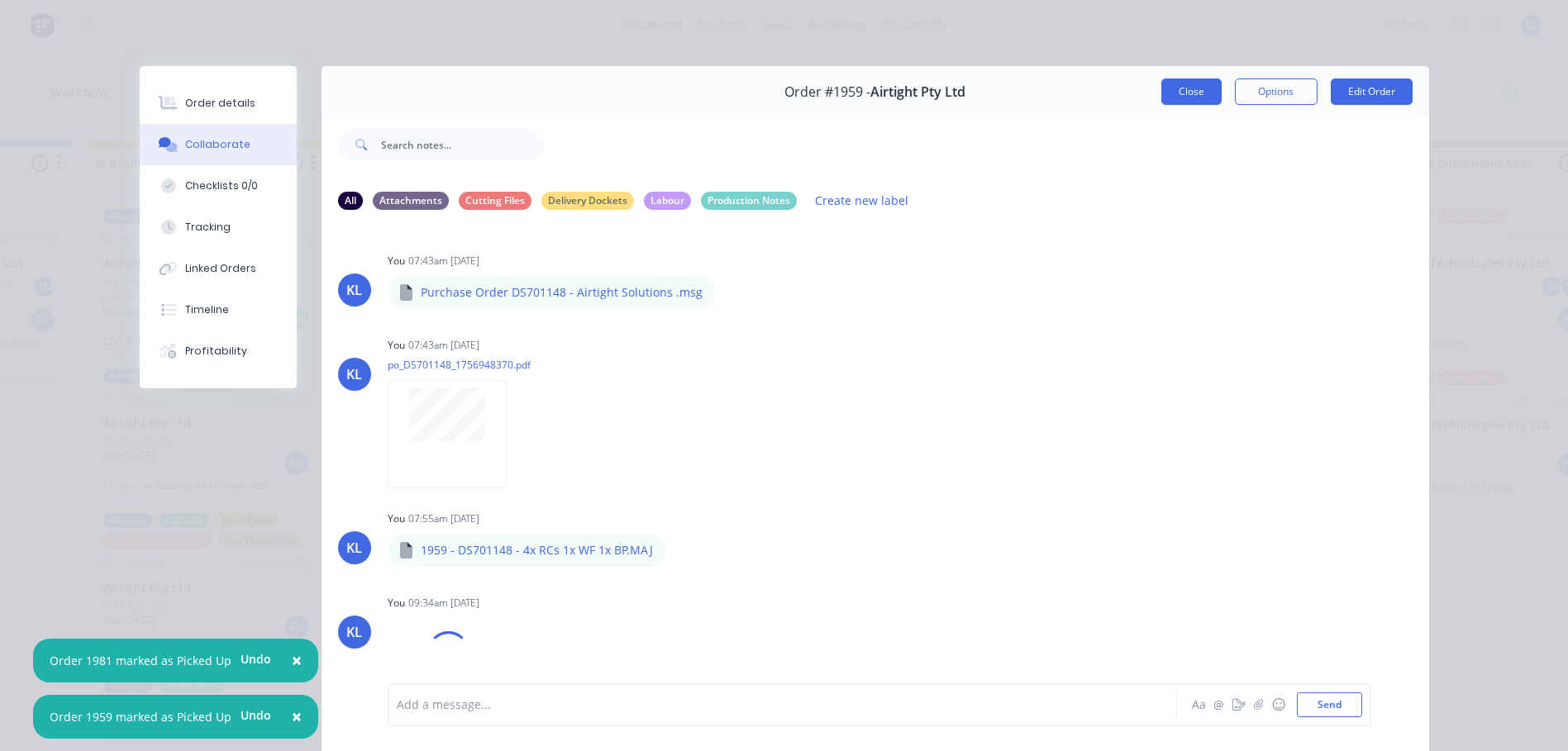
click at [1161, 92] on button "Close" at bounding box center [1191, 92] width 60 height 27
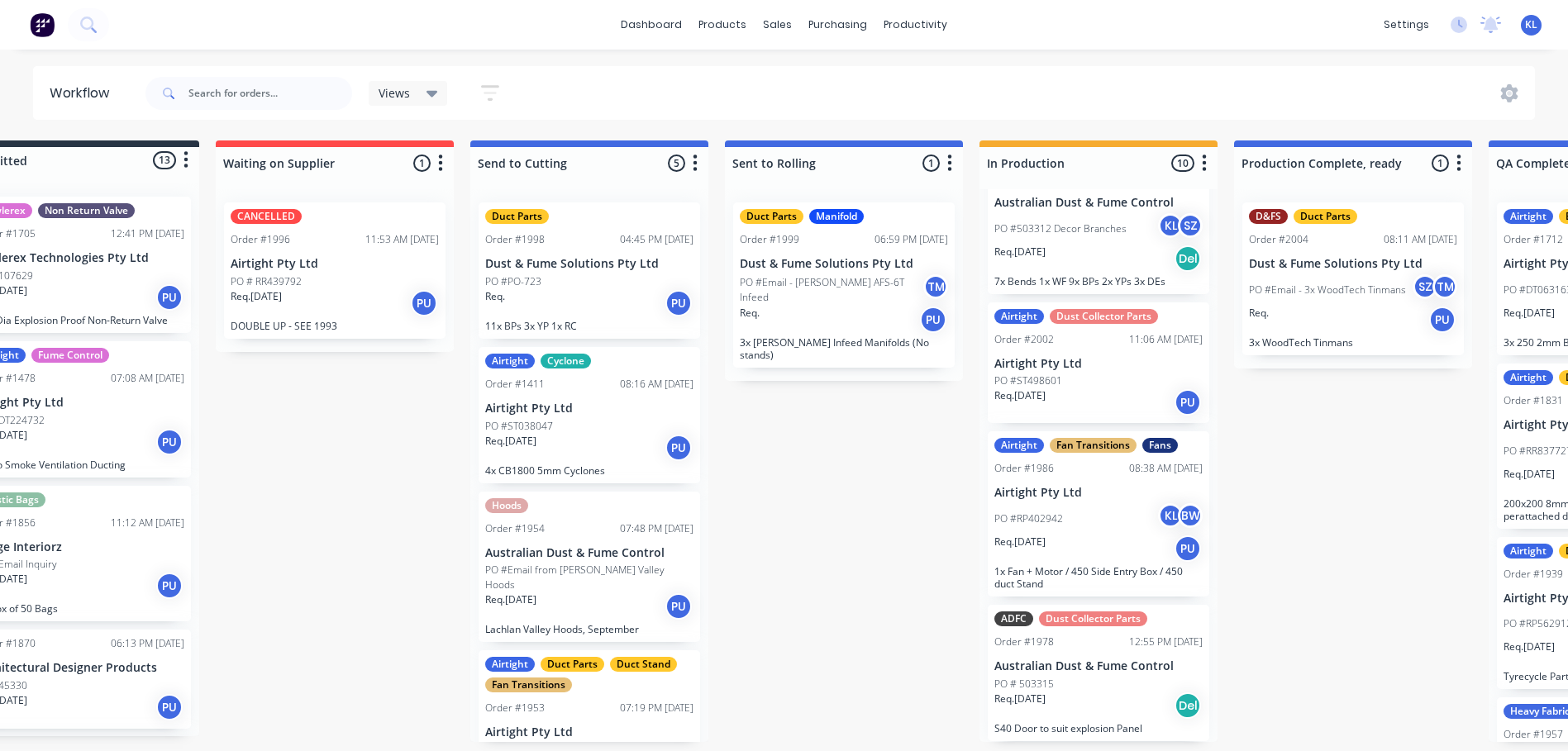
scroll to position [3, 0]
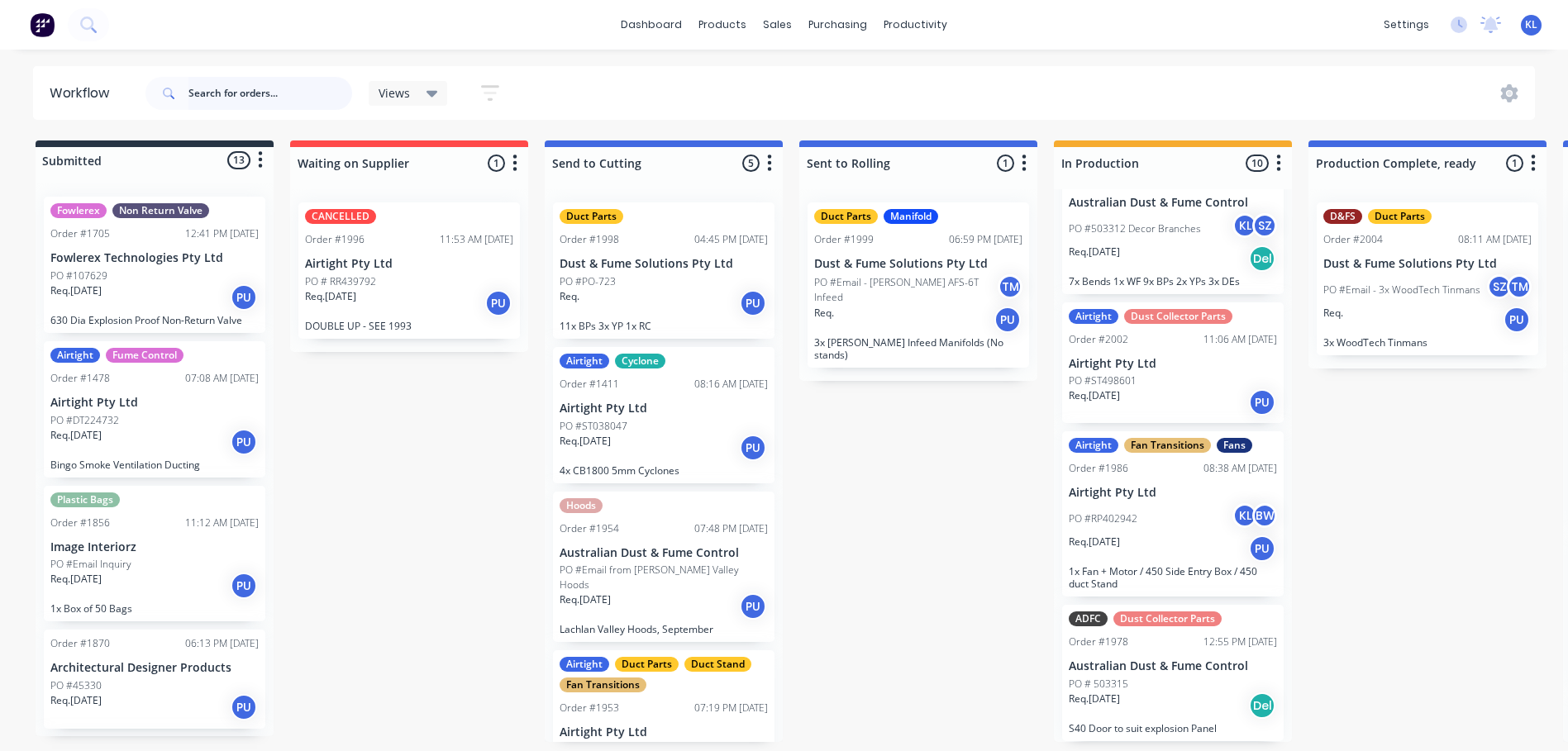
click at [253, 104] on input "text" at bounding box center [270, 93] width 163 height 33
type input "cds"
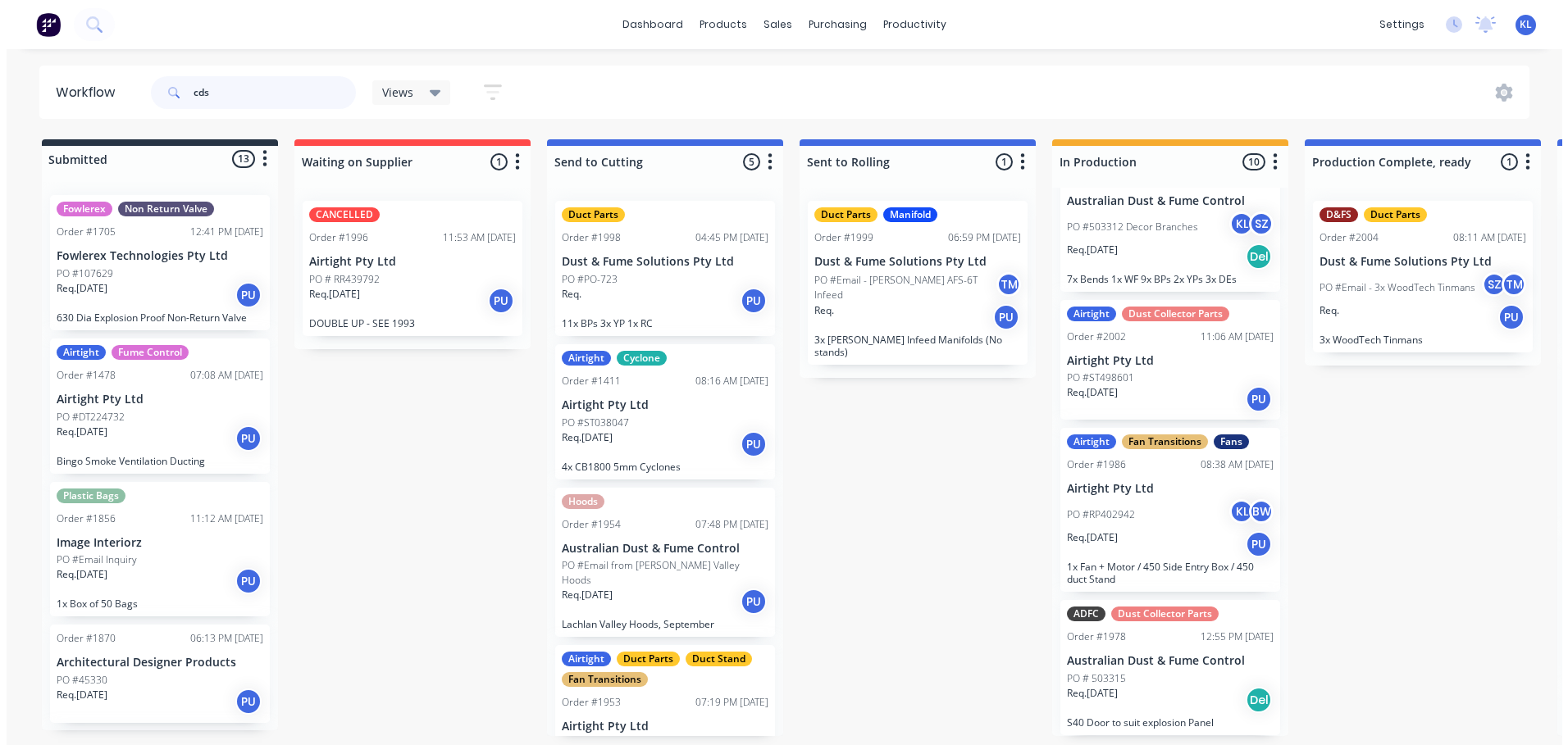
scroll to position [0, 0]
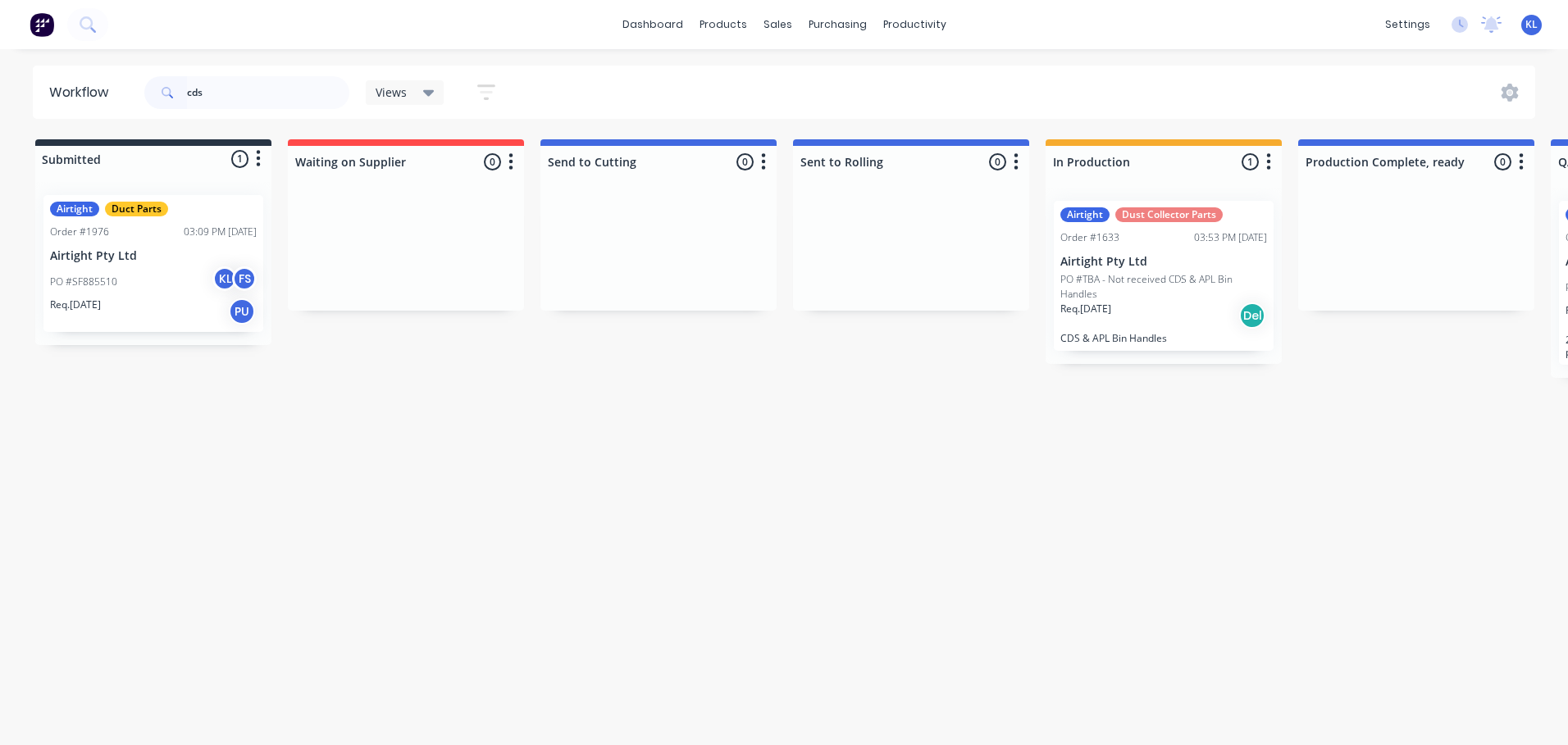
click at [160, 278] on div "PO #SF885510 KL FS" at bounding box center [153, 282] width 207 height 31
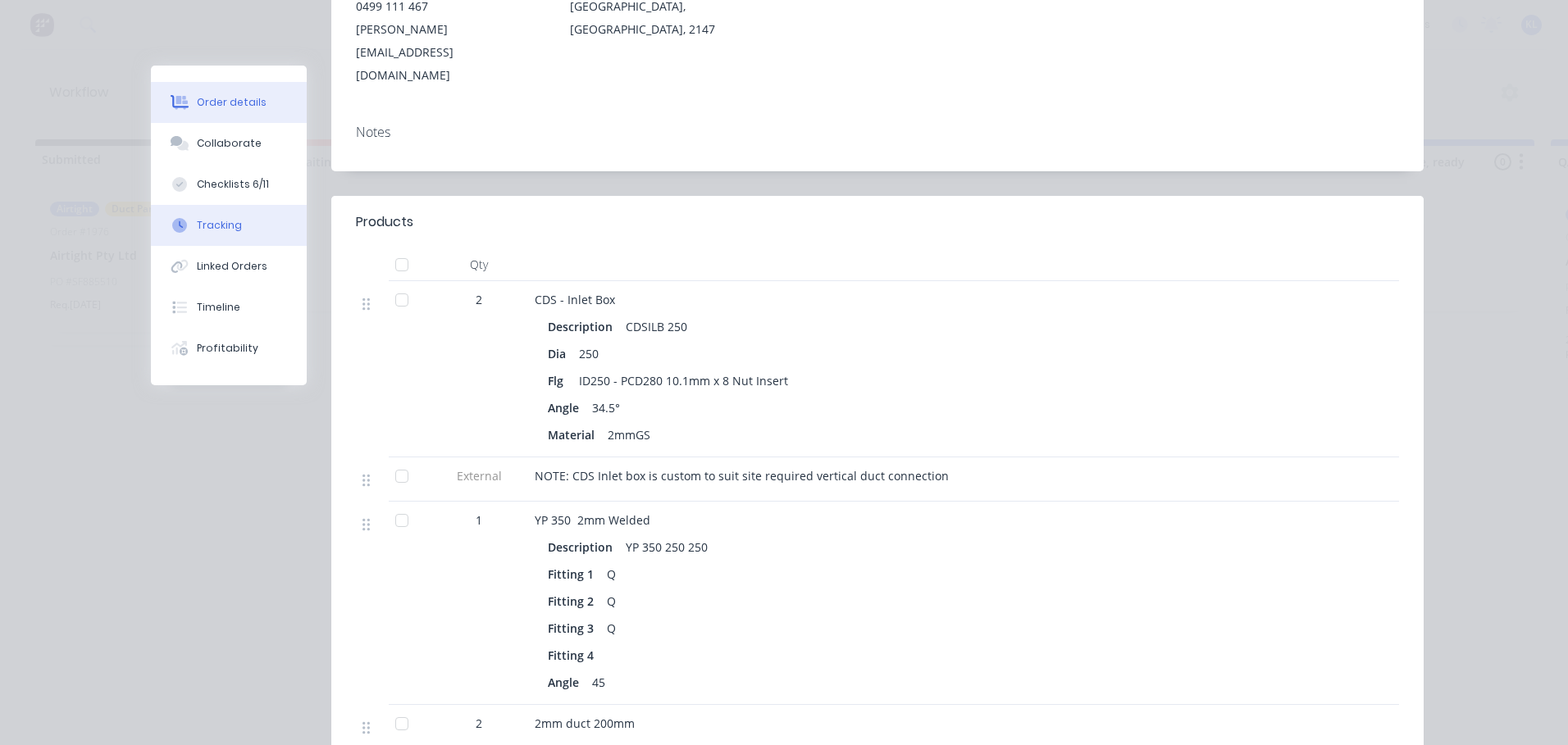
scroll to position [82, 0]
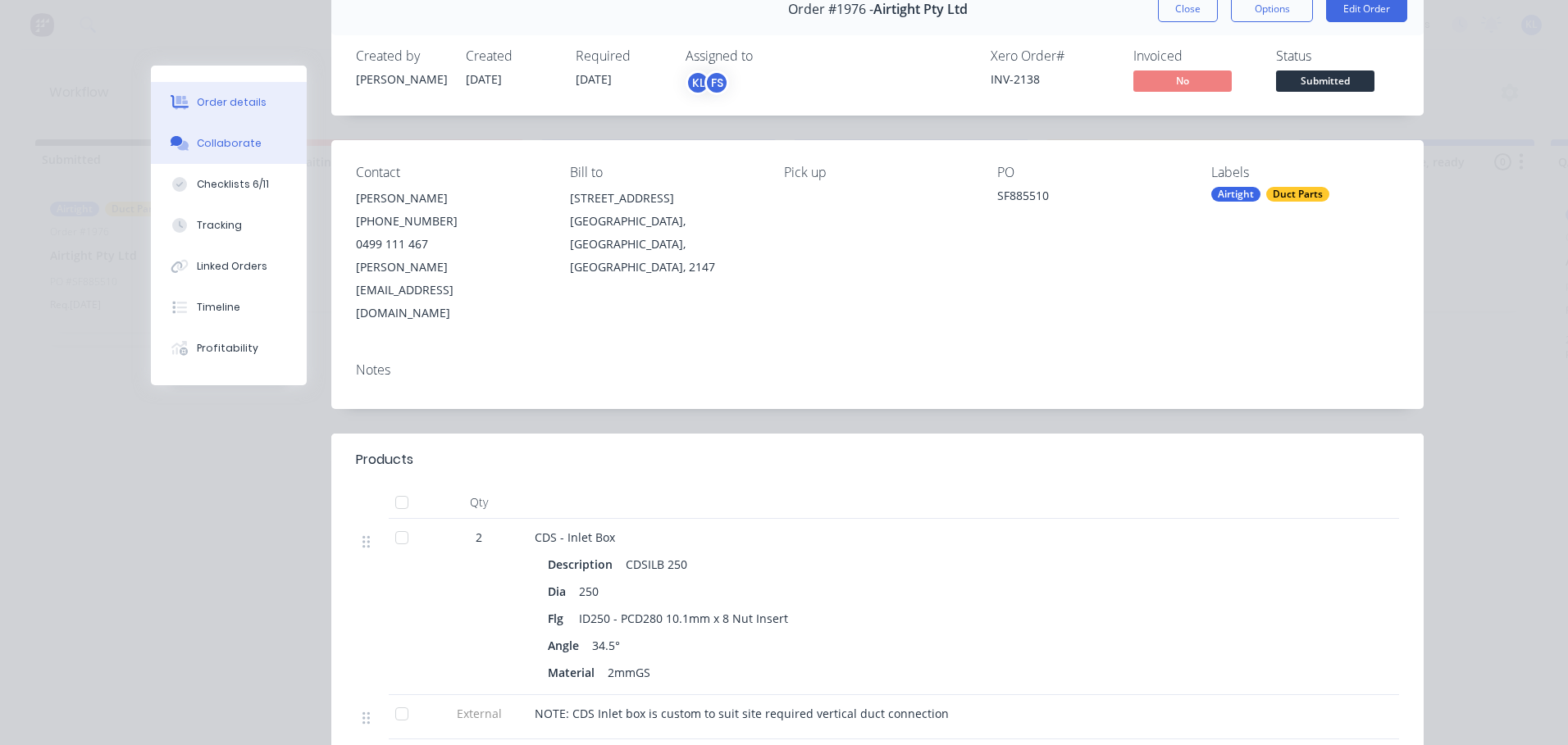
click at [214, 143] on div "Collaborate" at bounding box center [230, 143] width 65 height 14
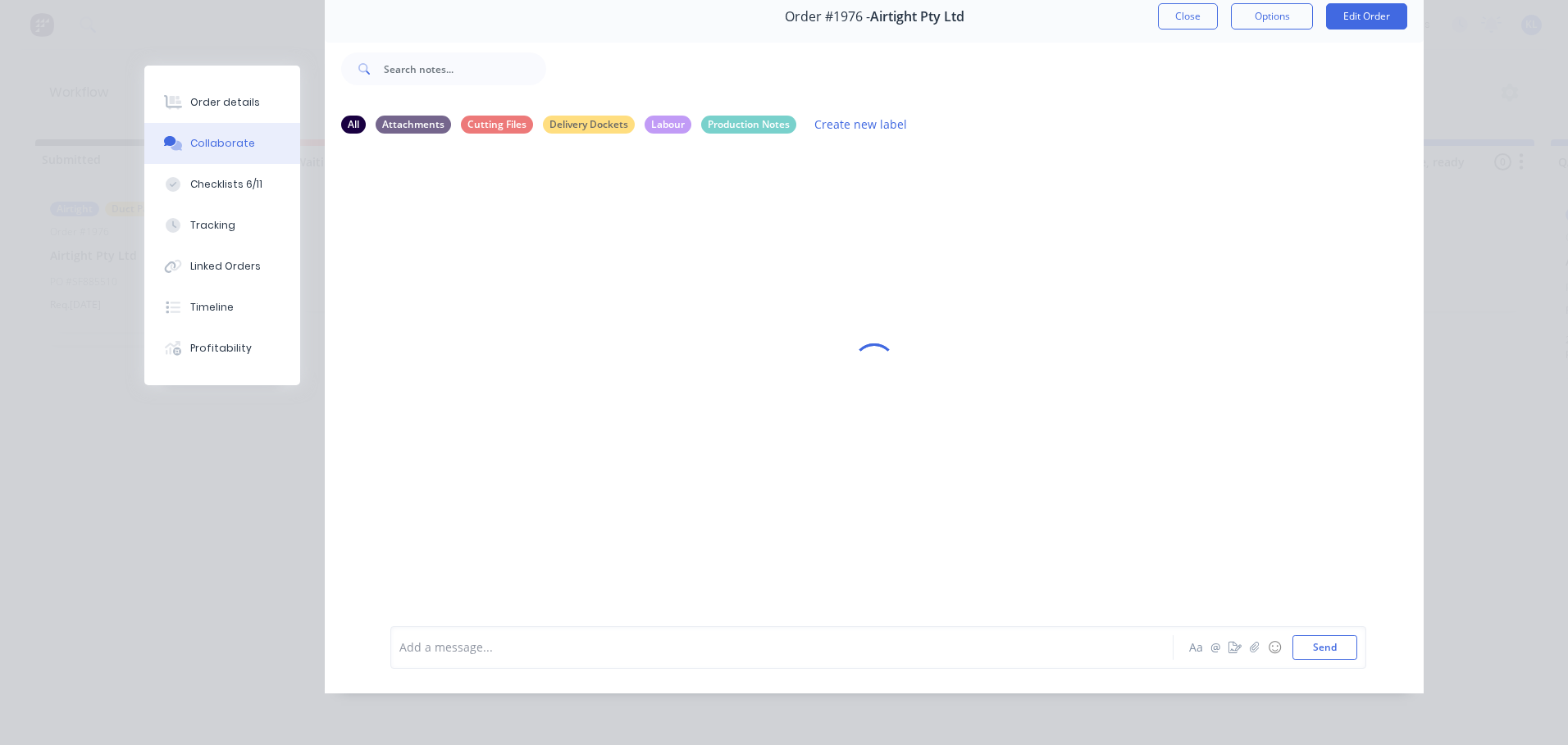
scroll to position [0, 0]
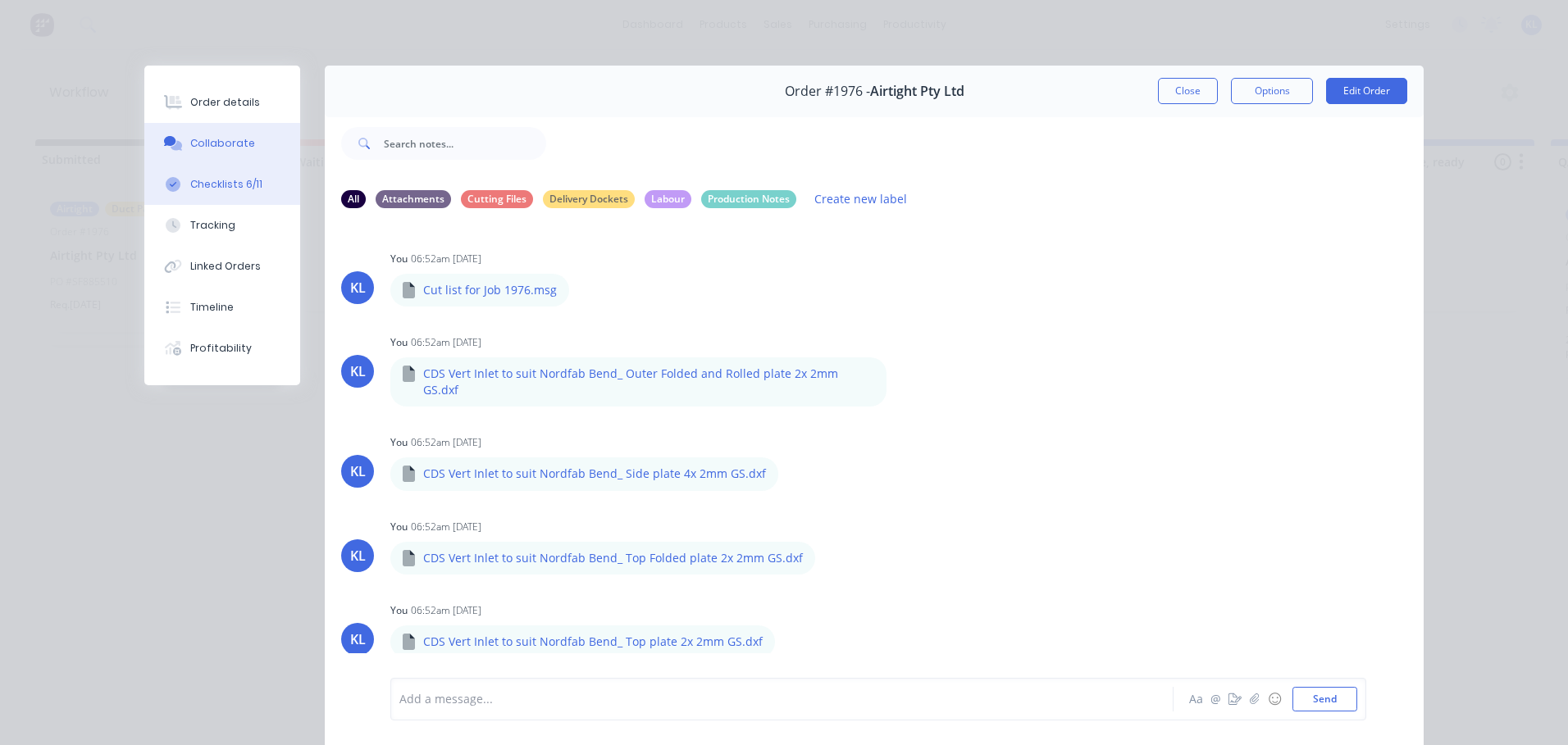
click at [251, 196] on button "Checklists 6/11" at bounding box center [223, 184] width 156 height 41
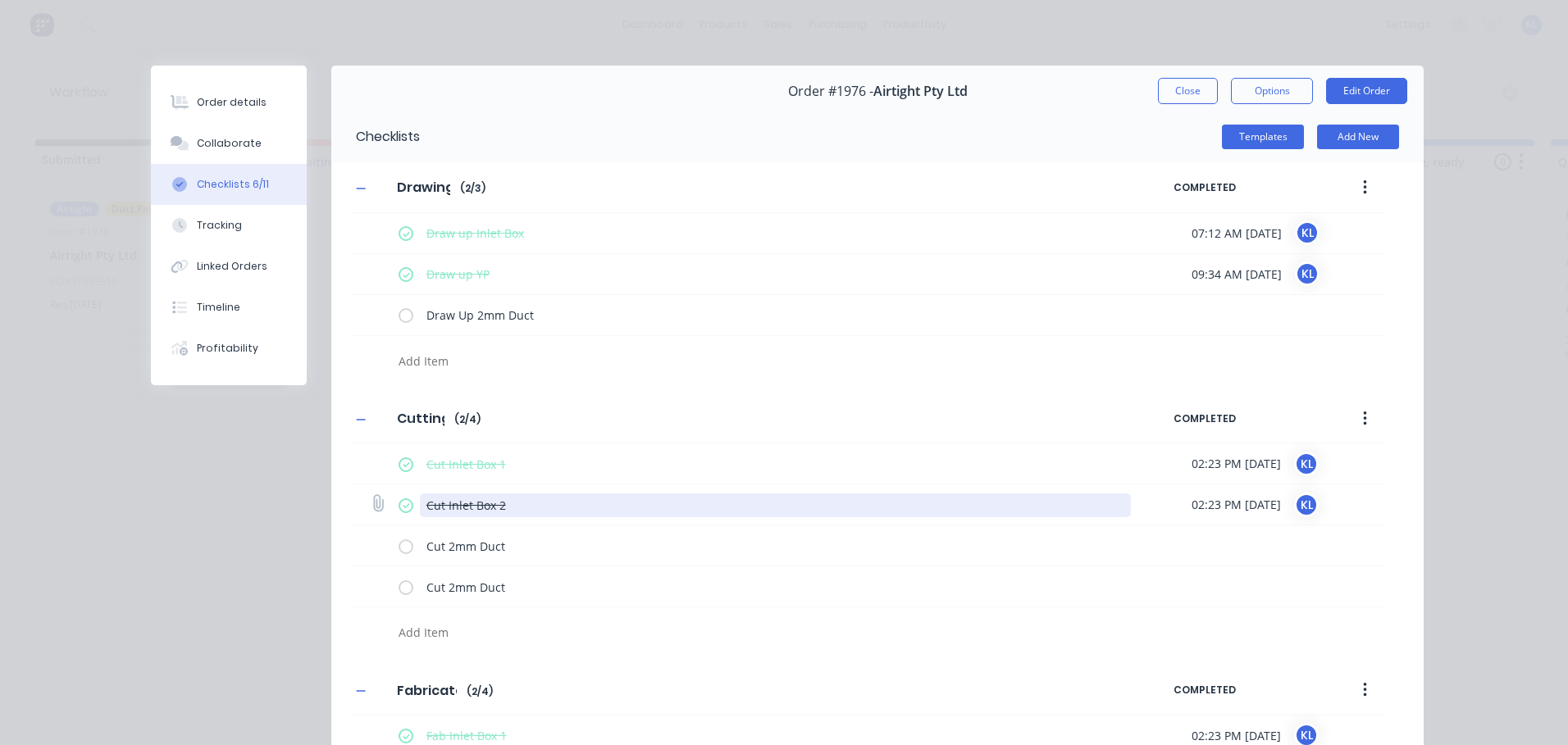
type textarea "x"
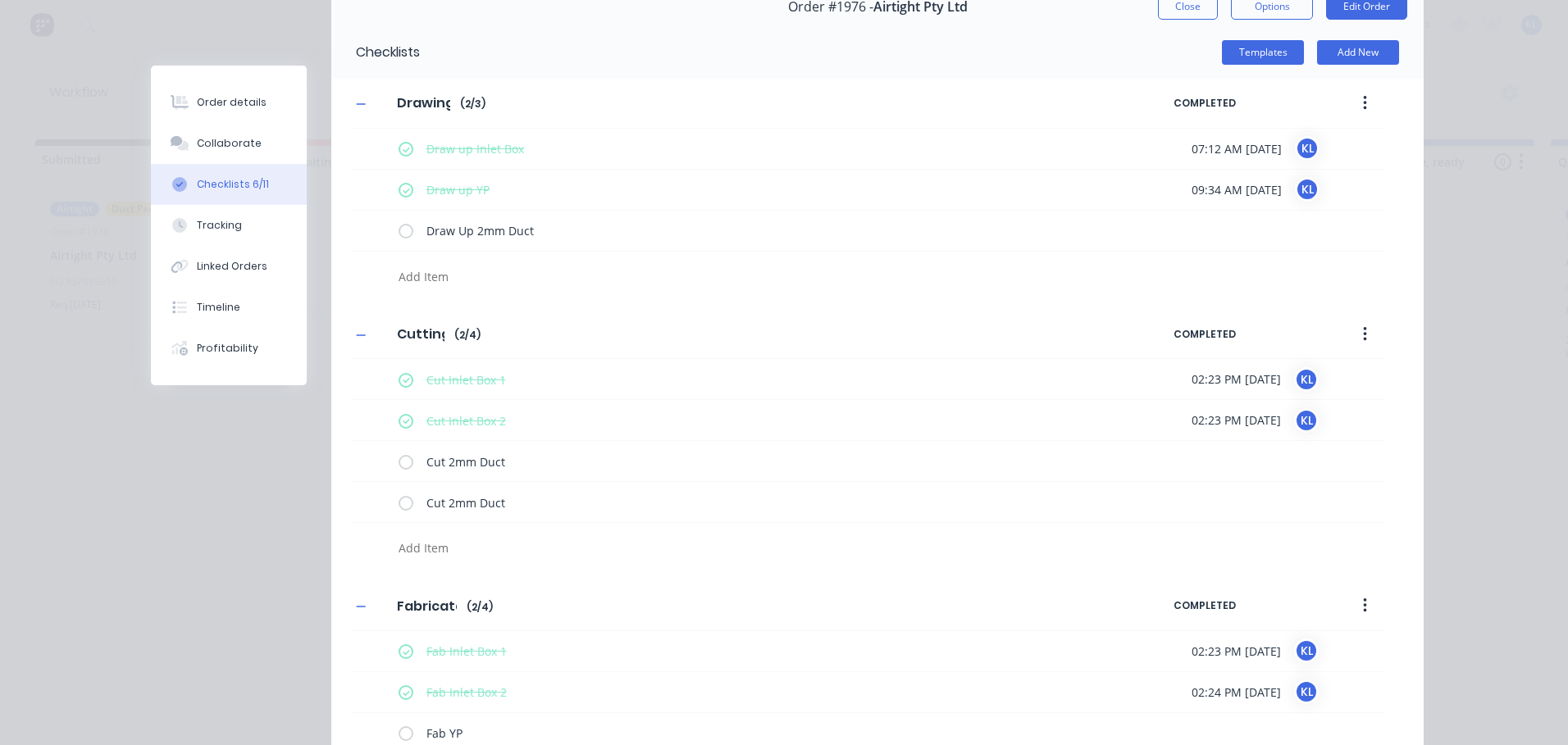
scroll to position [84, 0]
click at [203, 102] on div "Order details" at bounding box center [231, 102] width 70 height 14
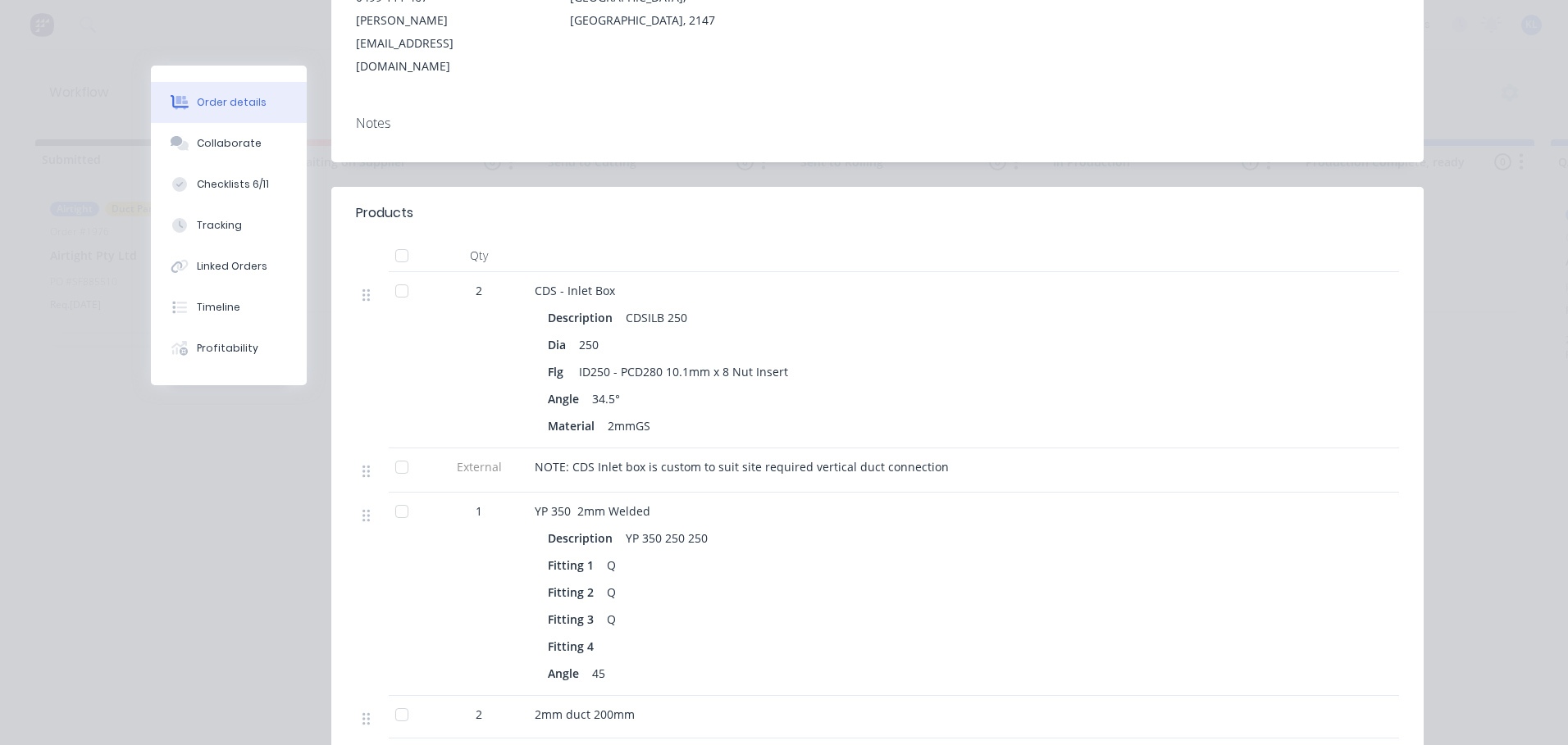
scroll to position [330, 0]
click at [211, 145] on div "Collaborate" at bounding box center [230, 143] width 65 height 14
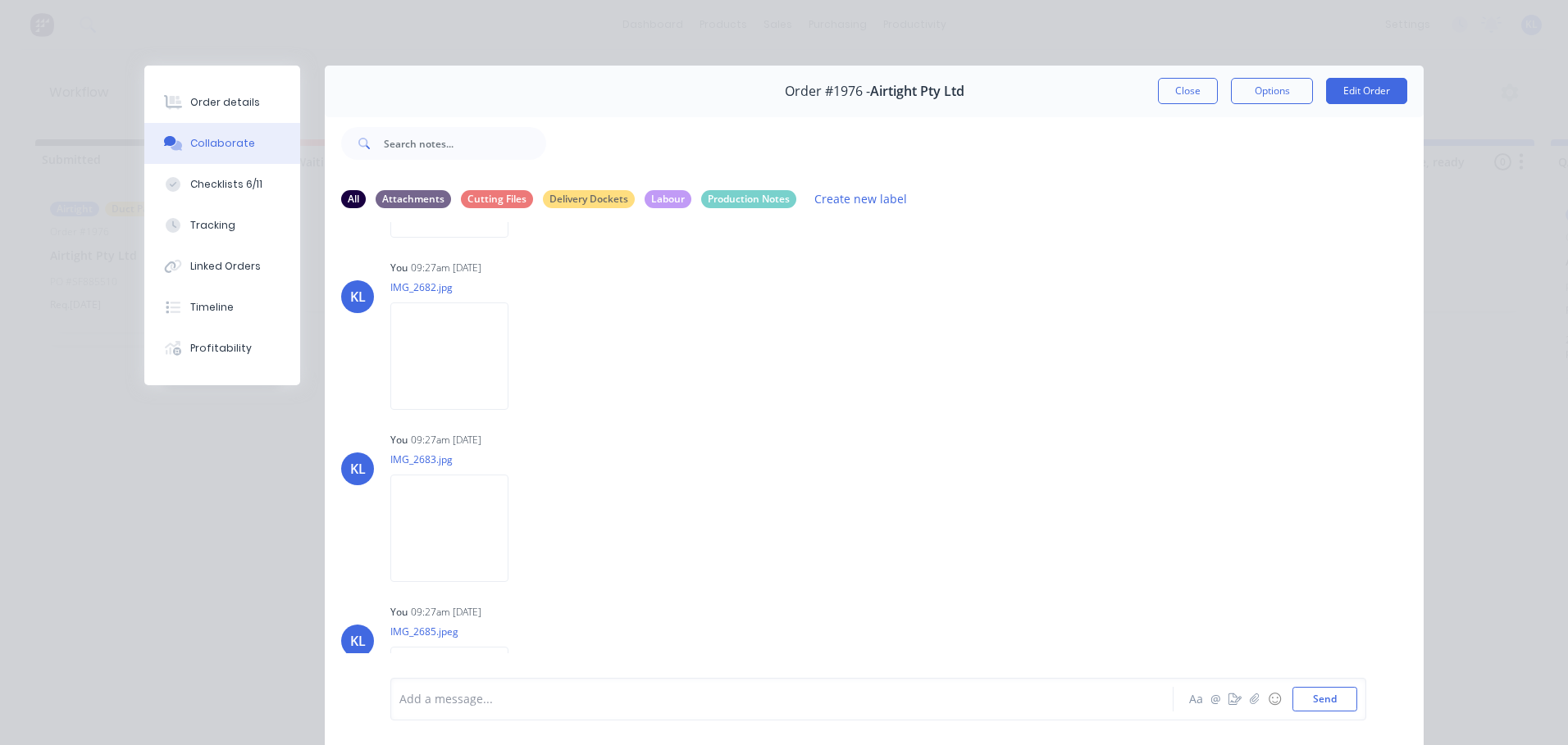
scroll to position [1028, 0]
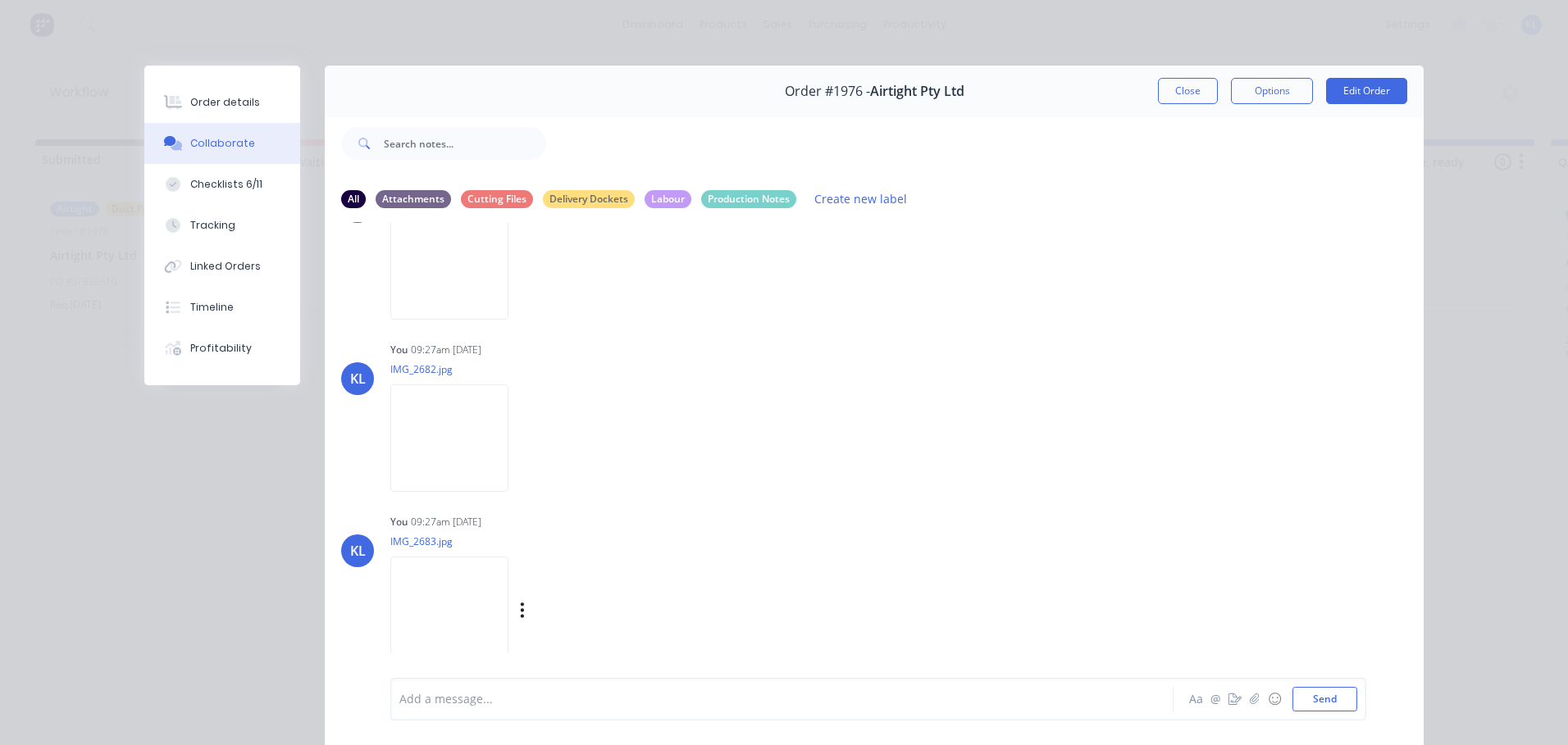
click at [407, 601] on img at bounding box center [450, 610] width 118 height 108
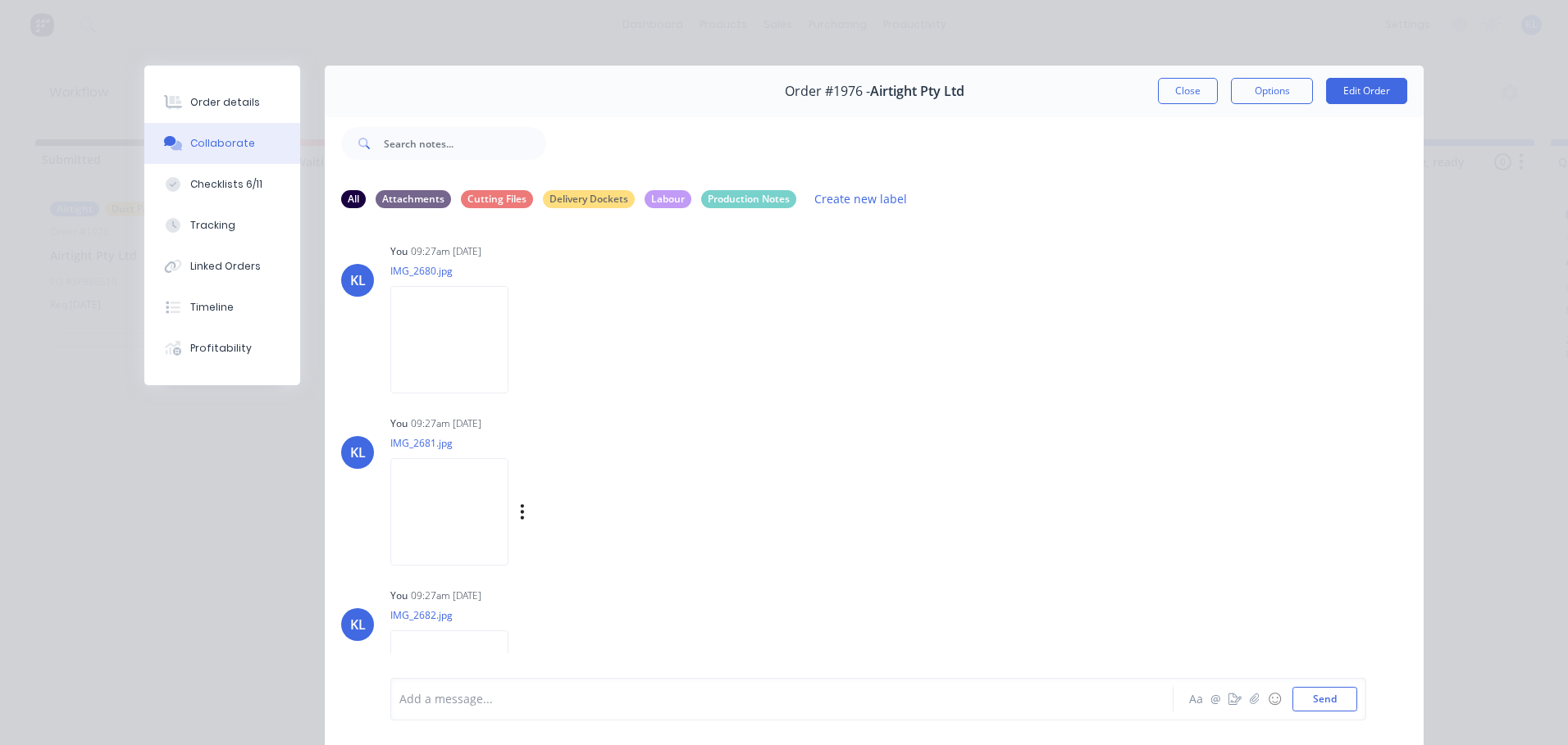
click at [445, 480] on img at bounding box center [450, 512] width 118 height 108
click at [435, 323] on img at bounding box center [450, 339] width 118 height 108
click at [1184, 103] on button "Close" at bounding box center [1187, 91] width 60 height 27
